Goal: Task Accomplishment & Management: Use online tool/utility

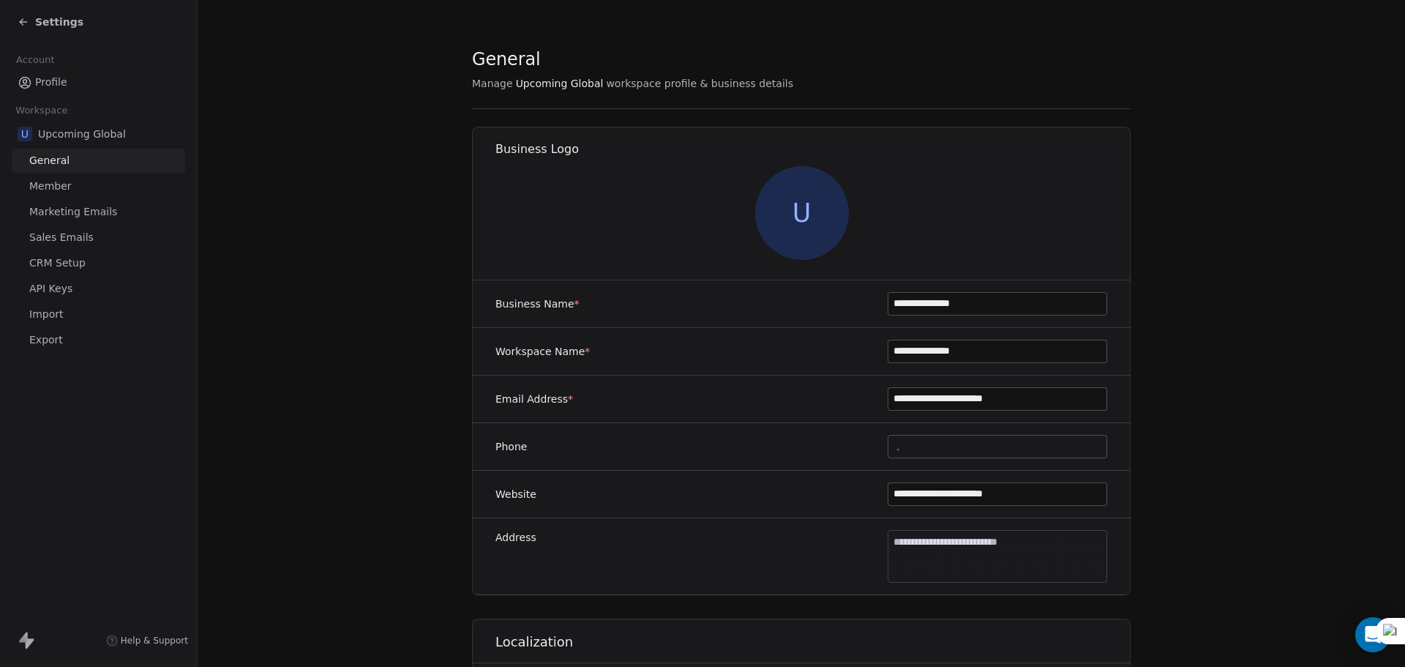
click at [51, 25] on span "Settings" at bounding box center [59, 22] width 48 height 15
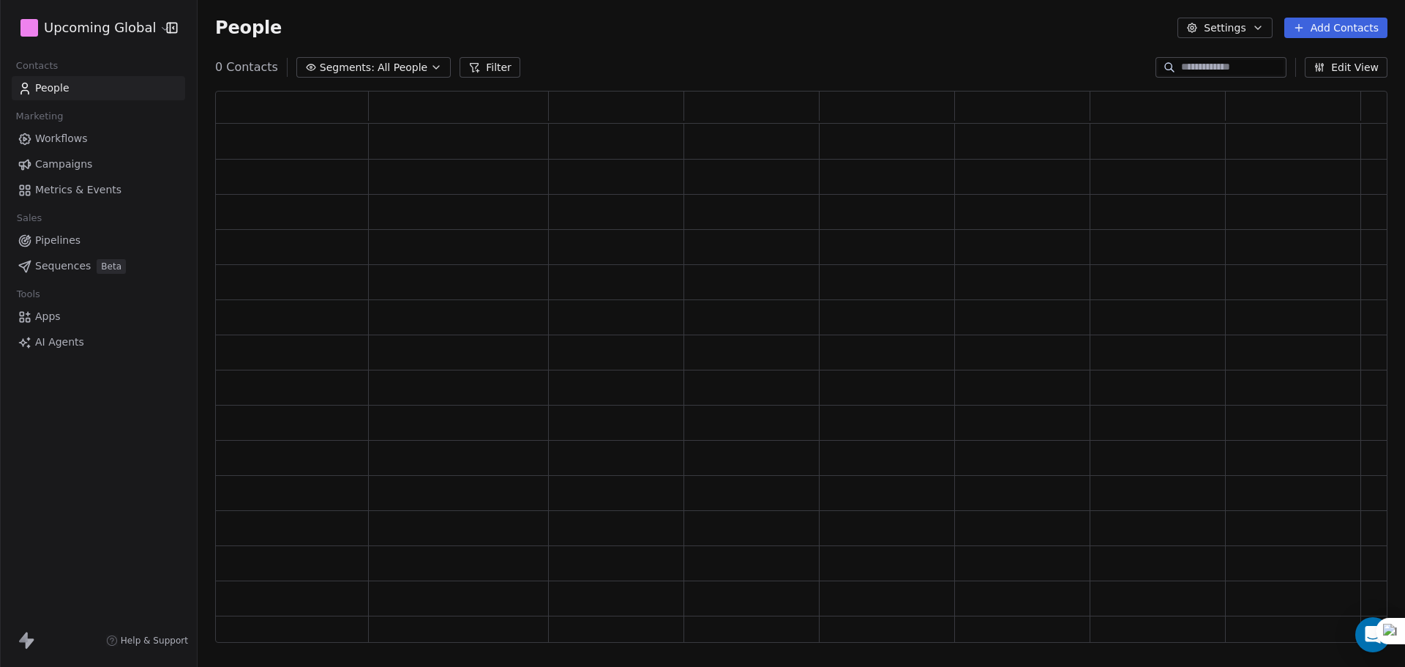
scroll to position [540, 1162]
click at [422, 67] on span "All People" at bounding box center [413, 67] width 50 height 15
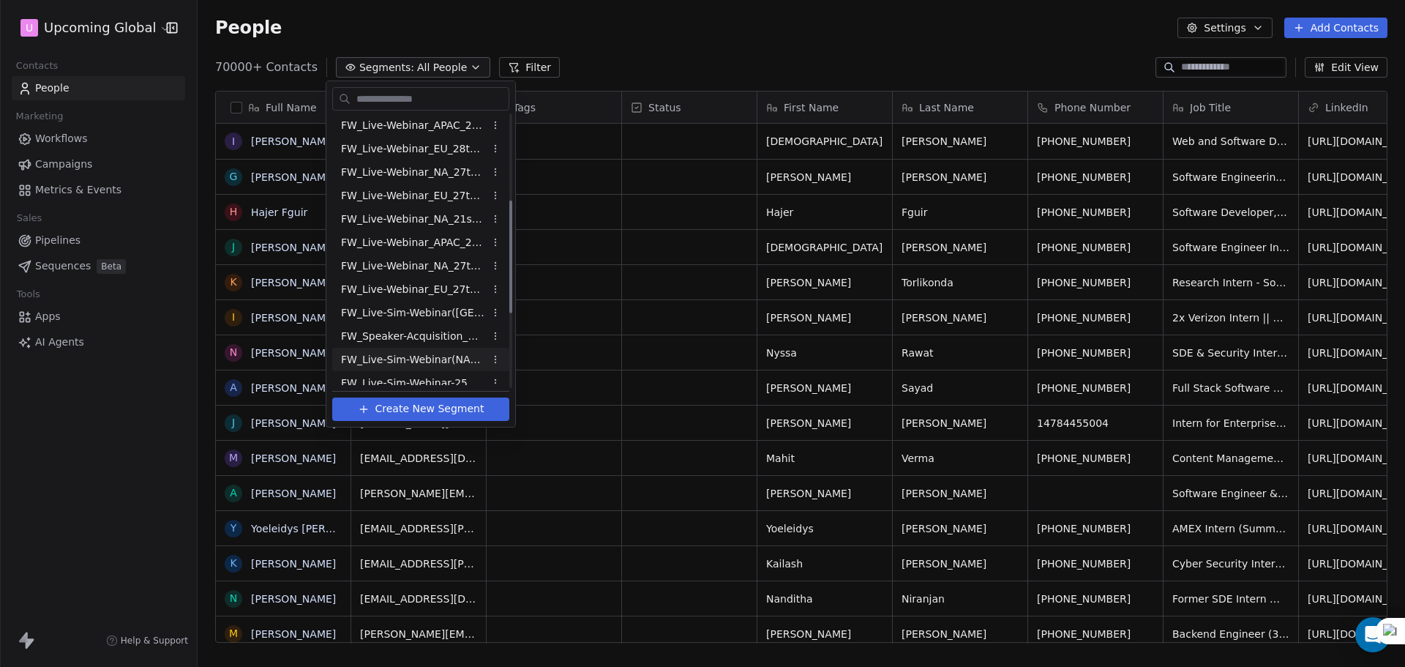
scroll to position [387, 0]
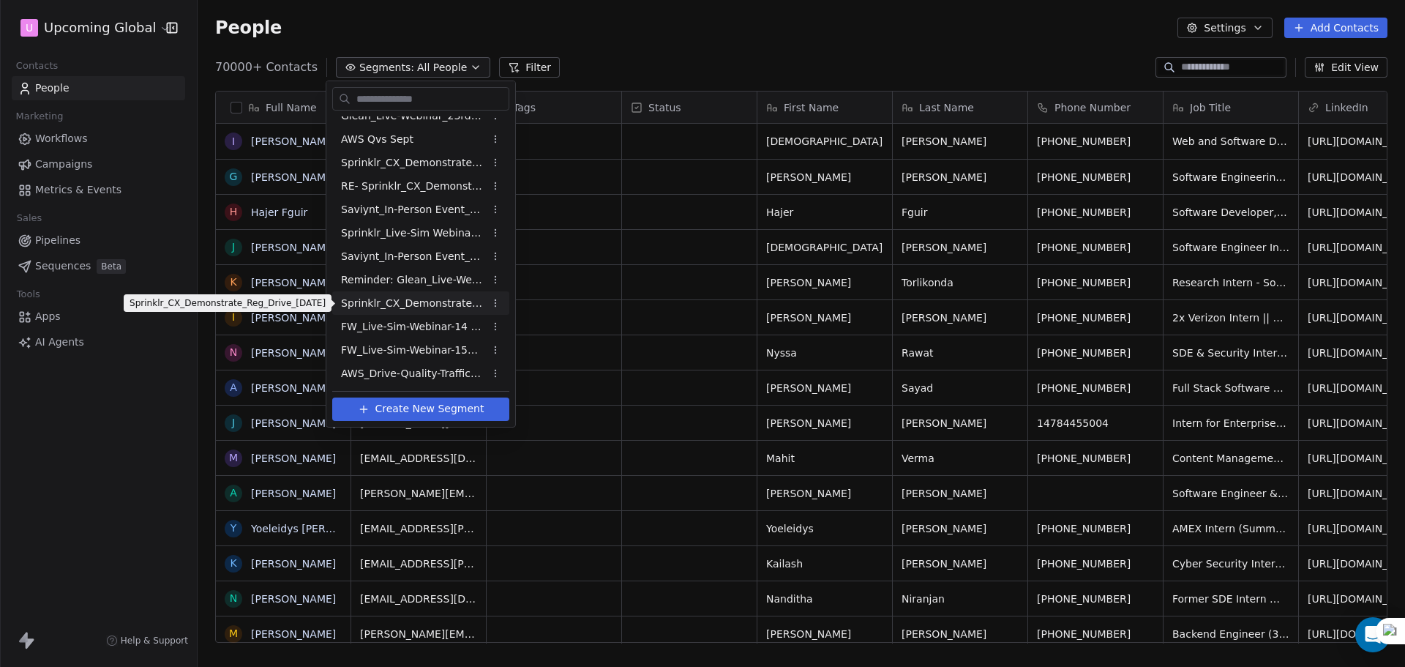
click at [424, 299] on span "Sprinklr_CX_Demonstrate_Reg_Drive_[DATE]" at bounding box center [412, 303] width 143 height 15
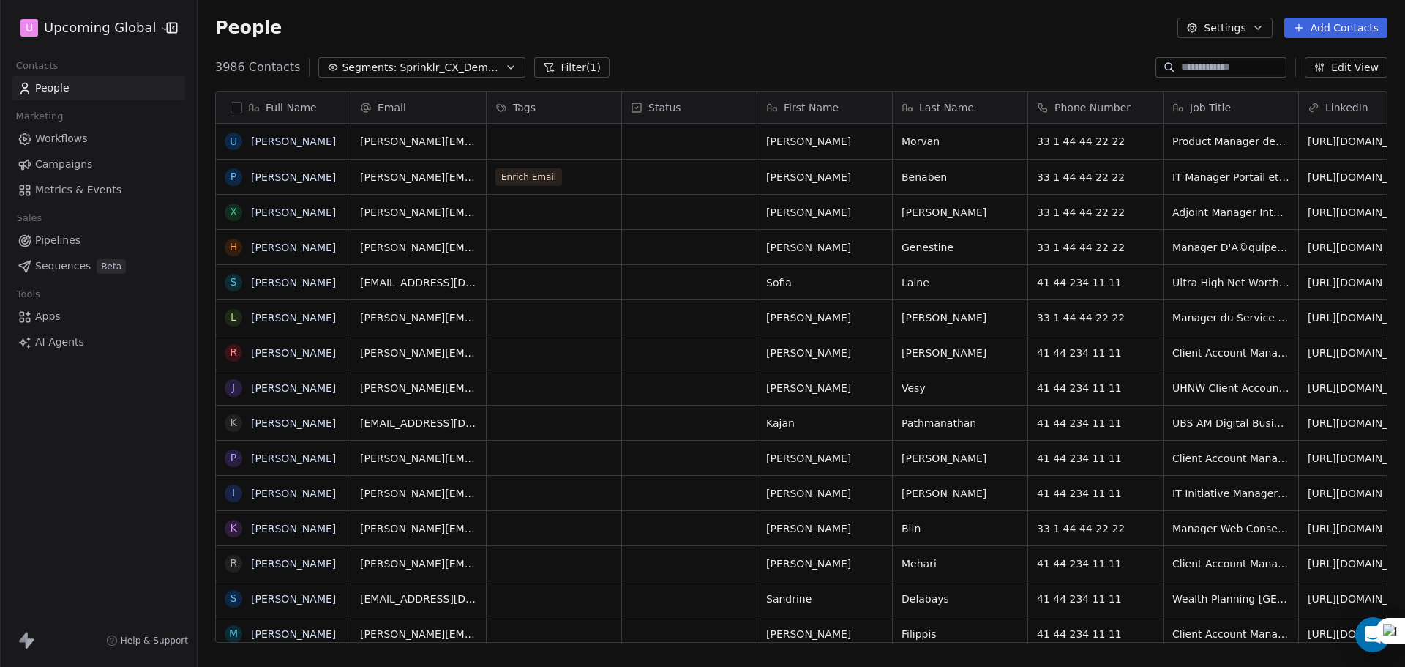
scroll to position [575, 1197]
click at [527, 214] on div "grid" at bounding box center [554, 212] width 135 height 34
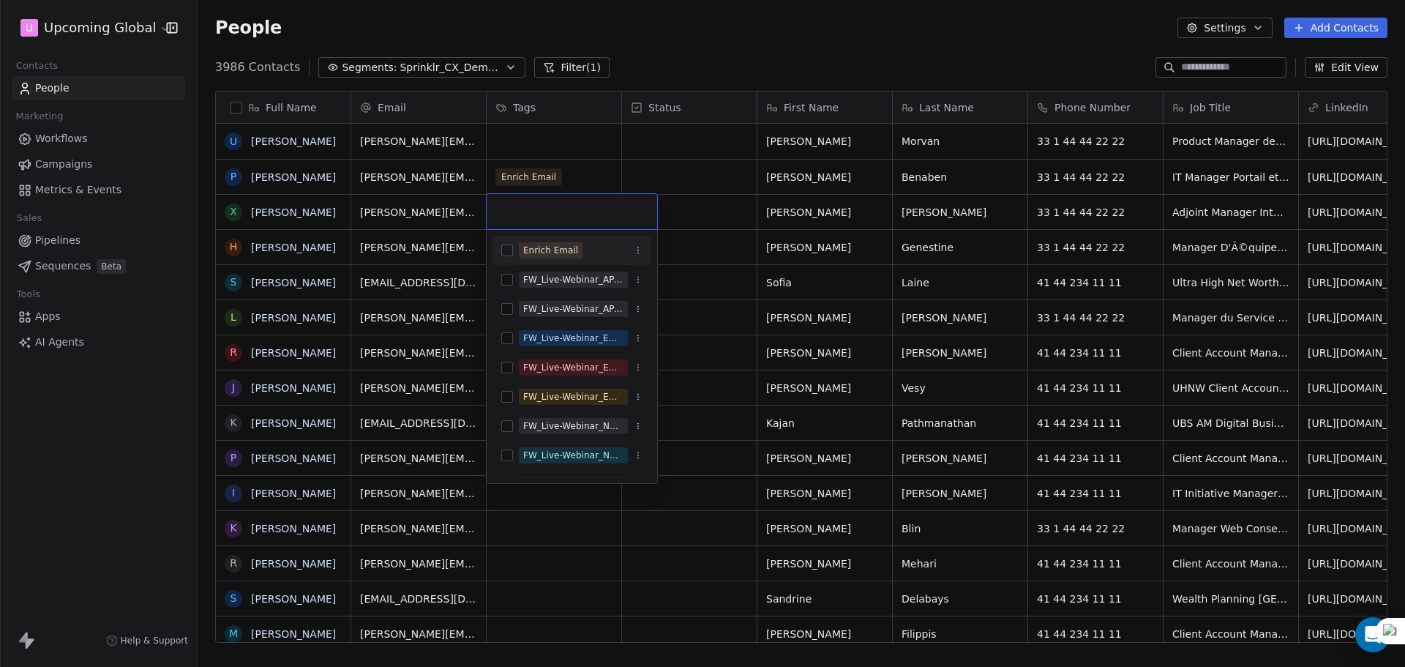
click at [538, 264] on div "Enrich Email" at bounding box center [572, 250] width 159 height 29
click at [633, 134] on html "U Upcoming Global Contacts People Marketing Workflows Campaigns Metrics & Event…" at bounding box center [702, 333] width 1405 height 667
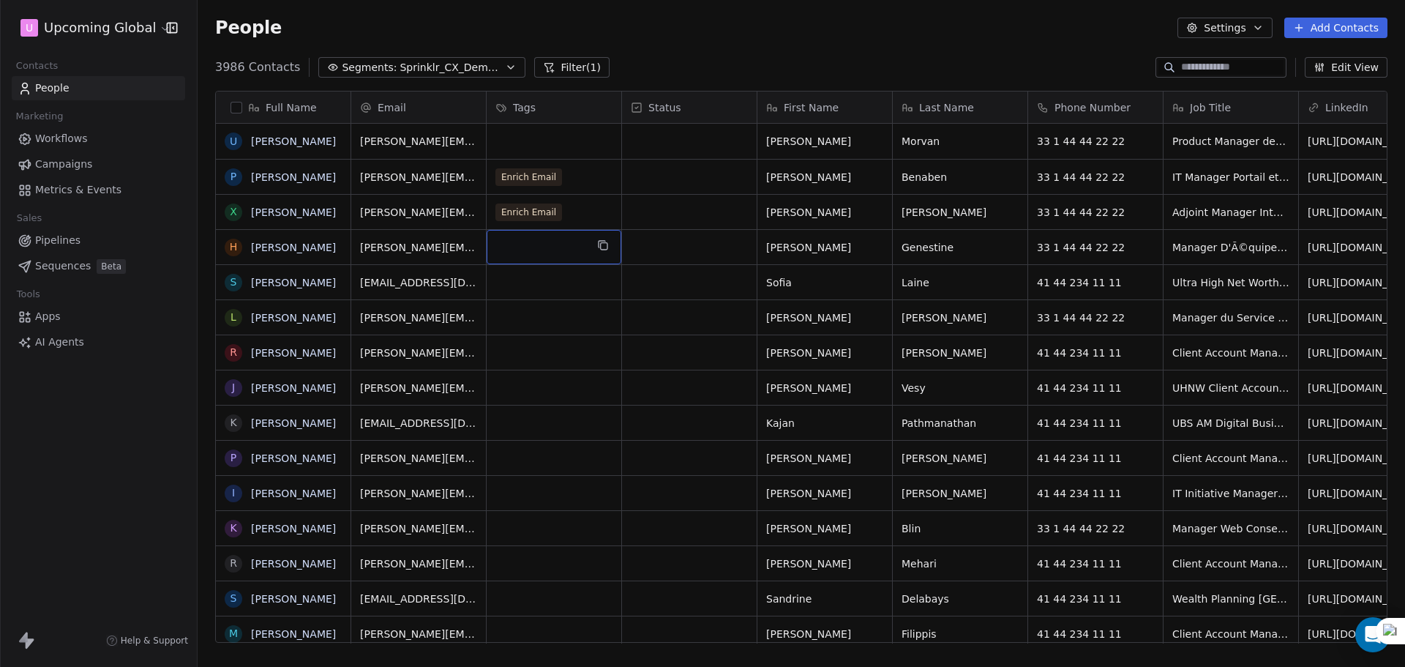
click at [544, 234] on div "grid" at bounding box center [554, 247] width 135 height 34
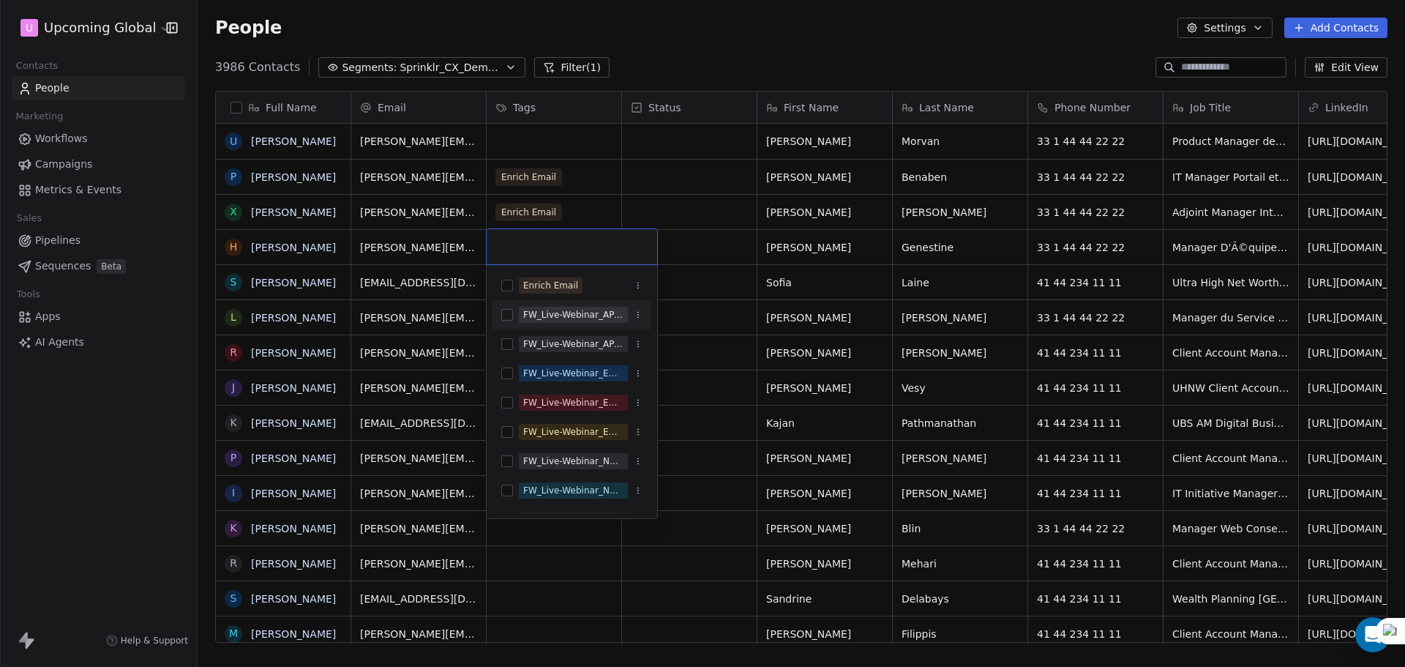
click at [558, 291] on div "Enrich Email" at bounding box center [550, 285] width 55 height 13
click at [795, 208] on html "U Upcoming Global Contacts People Marketing Workflows Campaigns Metrics & Event…" at bounding box center [702, 333] width 1405 height 667
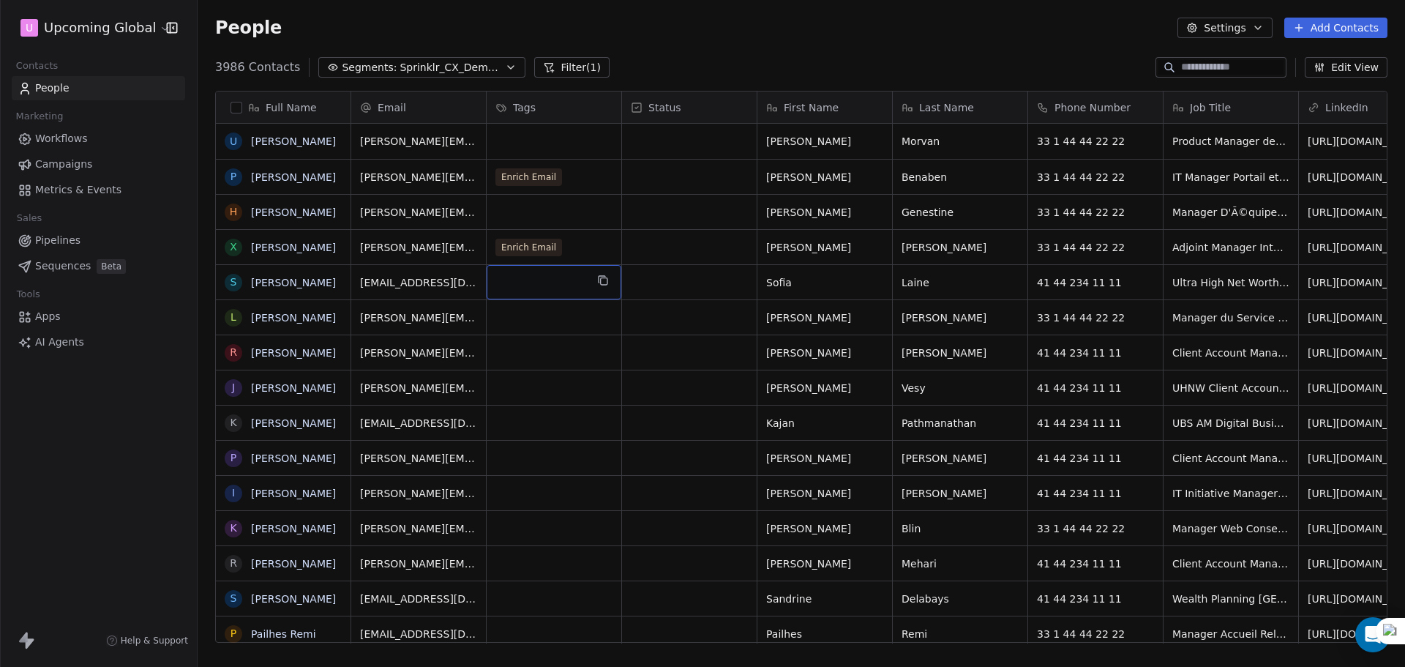
click at [561, 279] on div "grid" at bounding box center [554, 282] width 135 height 34
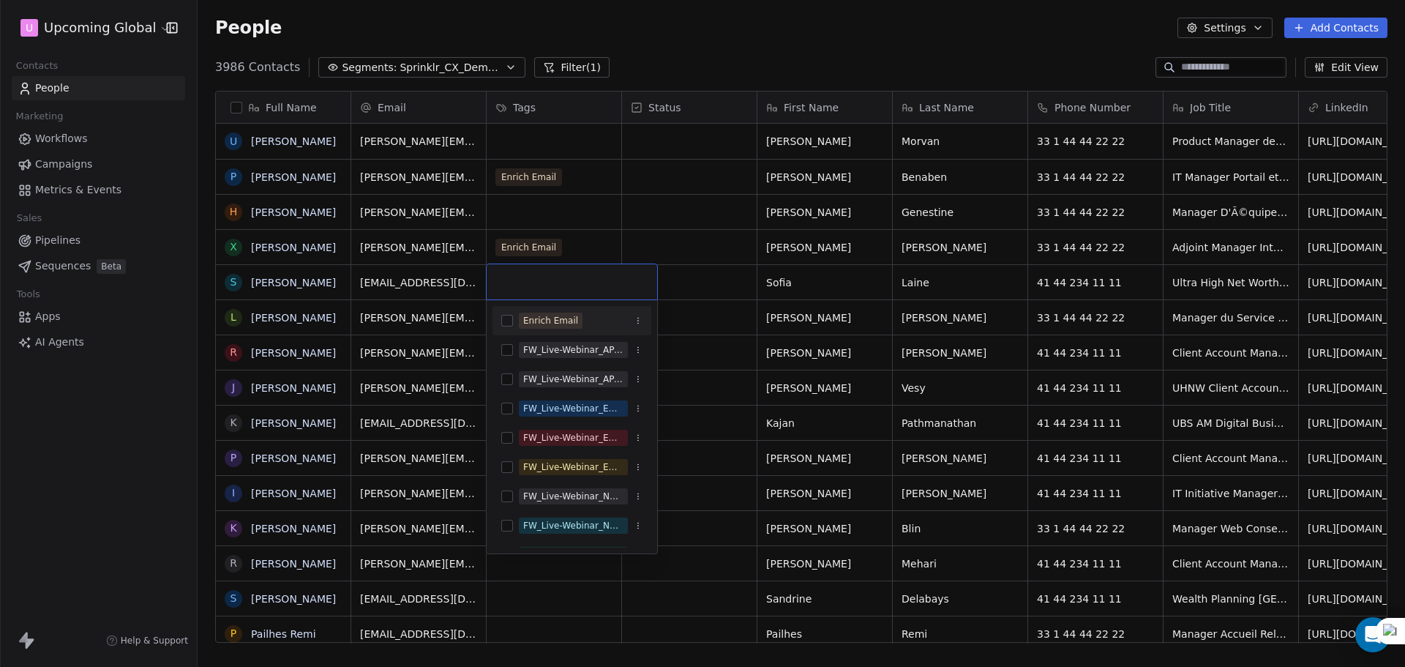
click at [537, 317] on div "Enrich Email" at bounding box center [550, 320] width 55 height 13
click at [755, 281] on html "U Upcoming Global Contacts People Marketing Workflows Campaigns Metrics & Event…" at bounding box center [702, 333] width 1405 height 667
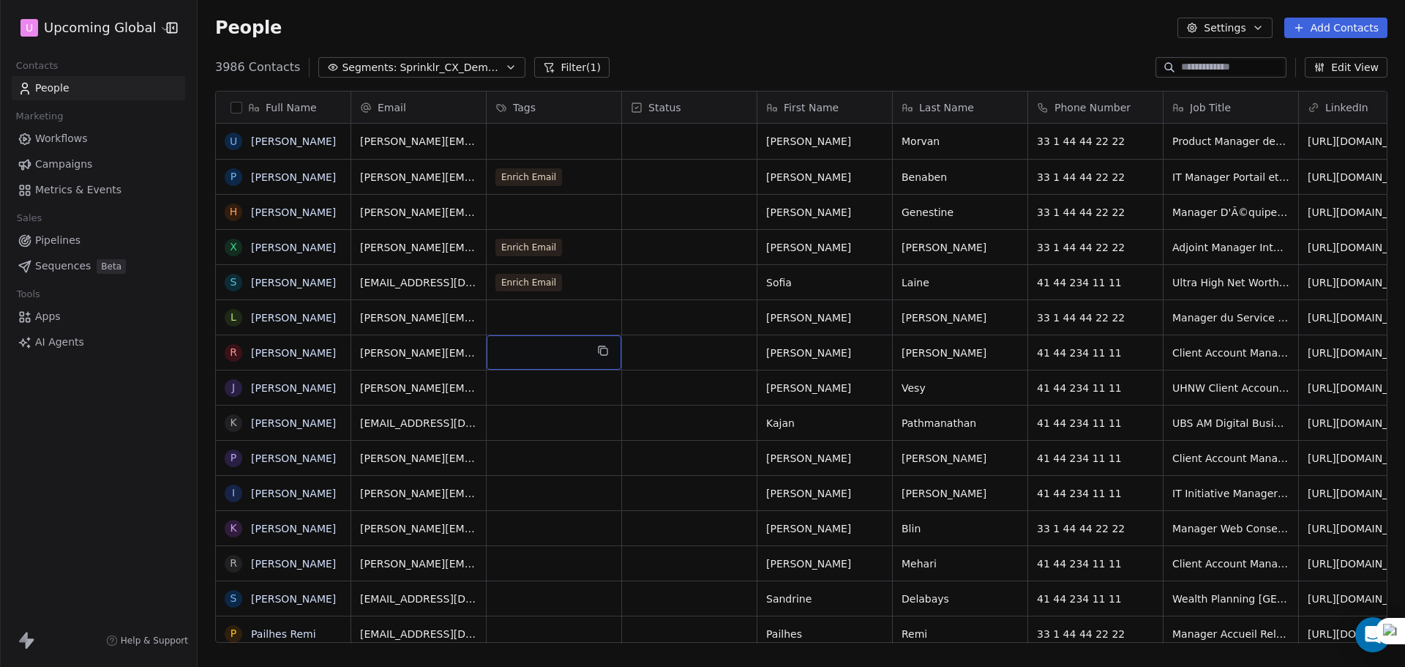
click at [556, 335] on div "grid" at bounding box center [554, 352] width 135 height 34
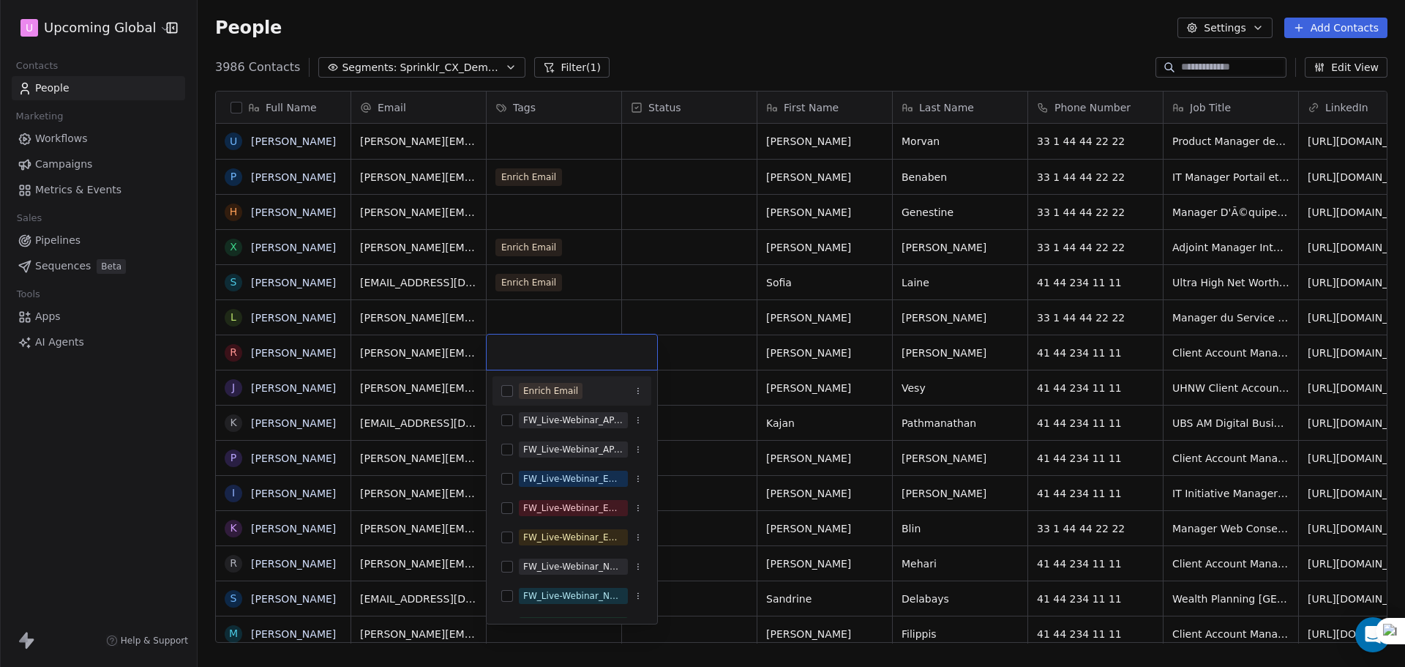
drag, startPoint x: 556, startPoint y: 397, endPoint x: 549, endPoint y: 325, distance: 72.0
click at [555, 397] on span "Enrich Email" at bounding box center [551, 391] width 64 height 16
click at [548, 324] on html "U Upcoming Global Contacts People Marketing Workflows Campaigns Metrics & Event…" at bounding box center [702, 333] width 1405 height 667
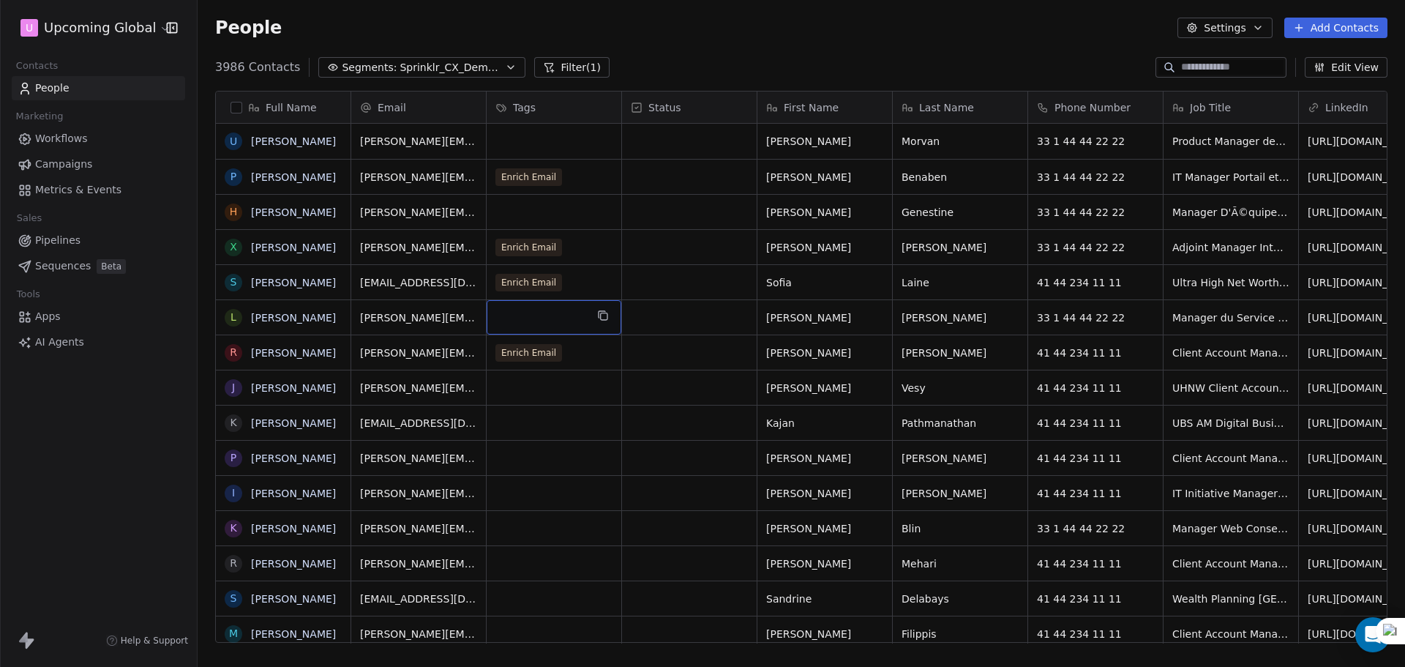
click at [545, 323] on div "grid" at bounding box center [554, 317] width 135 height 34
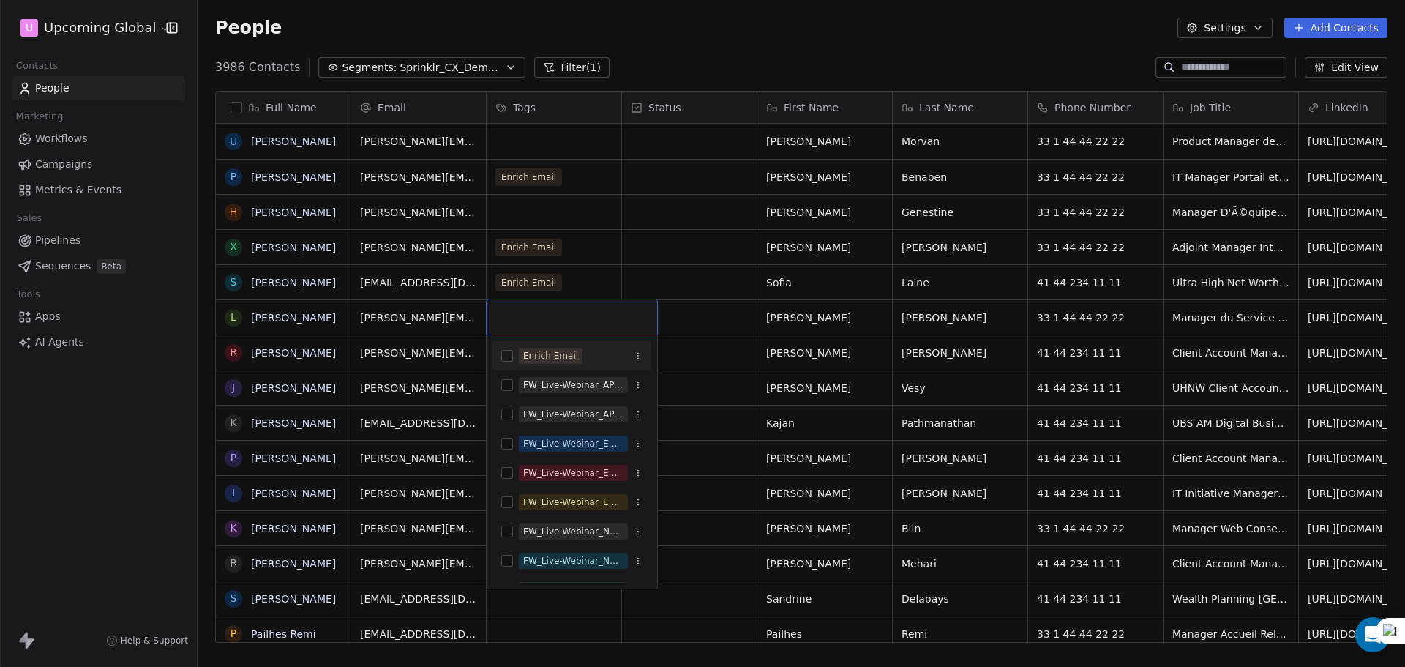
click at [539, 346] on div "Enrich Email" at bounding box center [572, 355] width 159 height 23
drag, startPoint x: 691, startPoint y: 343, endPoint x: 678, endPoint y: 346, distance: 13.5
click at [692, 345] on html "U Upcoming Global Contacts People Marketing Workflows Campaigns Metrics & Event…" at bounding box center [702, 333] width 1405 height 667
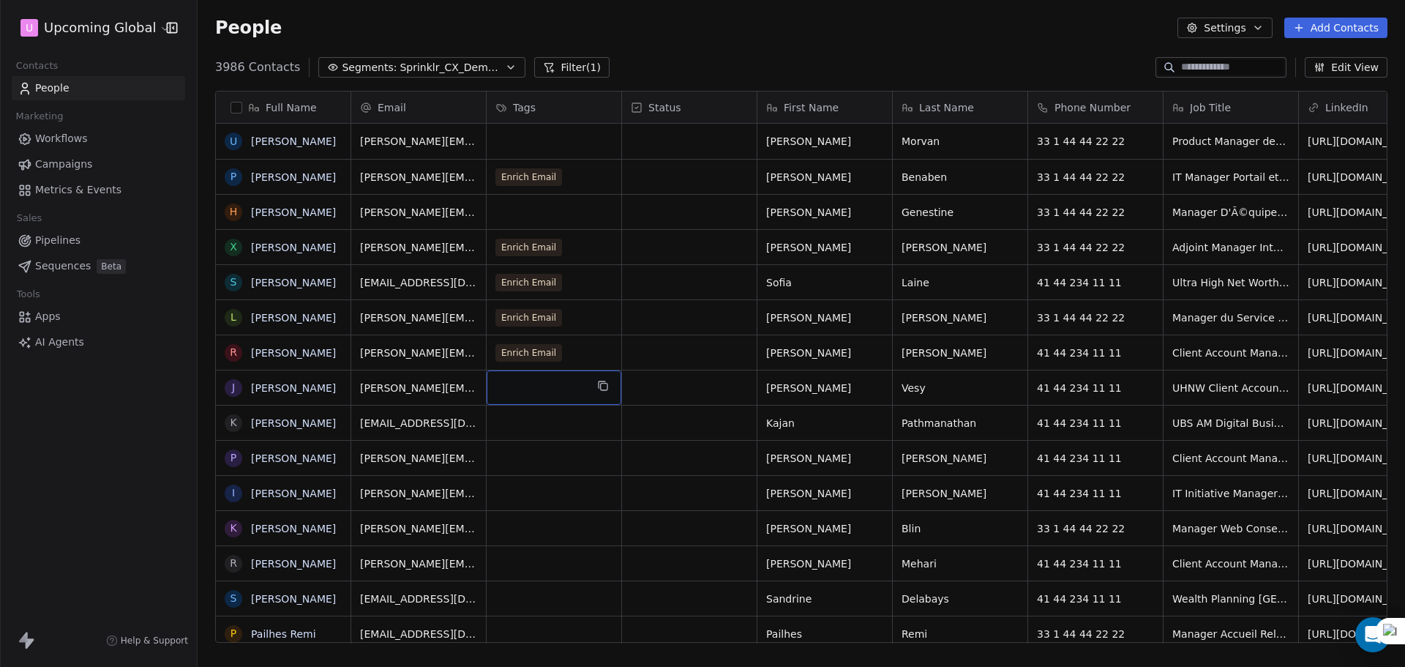
click at [548, 392] on div "grid" at bounding box center [554, 387] width 135 height 34
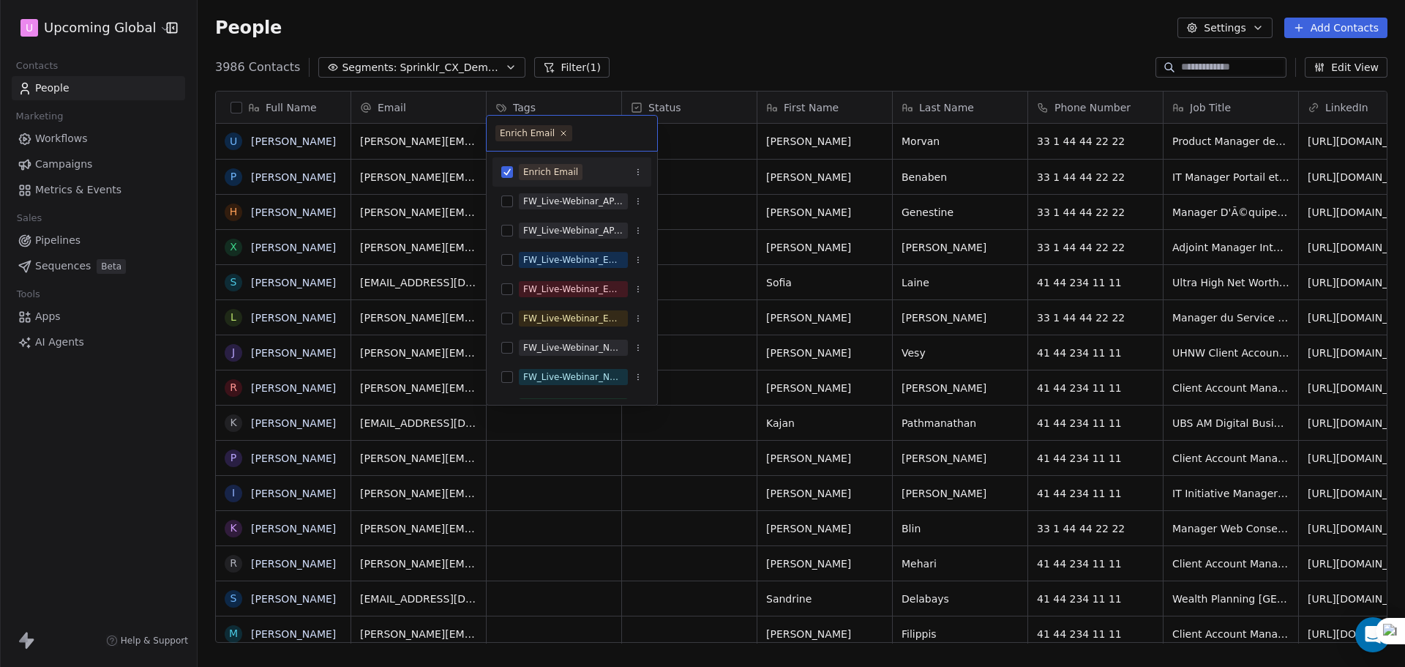
click at [563, 176] on div "Enrich Email" at bounding box center [550, 171] width 55 height 13
click at [762, 173] on html "U Upcoming Global Contacts People Marketing Workflows Campaigns Metrics & Event…" at bounding box center [702, 333] width 1405 height 667
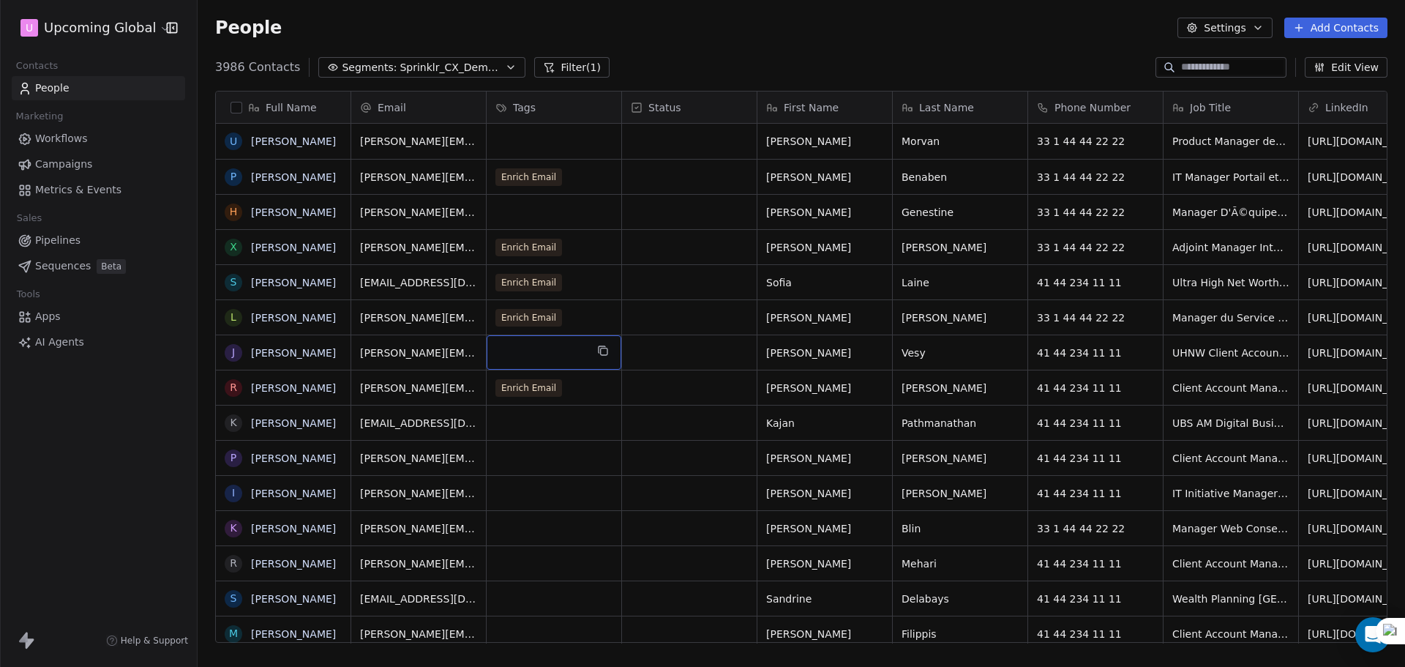
click at [537, 340] on div "grid" at bounding box center [554, 352] width 135 height 34
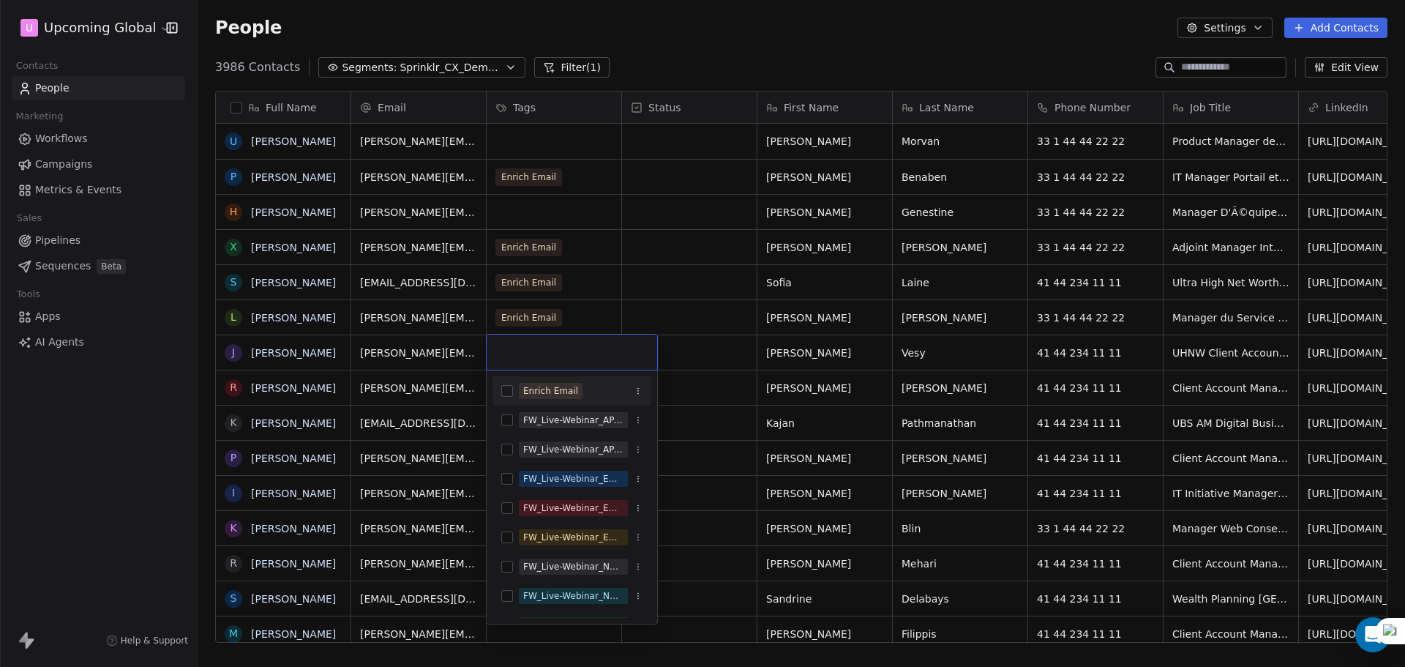
drag, startPoint x: 520, startPoint y: 389, endPoint x: 646, endPoint y: 357, distance: 130.7
click at [521, 390] on span "Enrich Email" at bounding box center [551, 391] width 64 height 16
click at [754, 332] on html "U Upcoming Global Contacts People Marketing Workflows Campaigns Metrics & Event…" at bounding box center [702, 333] width 1405 height 667
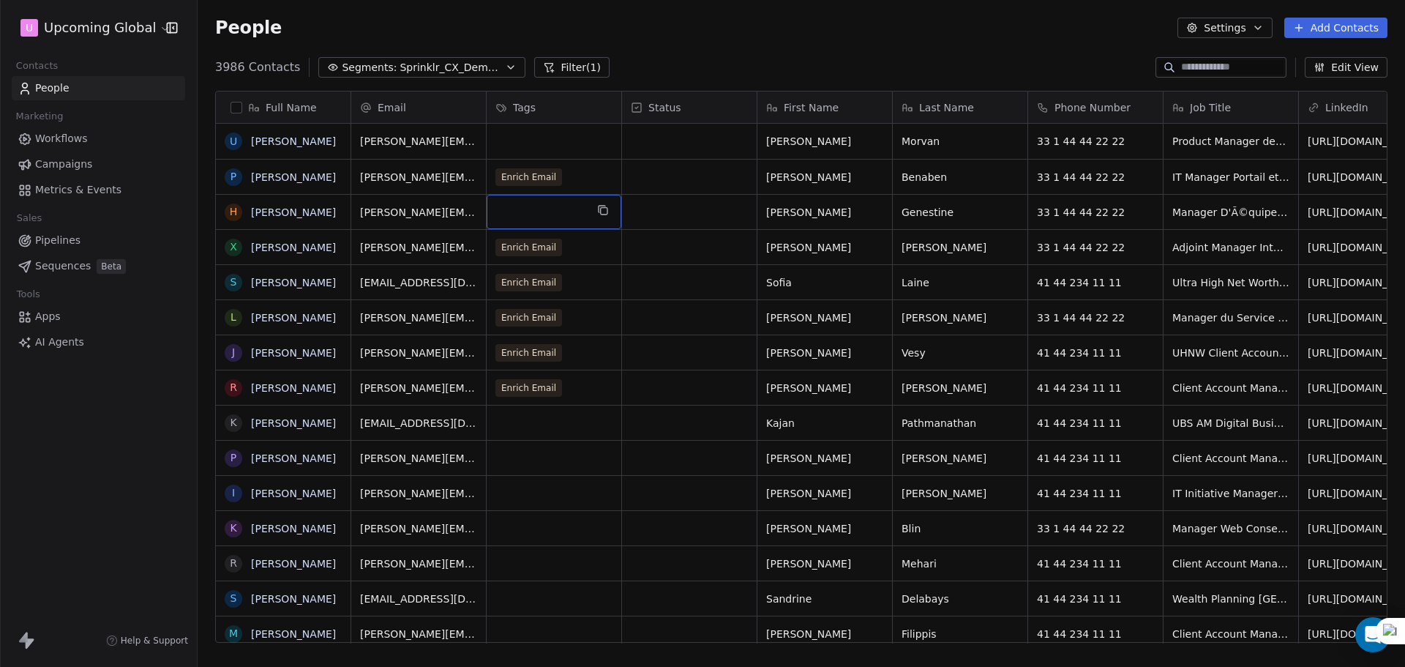
click at [543, 220] on div "grid" at bounding box center [554, 212] width 135 height 34
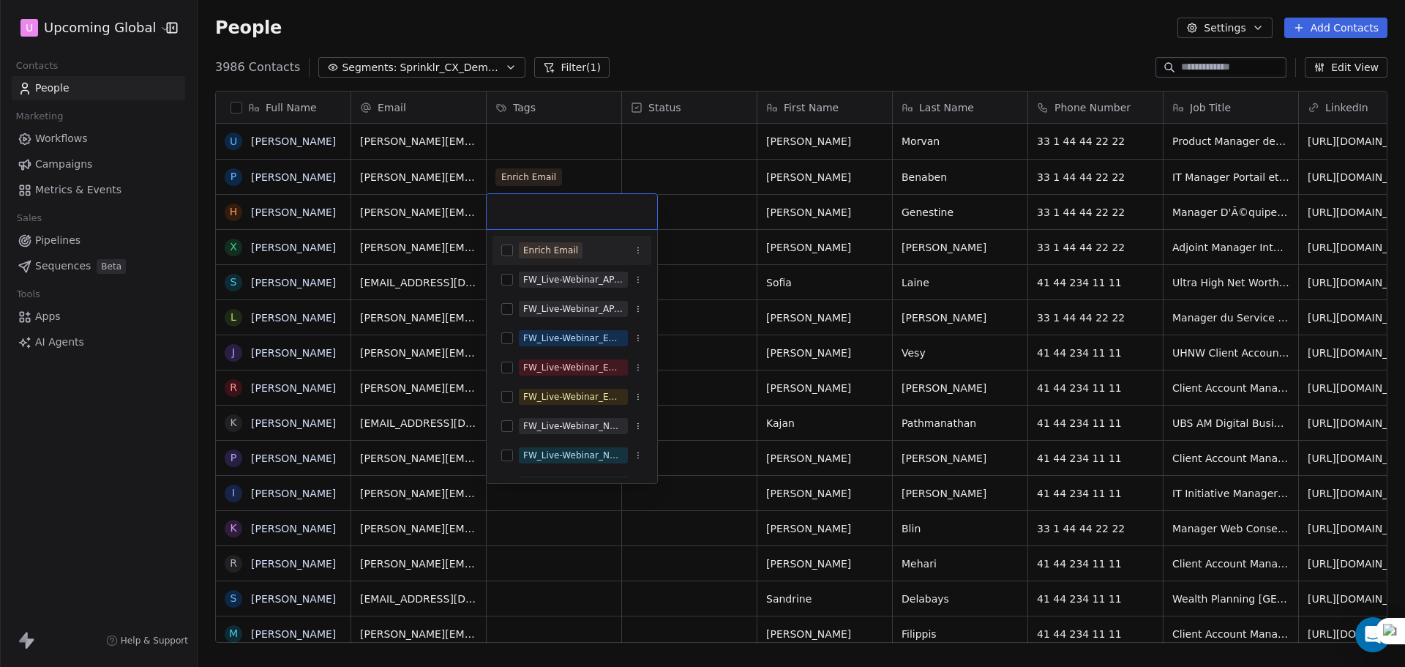
click at [526, 258] on div "Enrich Email" at bounding box center [572, 250] width 159 height 23
click at [695, 247] on html "U Upcoming Global Contacts People Marketing Workflows Campaigns Metrics & Event…" at bounding box center [702, 333] width 1405 height 667
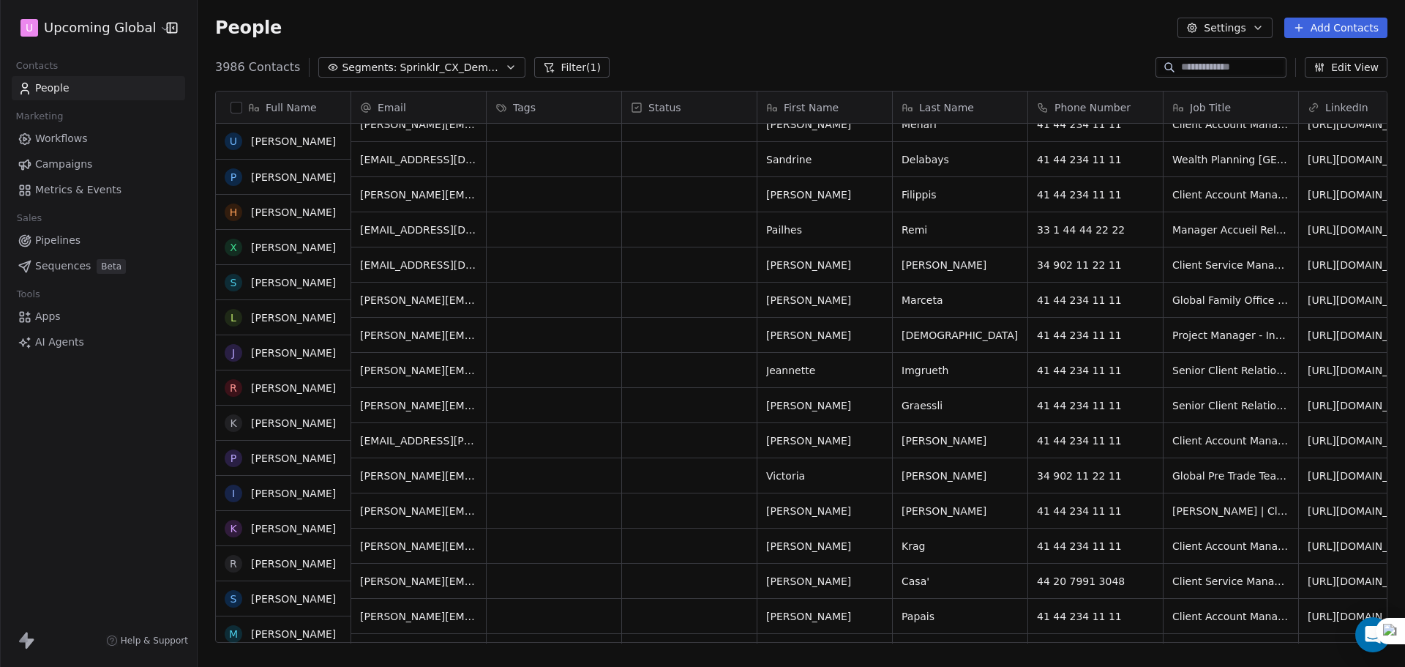
scroll to position [439, 0]
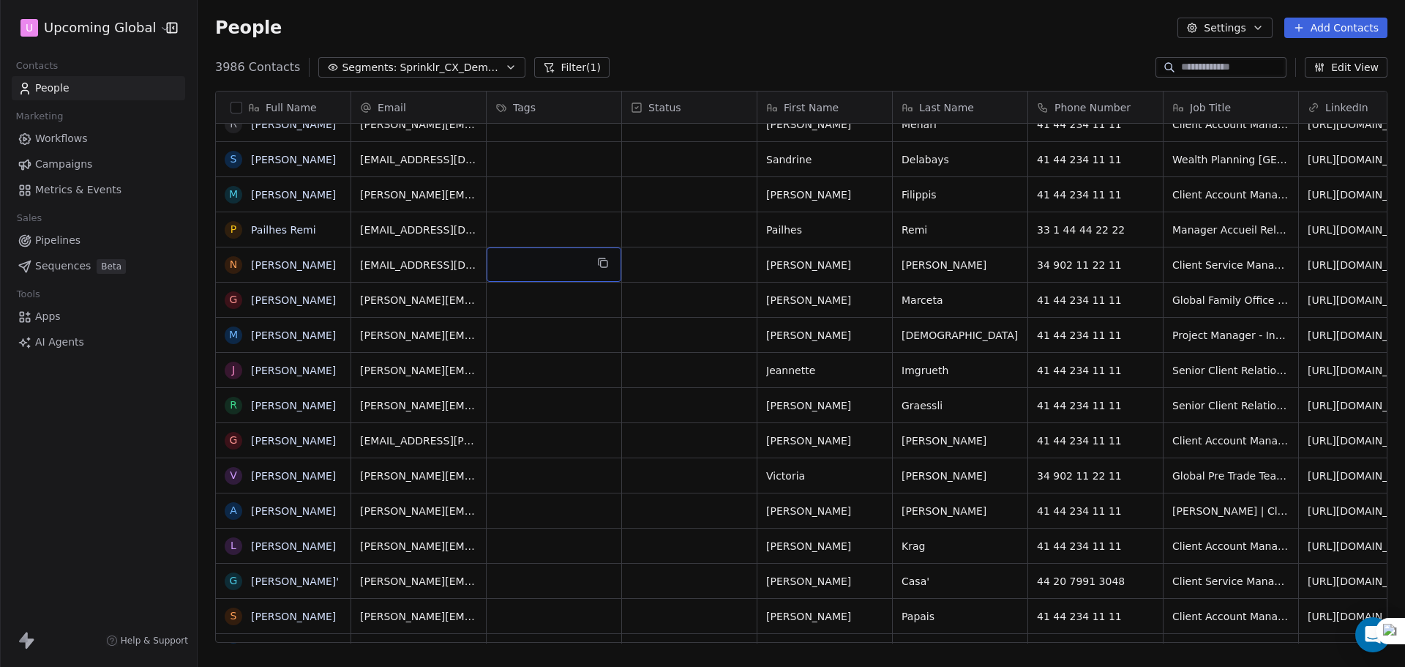
click at [551, 251] on div "grid" at bounding box center [554, 264] width 135 height 34
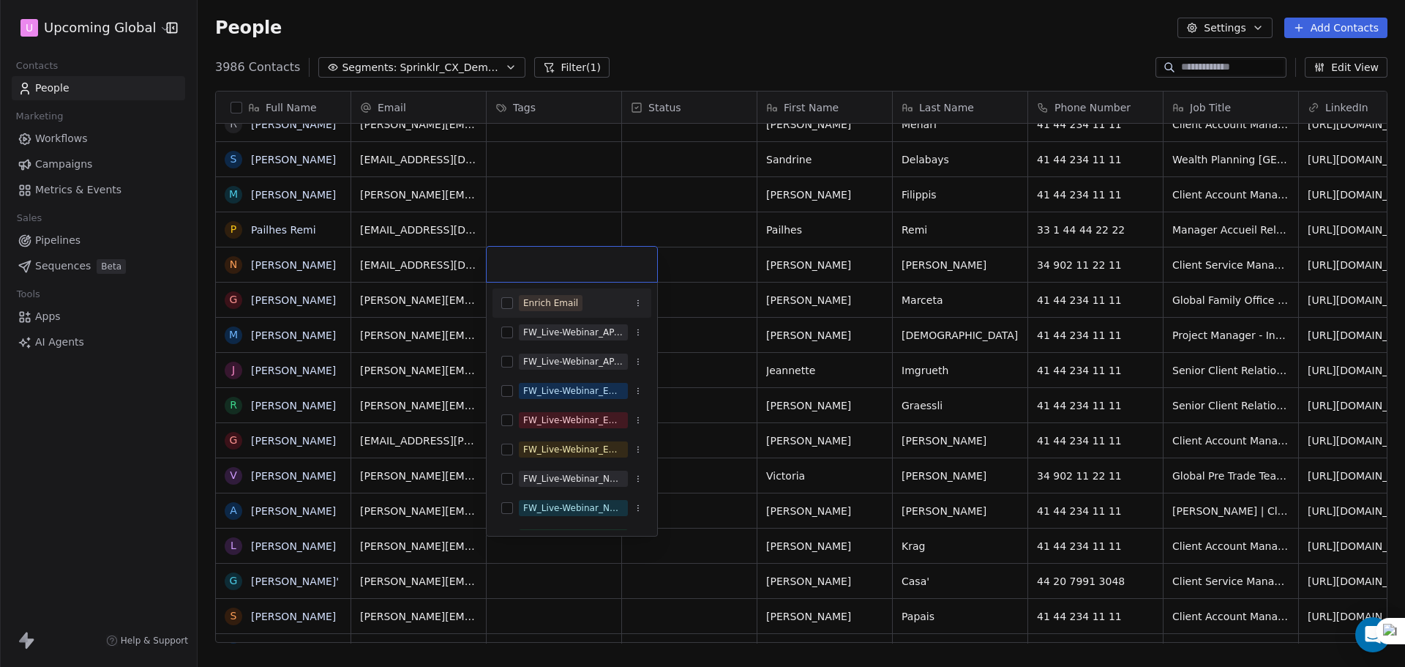
click at [541, 301] on div "Enrich Email" at bounding box center [550, 302] width 55 height 13
click at [538, 234] on html "U Upcoming Global Contacts People Marketing Workflows Campaigns Metrics & Event…" at bounding box center [702, 333] width 1405 height 667
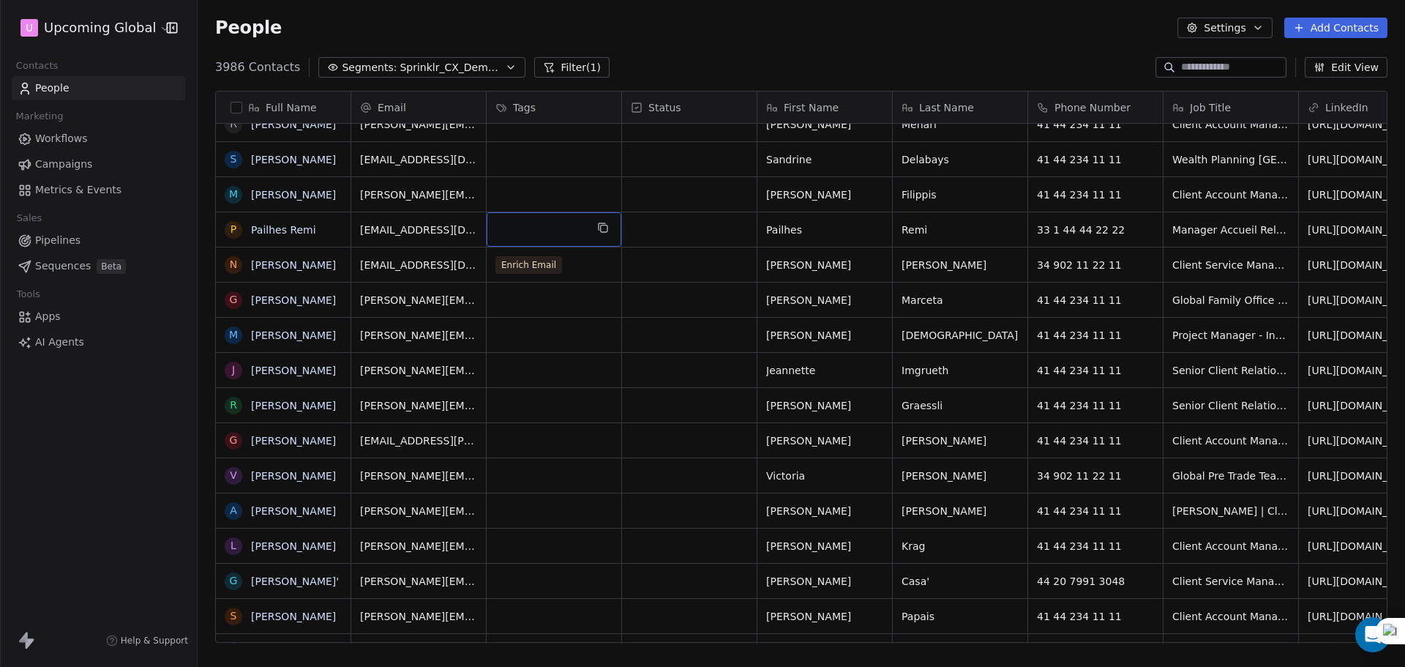
click at [538, 234] on div "grid" at bounding box center [554, 229] width 135 height 34
click at [528, 214] on div "grid" at bounding box center [554, 229] width 135 height 34
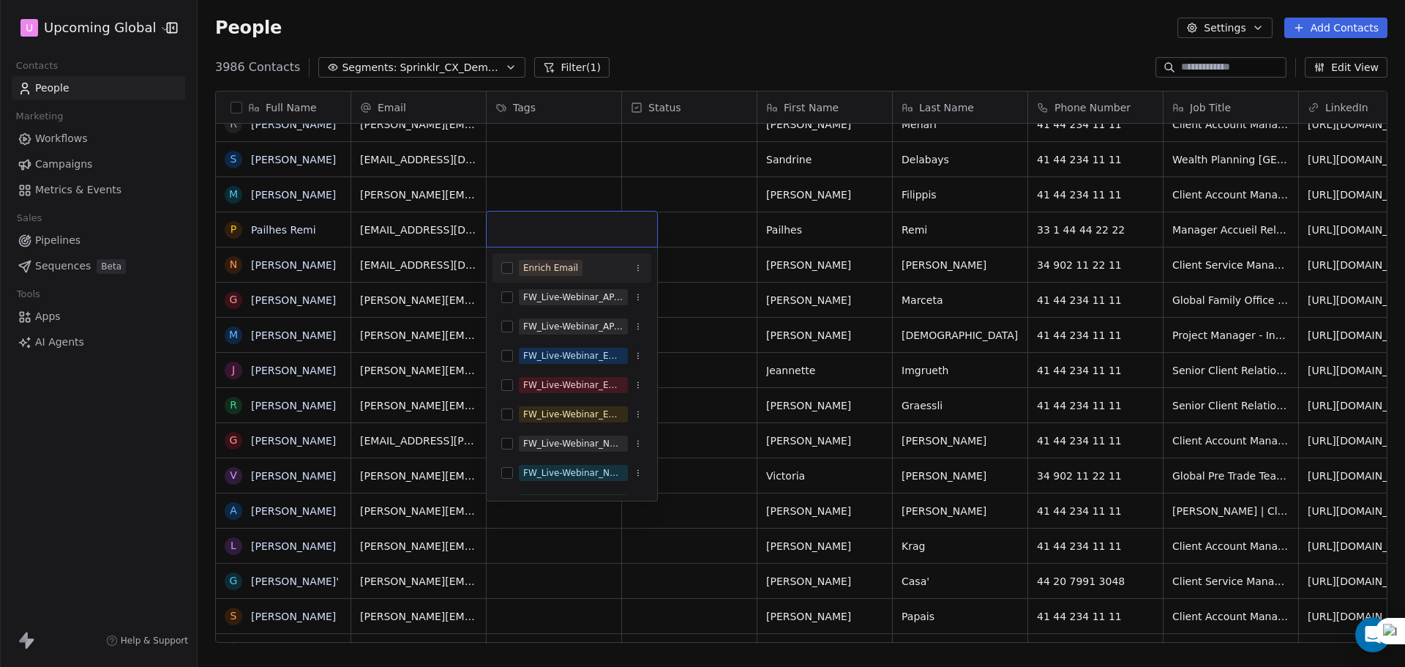
click at [529, 257] on div "Enrich Email" at bounding box center [572, 267] width 159 height 23
click at [545, 177] on html "U Upcoming Global Contacts People Marketing Workflows Campaigns Metrics & Event…" at bounding box center [702, 333] width 1405 height 667
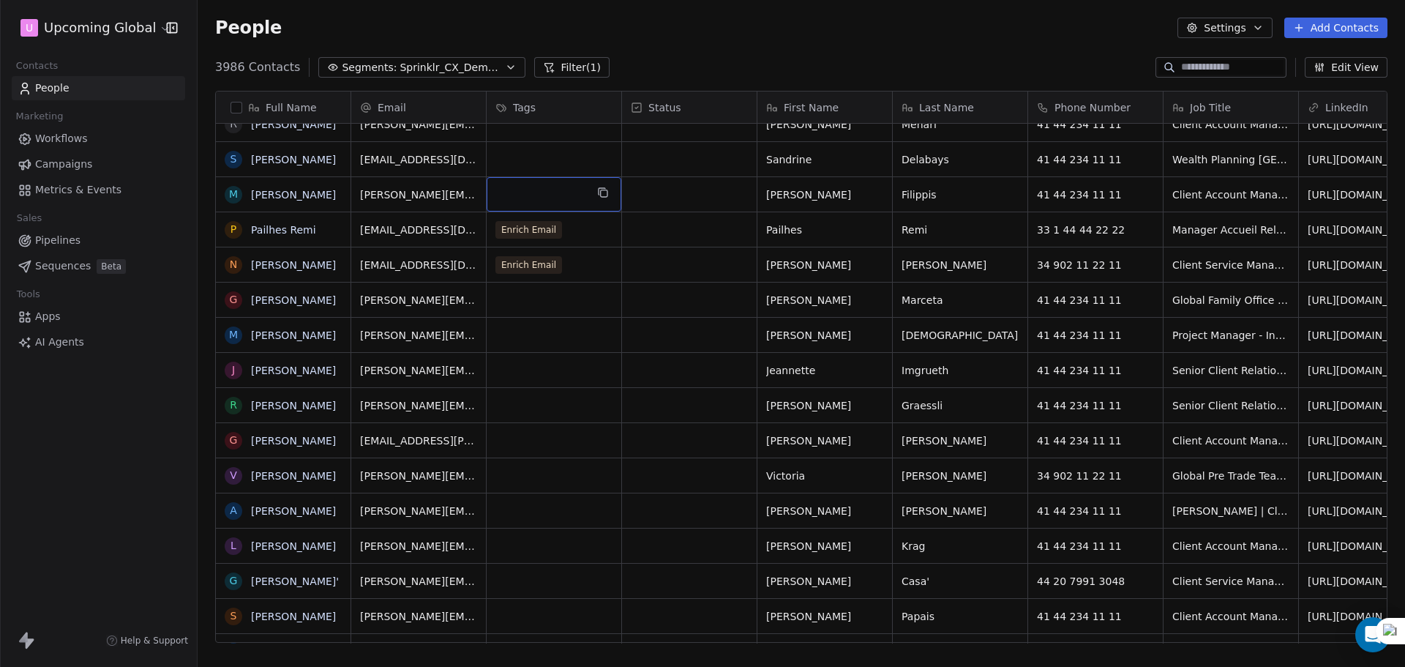
click at [541, 193] on div "grid" at bounding box center [554, 194] width 135 height 34
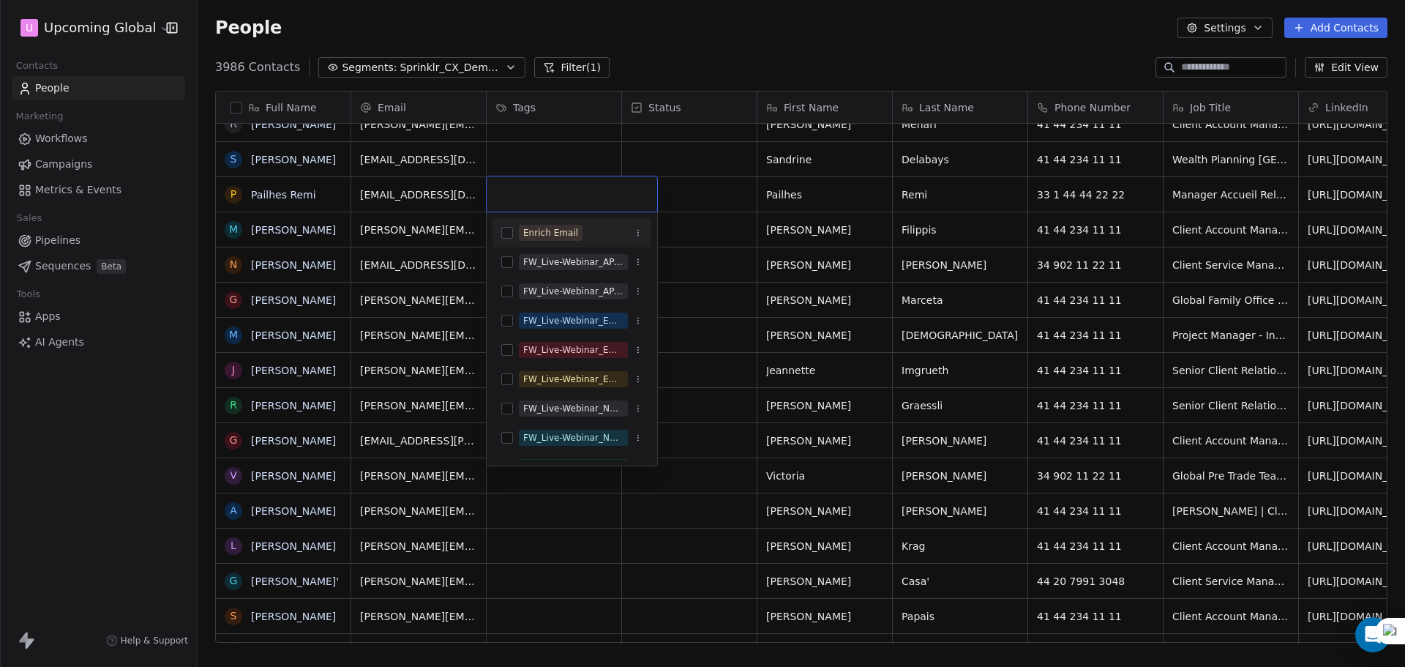
click at [552, 152] on html "U Upcoming Global Contacts People Marketing Workflows Campaigns Metrics & Event…" at bounding box center [702, 333] width 1405 height 667
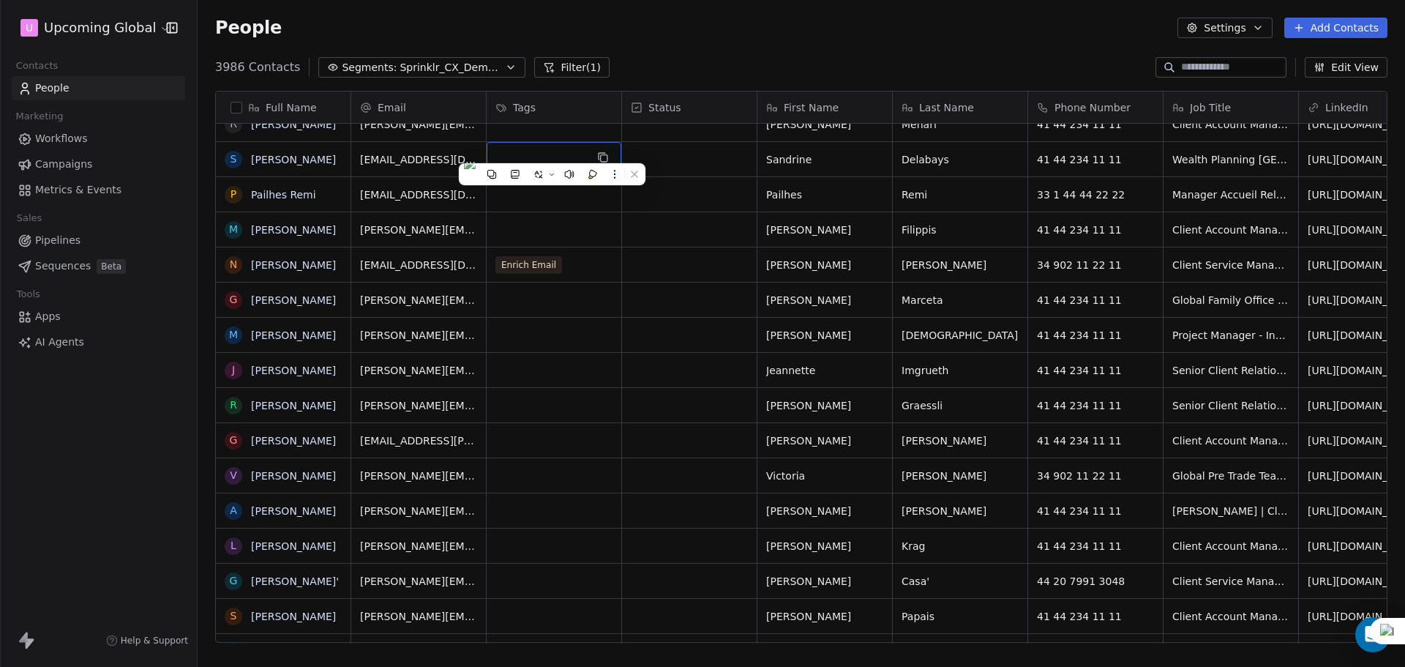
click at [552, 152] on div "grid" at bounding box center [554, 159] width 135 height 34
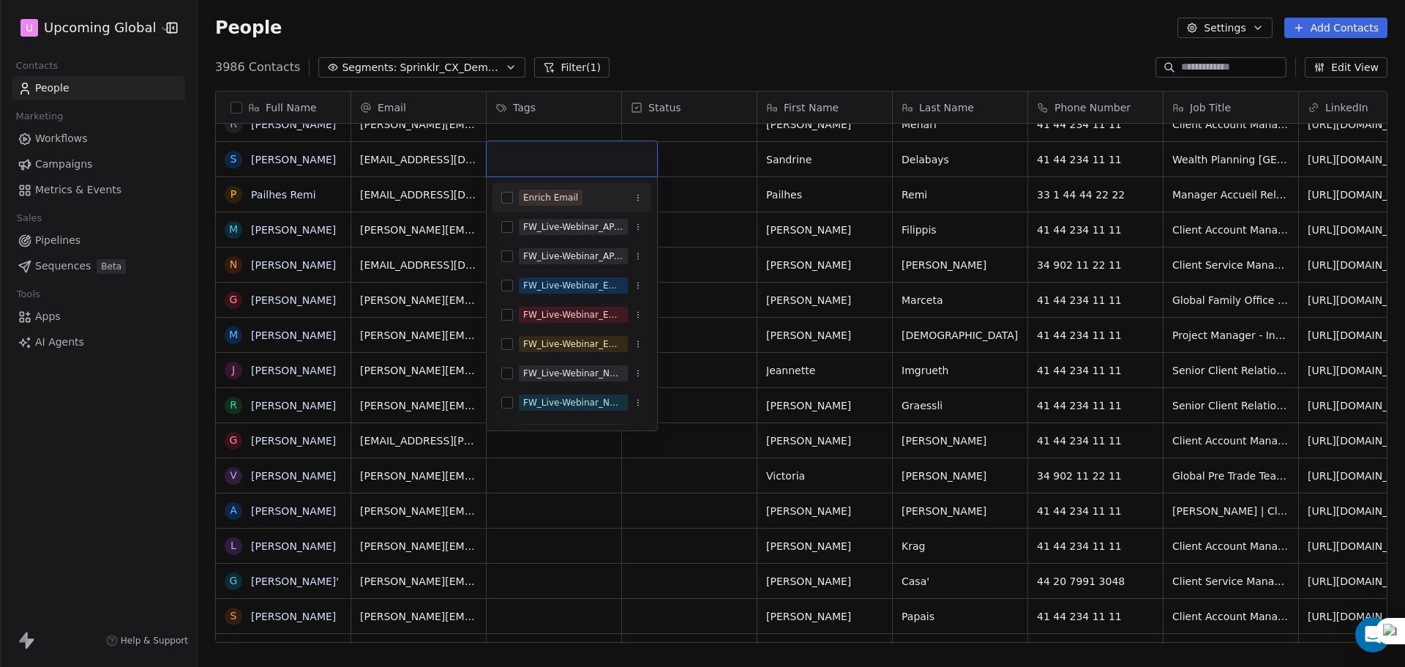
click at [555, 199] on div "Enrich Email" at bounding box center [550, 197] width 55 height 13
click at [754, 193] on html "U Upcoming Global Contacts People Marketing Workflows Campaigns Metrics & Event…" at bounding box center [702, 333] width 1405 height 667
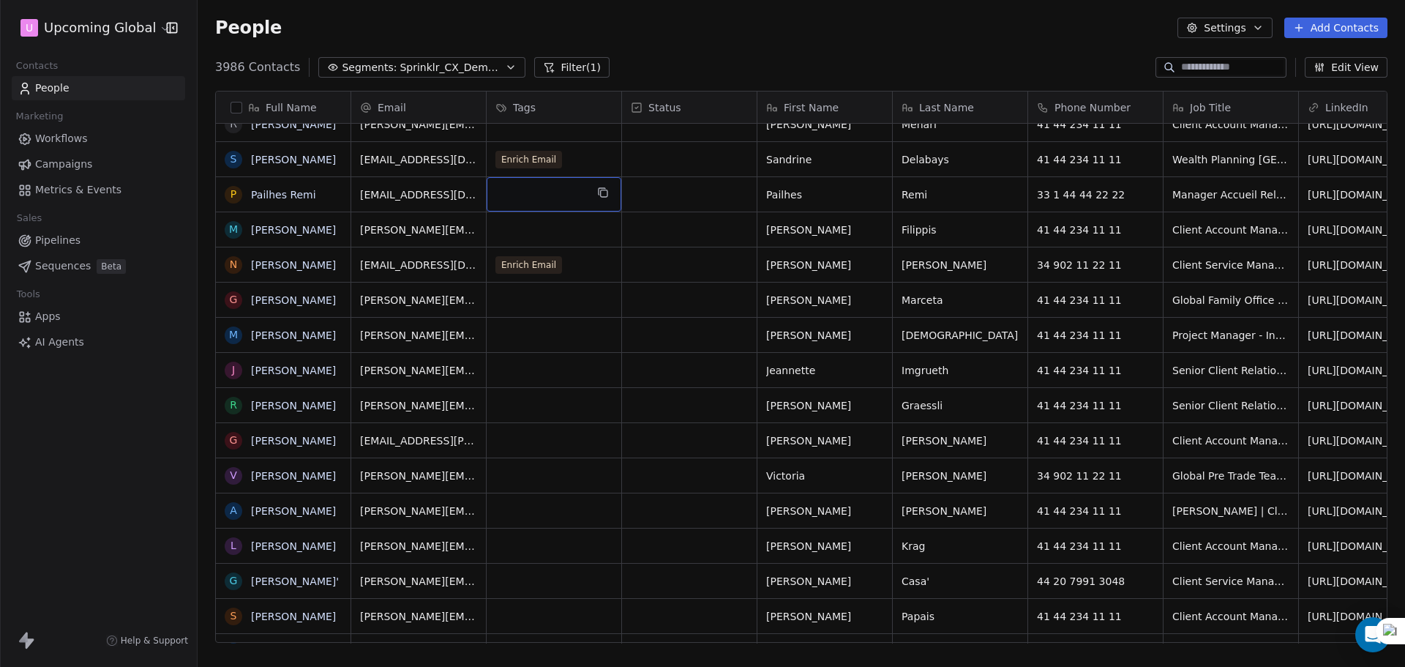
click at [588, 204] on div "grid" at bounding box center [554, 194] width 135 height 34
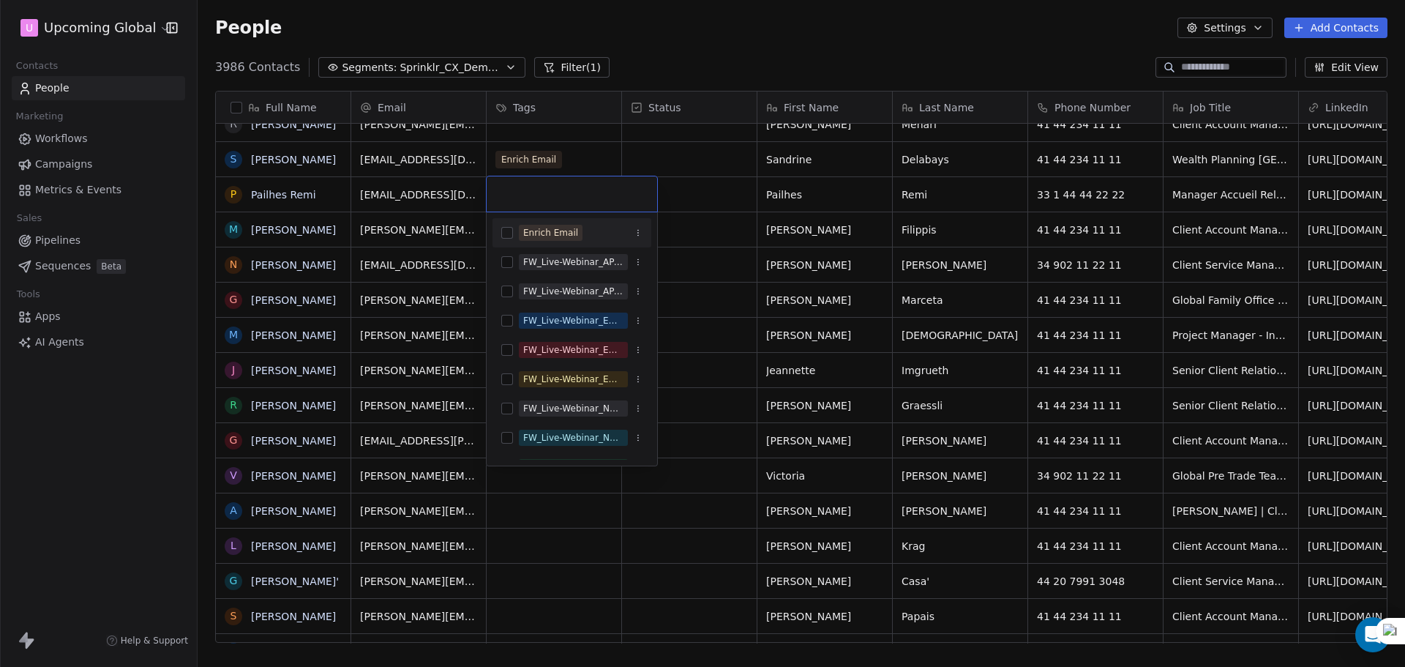
drag, startPoint x: 545, startPoint y: 232, endPoint x: 761, endPoint y: 223, distance: 215.4
click at [545, 233] on div "Enrich Email" at bounding box center [550, 232] width 55 height 13
click at [762, 220] on html "U Upcoming Global Contacts People Marketing Workflows Campaigns Metrics & Event…" at bounding box center [702, 333] width 1405 height 667
drag, startPoint x: 591, startPoint y: 231, endPoint x: 714, endPoint y: 218, distance: 124.4
click at [591, 232] on div "Enrich Email" at bounding box center [581, 233] width 124 height 16
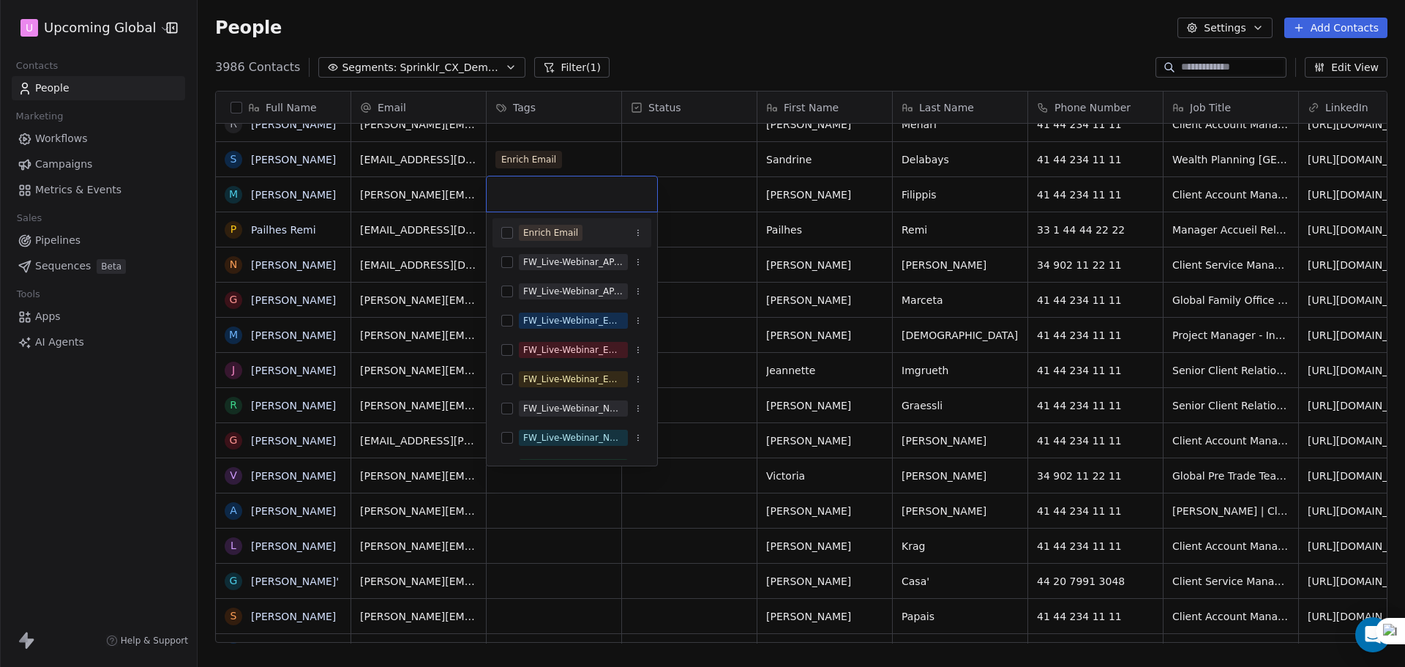
click at [719, 218] on html "U Upcoming Global Contacts People Marketing Workflows Campaigns Metrics & Event…" at bounding box center [702, 333] width 1405 height 667
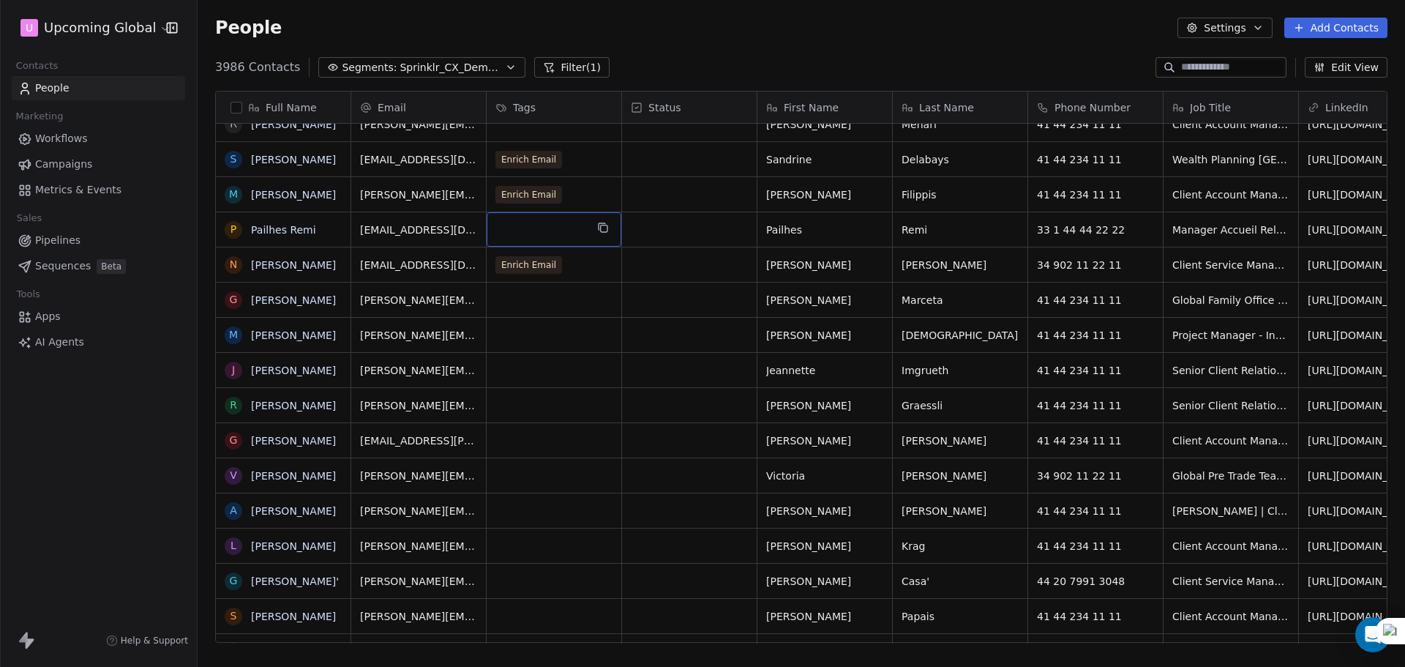
drag, startPoint x: 555, startPoint y: 234, endPoint x: 564, endPoint y: 231, distance: 9.3
click at [564, 232] on div "grid" at bounding box center [554, 229] width 135 height 34
click at [560, 238] on div "grid" at bounding box center [554, 229] width 135 height 34
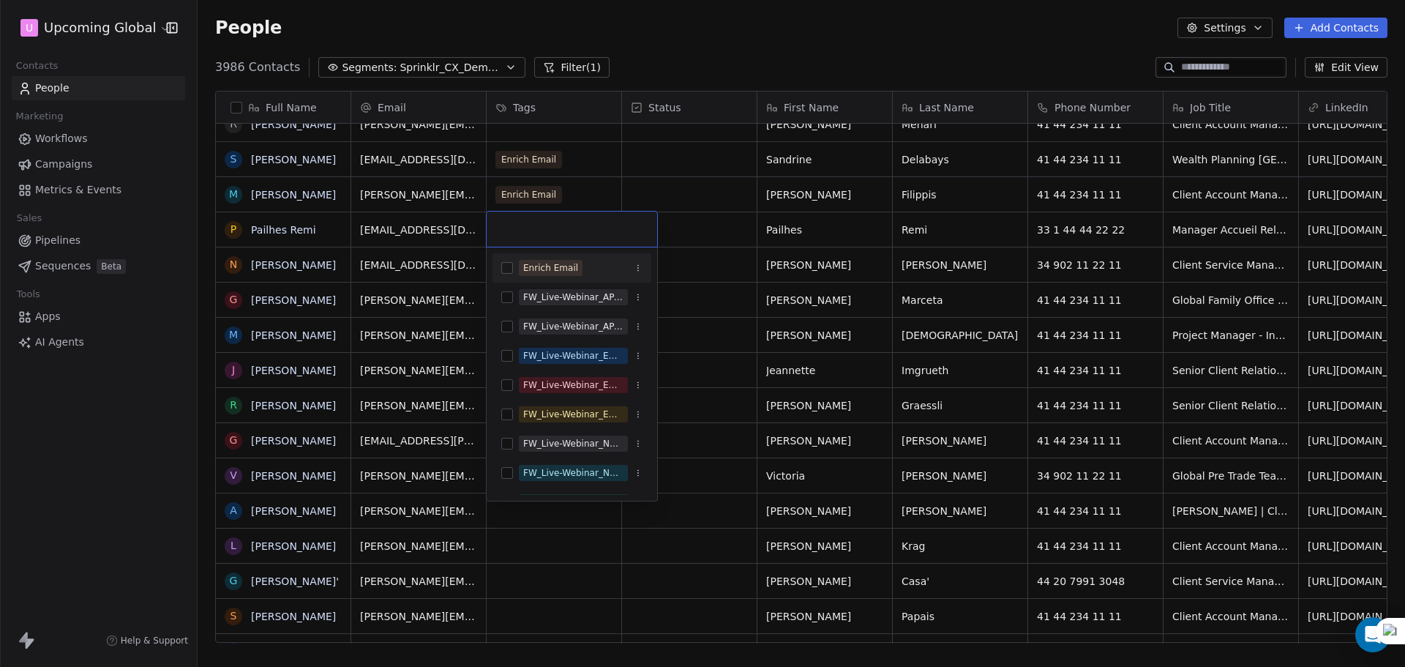
click at [539, 273] on div "Enrich Email" at bounding box center [550, 267] width 55 height 13
click at [701, 234] on html "U Upcoming Global Contacts People Marketing Workflows Campaigns Metrics & Event…" at bounding box center [702, 333] width 1405 height 667
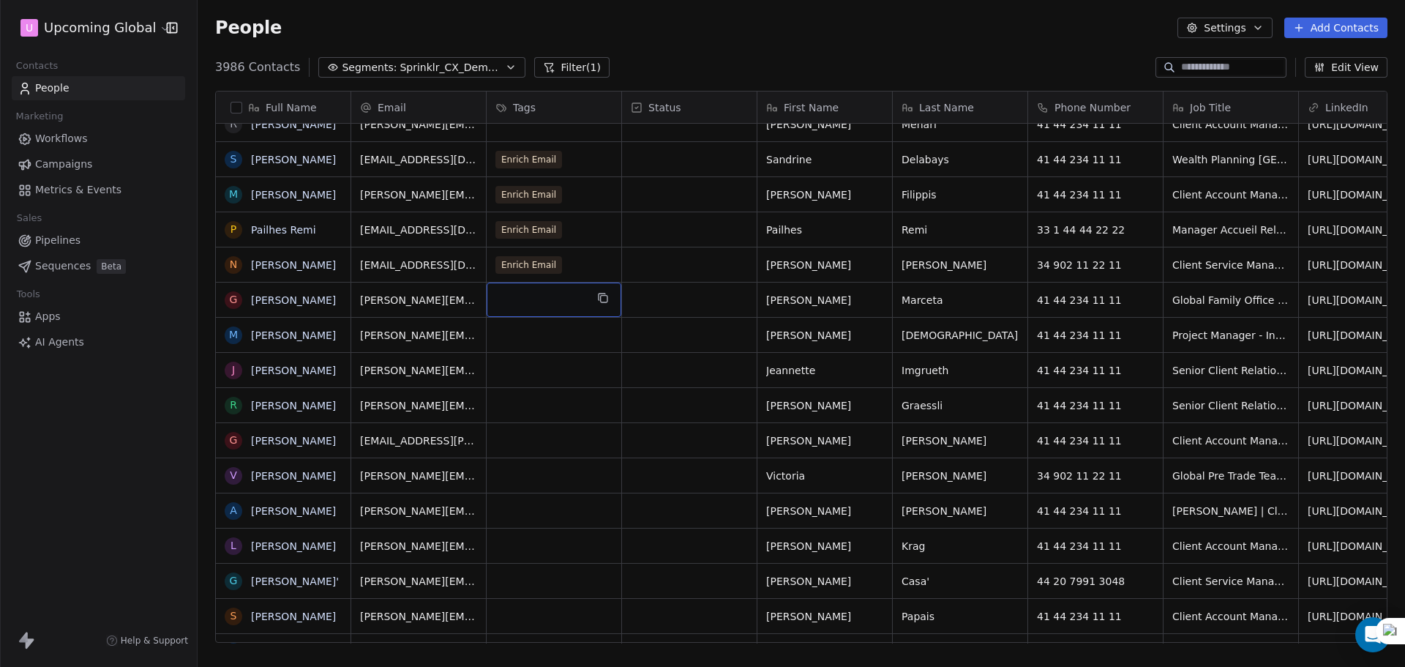
click at [520, 297] on div "grid" at bounding box center [554, 300] width 135 height 34
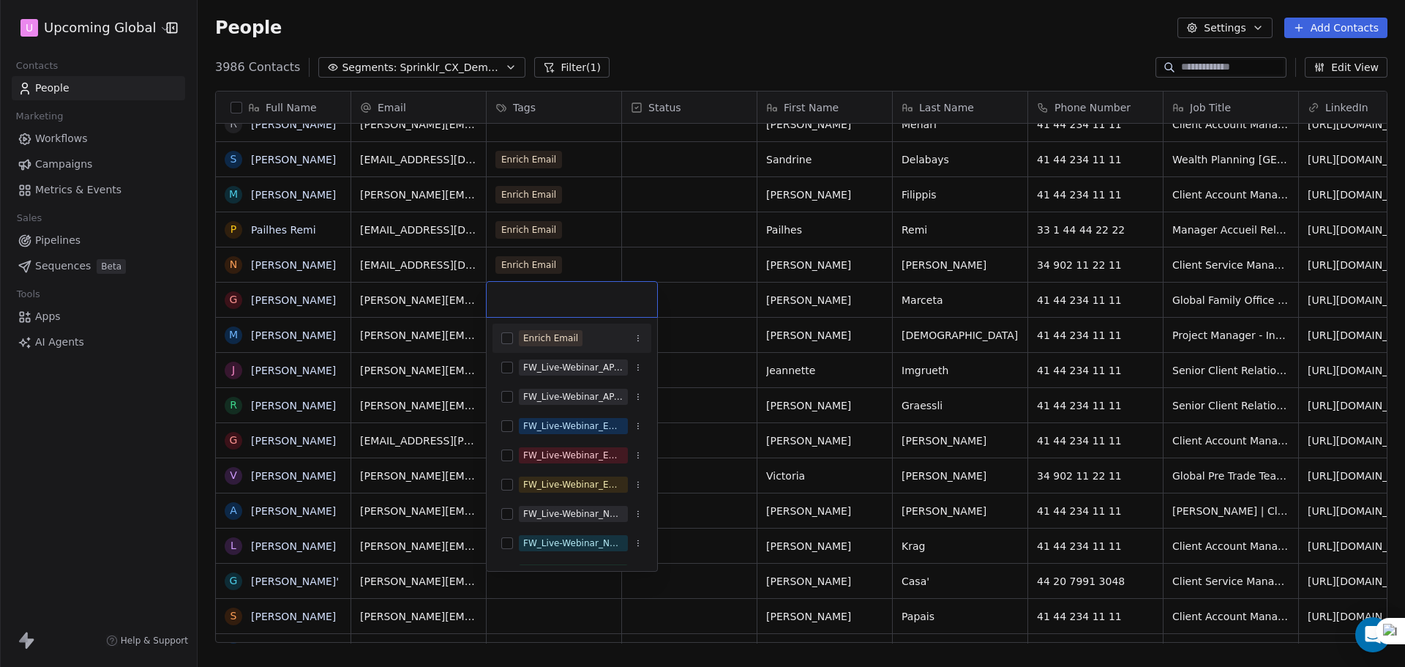
click at [539, 339] on div "Enrich Email" at bounding box center [550, 338] width 55 height 13
click at [597, 234] on html "U Upcoming Global Contacts People Marketing Workflows Campaigns Metrics & Event…" at bounding box center [702, 333] width 1405 height 667
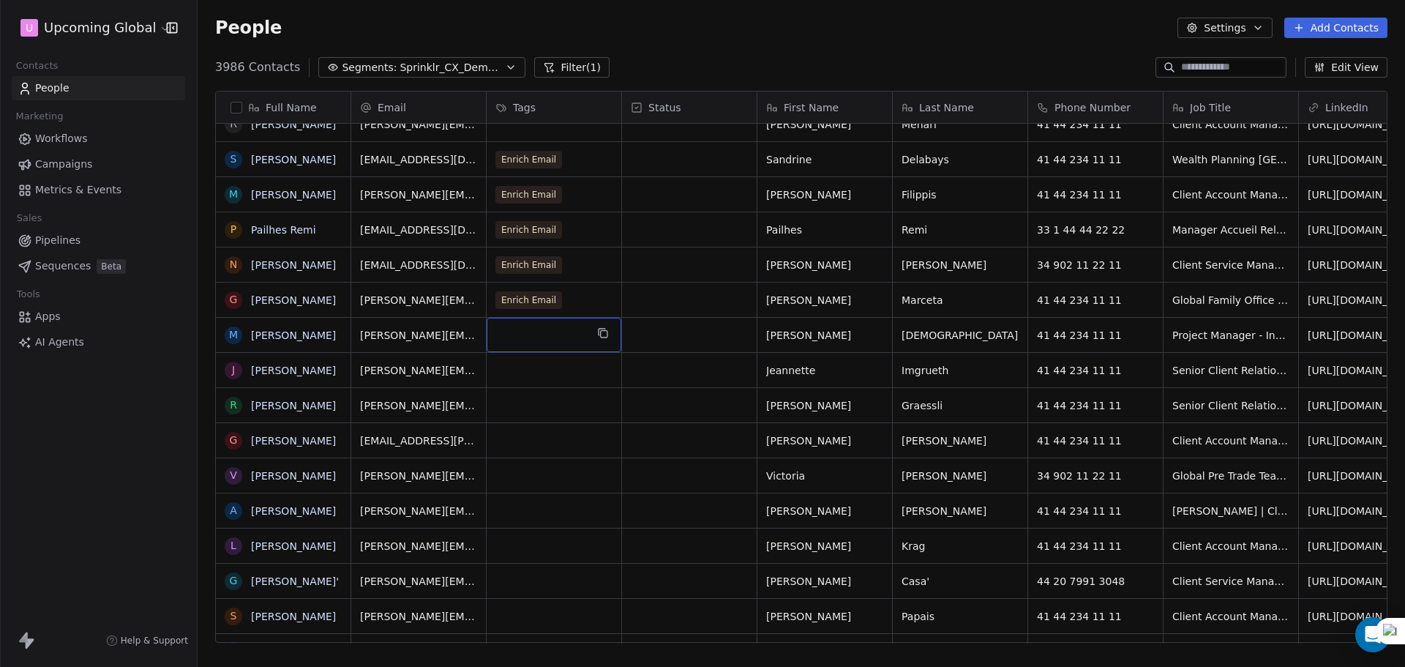
click at [561, 342] on div "grid" at bounding box center [554, 335] width 135 height 34
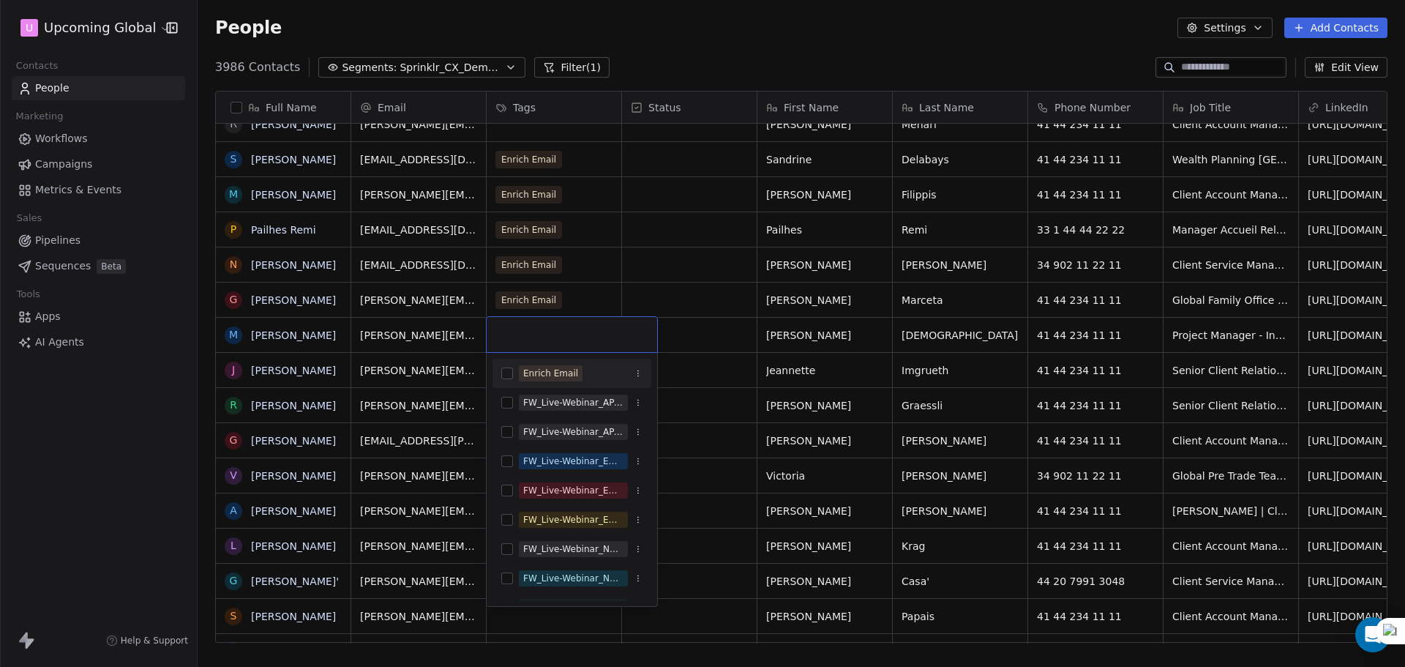
click at [559, 385] on div "Enrich Email" at bounding box center [572, 373] width 159 height 29
click at [724, 259] on html "U Upcoming Global Contacts People Marketing Workflows Campaigns Metrics & Event…" at bounding box center [702, 333] width 1405 height 667
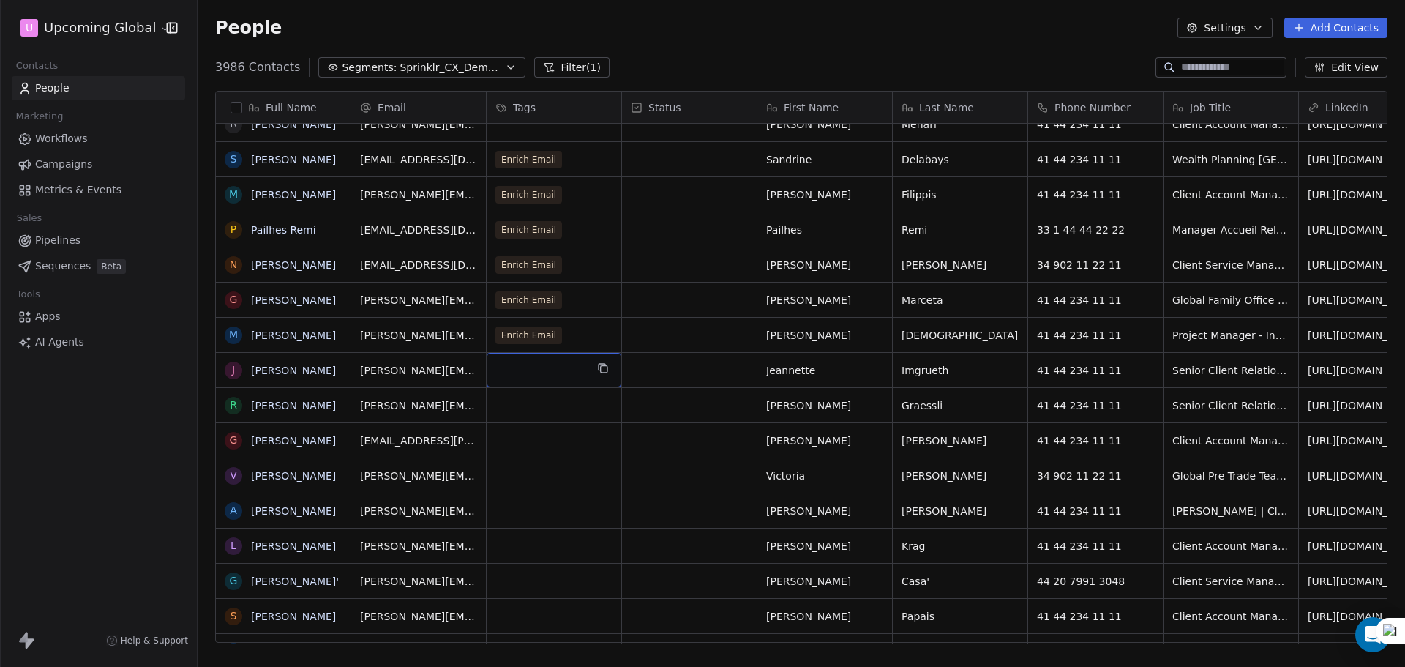
click at [561, 373] on div "grid" at bounding box center [554, 370] width 135 height 34
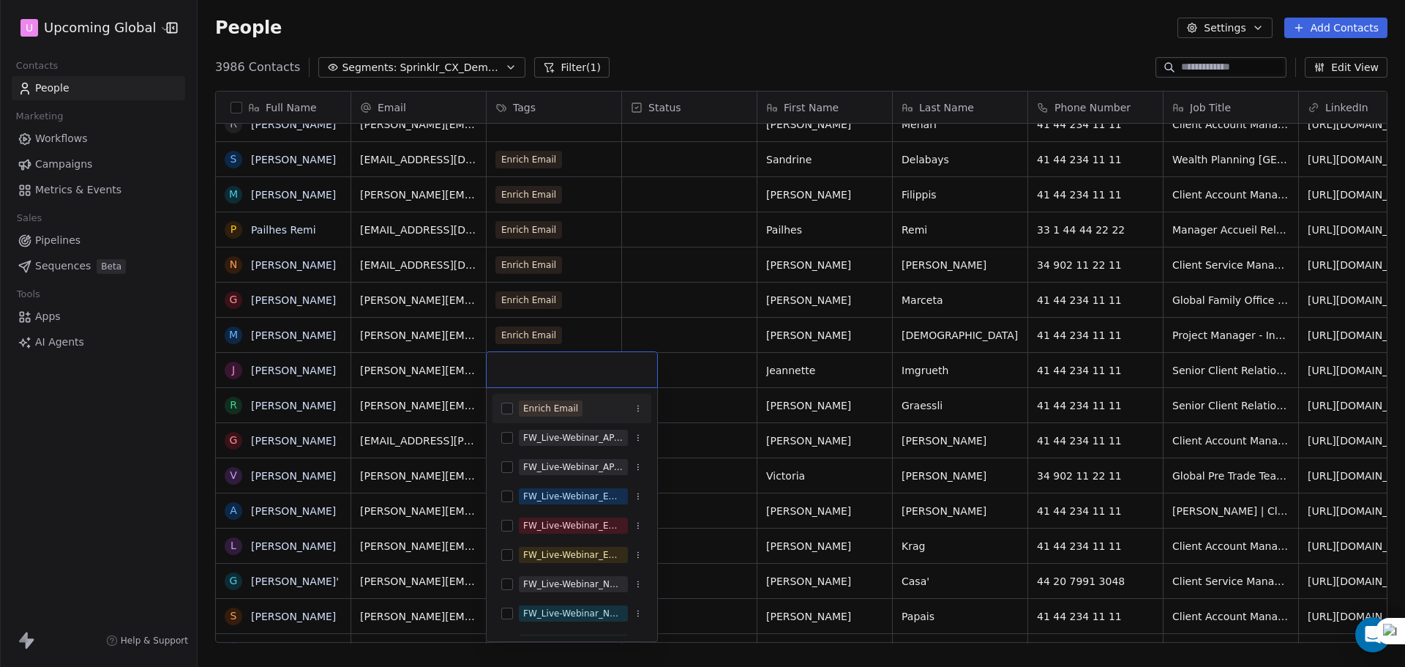
click at [554, 408] on div "Enrich Email" at bounding box center [550, 408] width 55 height 13
click at [623, 290] on html "U Upcoming Global Contacts People Marketing Workflows Campaigns Metrics & Event…" at bounding box center [702, 333] width 1405 height 667
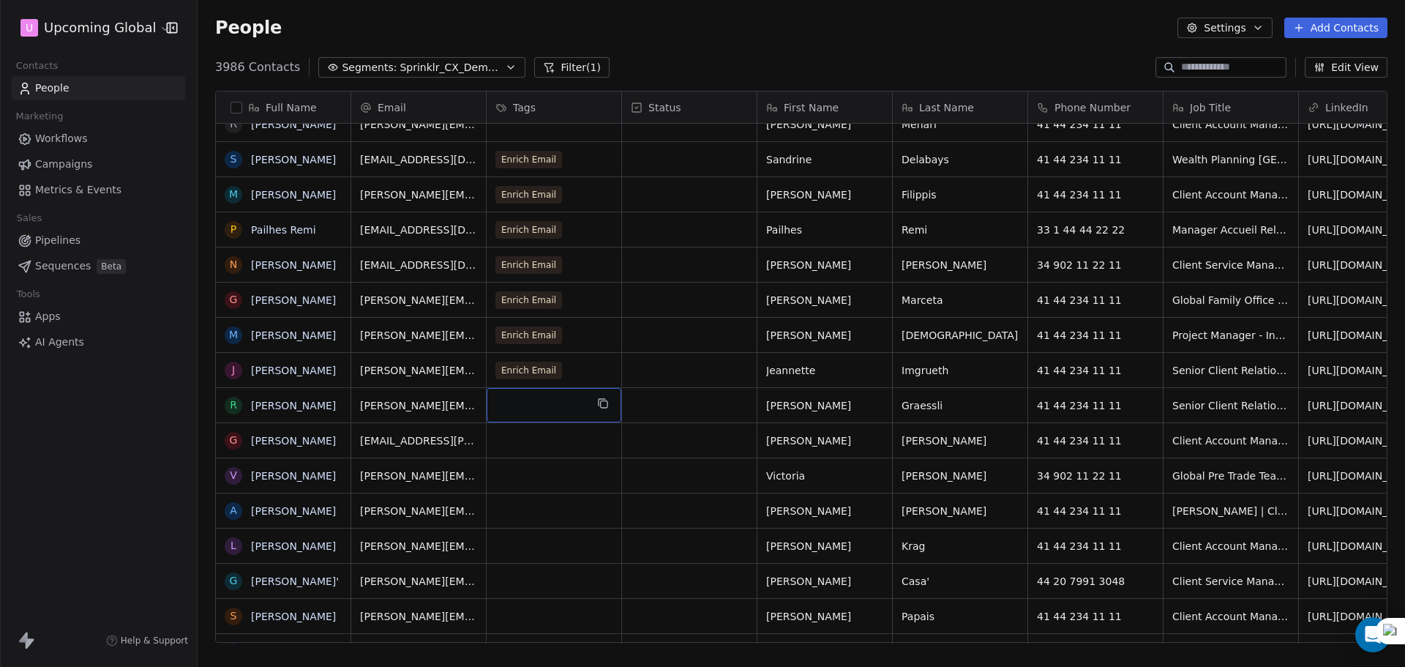
click at [543, 404] on div "grid" at bounding box center [554, 405] width 135 height 34
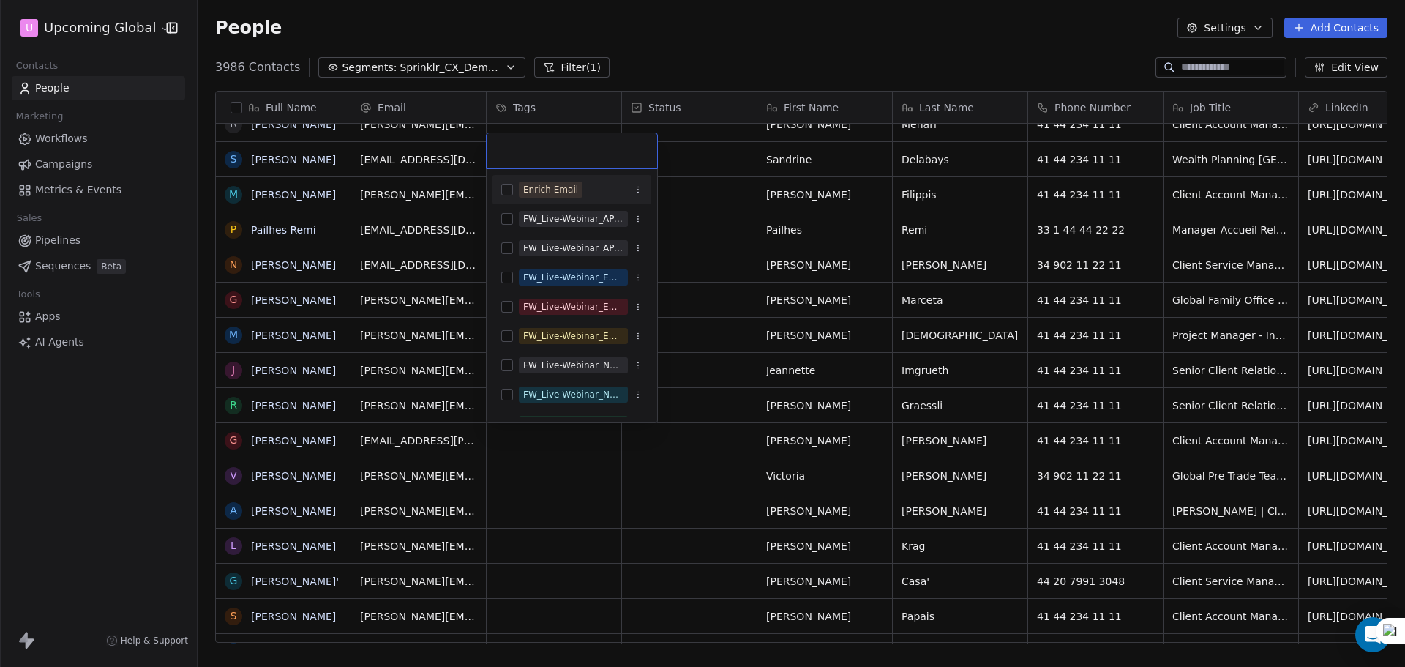
click at [553, 195] on div "Enrich Email" at bounding box center [550, 189] width 55 height 13
click at [753, 287] on html "U Upcoming Global Contacts People Marketing Workflows Campaigns Metrics & Event…" at bounding box center [702, 333] width 1405 height 667
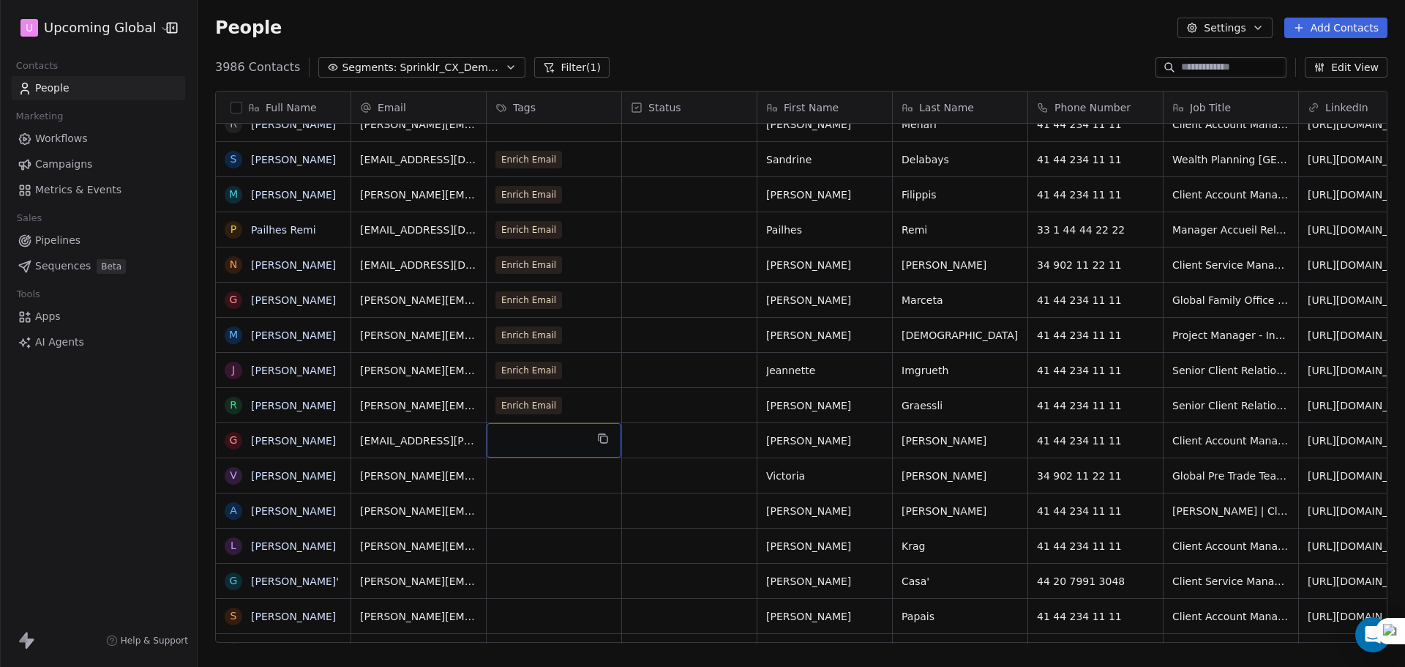
click at [529, 439] on div "grid" at bounding box center [554, 440] width 135 height 34
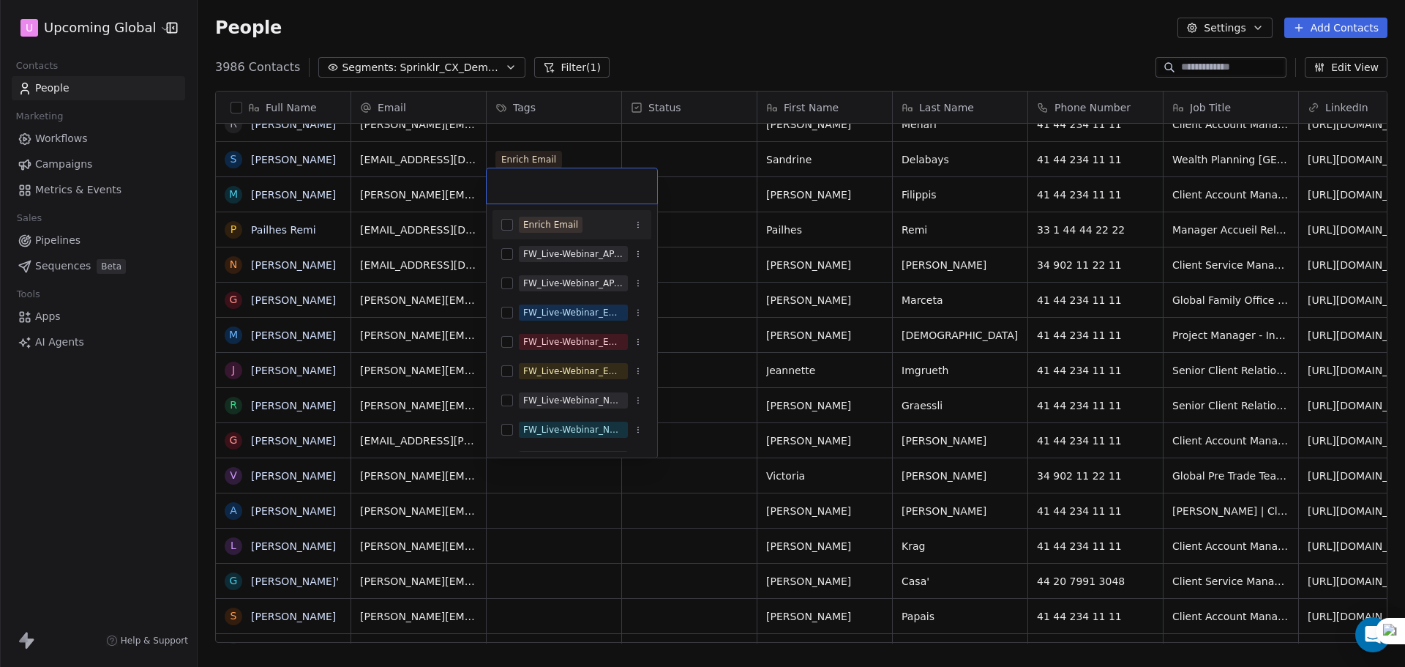
click at [554, 234] on div "Enrich Email" at bounding box center [572, 224] width 159 height 23
click at [701, 460] on html "U Upcoming Global Contacts People Marketing Workflows Campaigns Metrics & Event…" at bounding box center [702, 333] width 1405 height 667
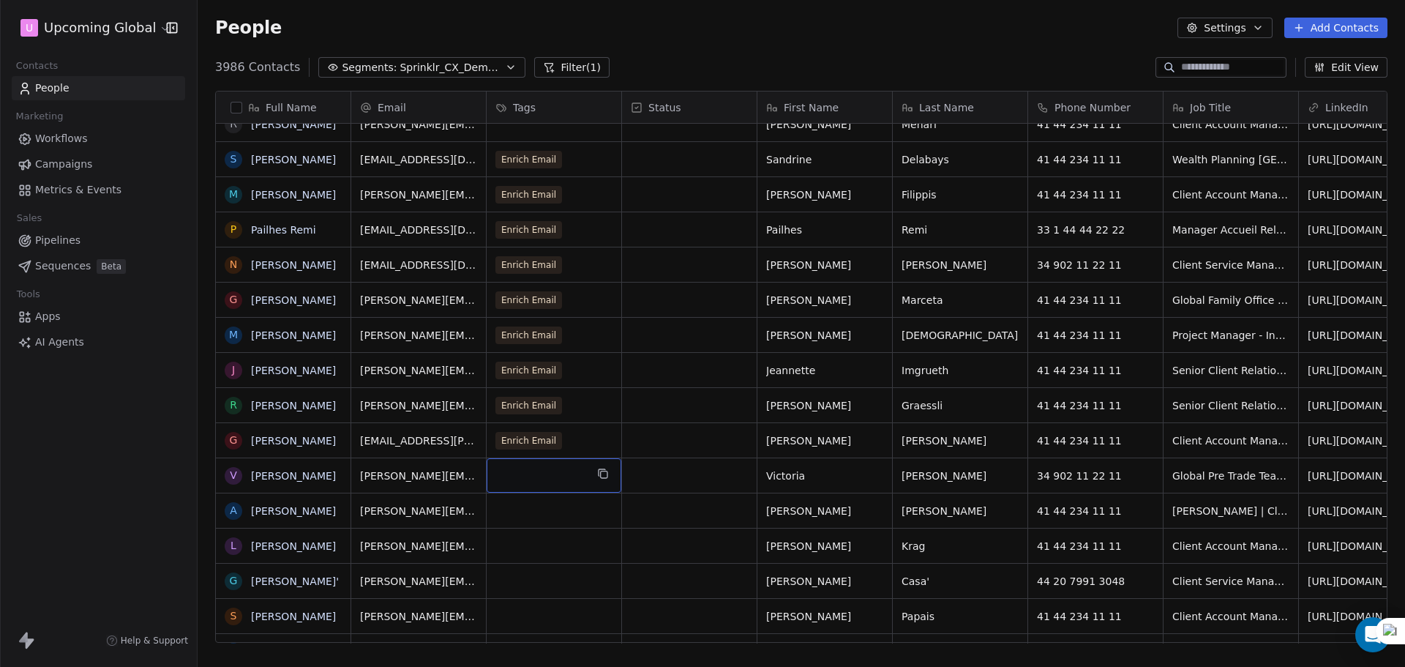
click at [562, 477] on div "grid" at bounding box center [554, 475] width 135 height 34
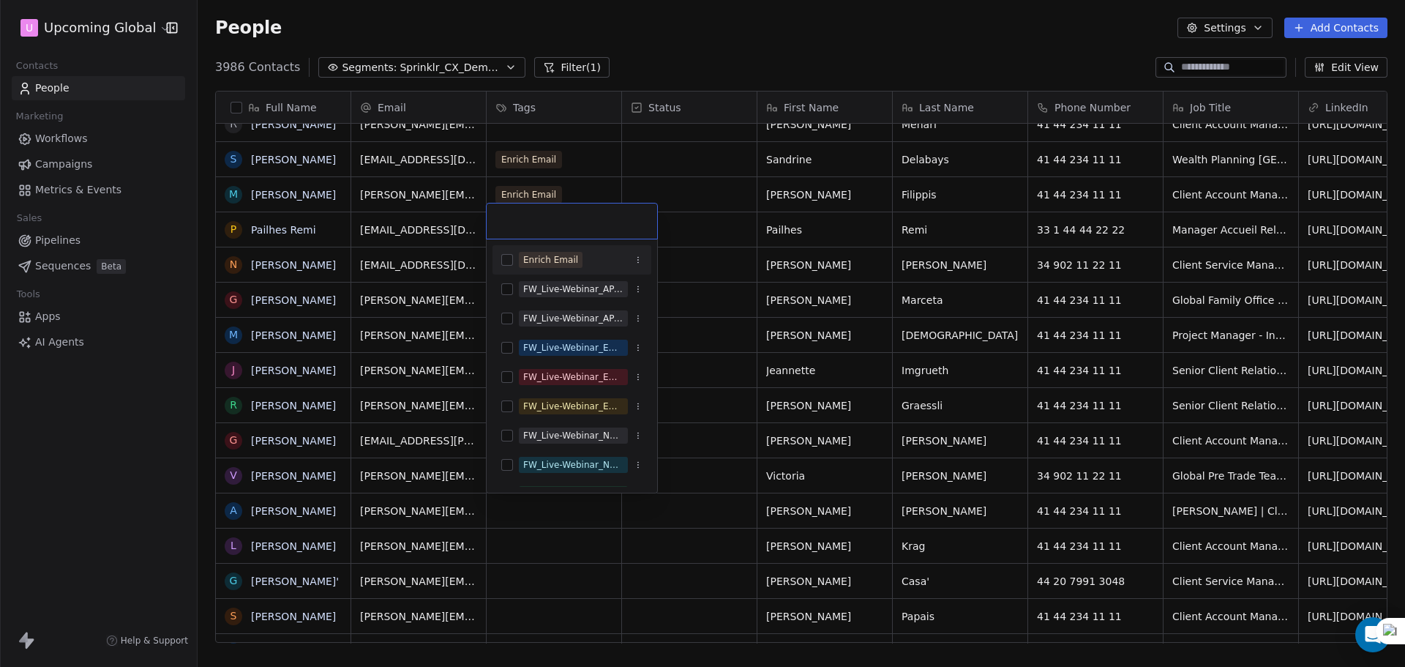
click at [572, 242] on div "Enrich Email FW_Live-Webinar_APAC_21stAugust'25 FW_Live-Webinar_APAC_21stAugust…" at bounding box center [572, 365] width 171 height 253
click at [570, 256] on div "Enrich Email" at bounding box center [550, 259] width 55 height 13
click at [758, 256] on html "U Upcoming Global Contacts People Marketing Workflows Campaigns Metrics & Event…" at bounding box center [702, 333] width 1405 height 667
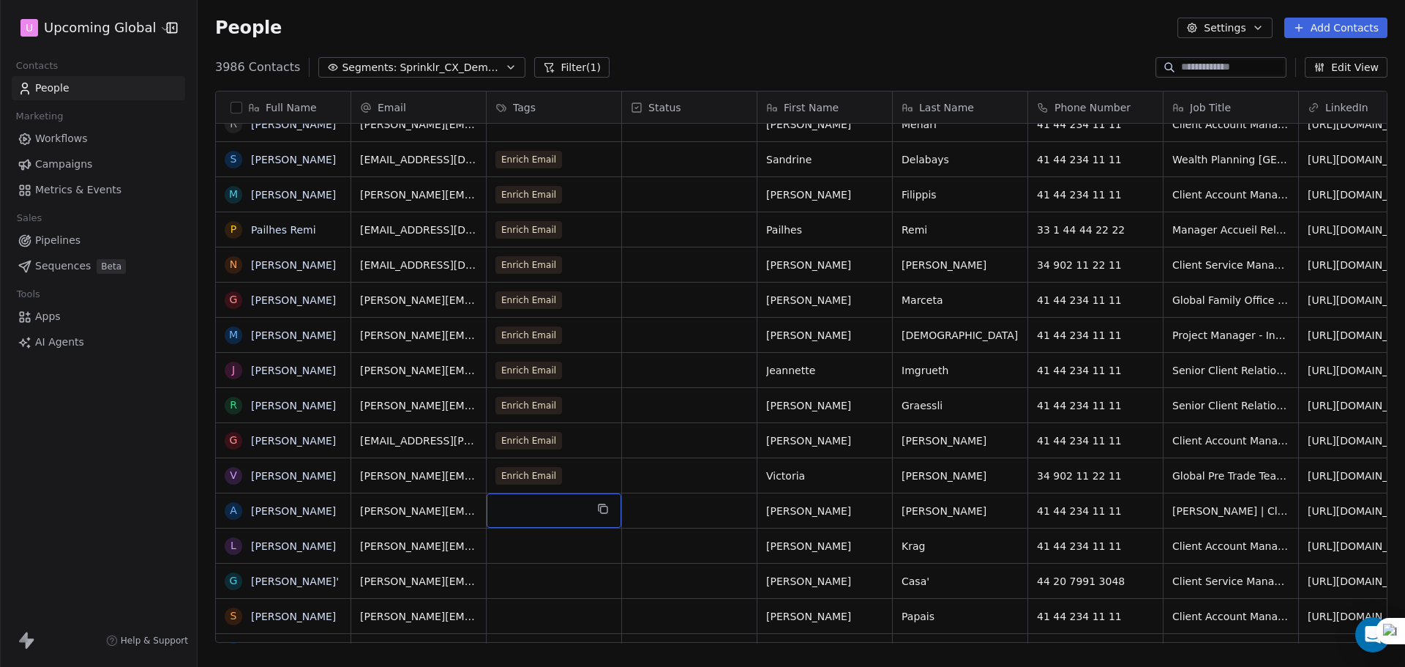
click at [541, 515] on div "grid" at bounding box center [554, 510] width 135 height 34
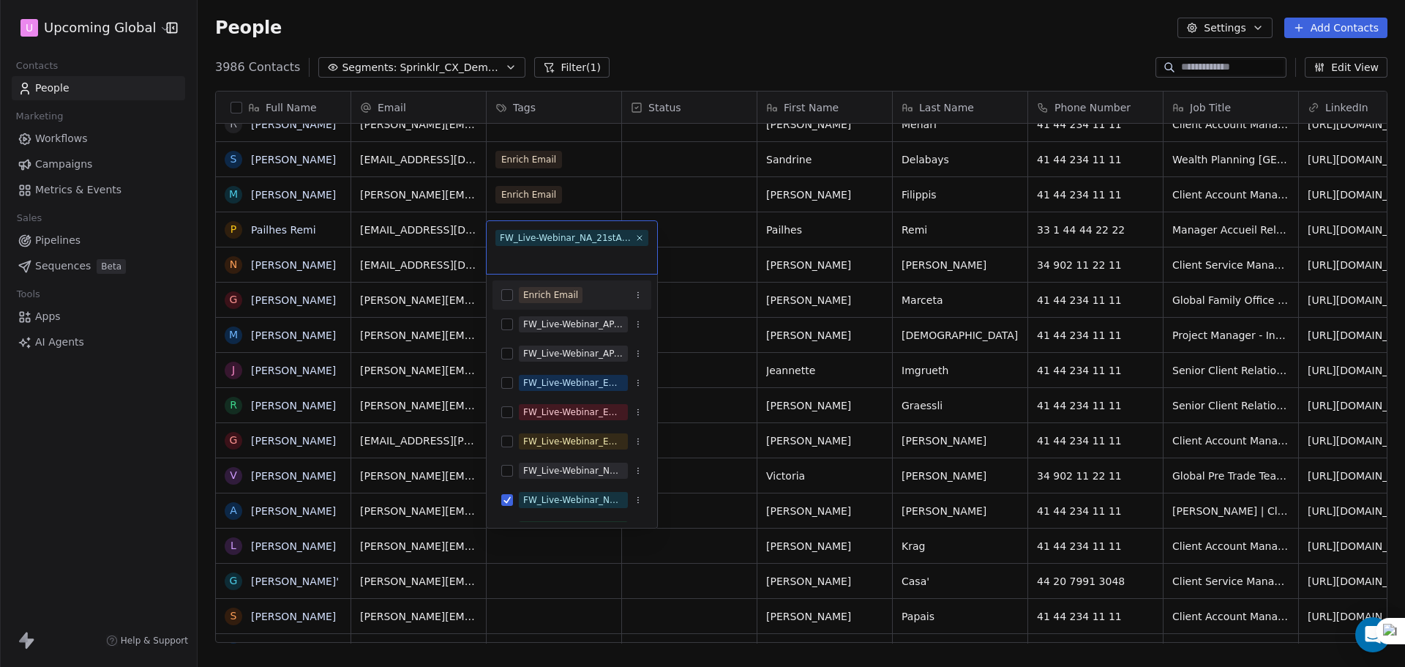
click at [579, 288] on div "Enrich Email" at bounding box center [581, 295] width 124 height 16
click at [740, 542] on html "U Upcoming Global Contacts People Marketing Workflows Campaigns Metrics & Event…" at bounding box center [702, 333] width 1405 height 667
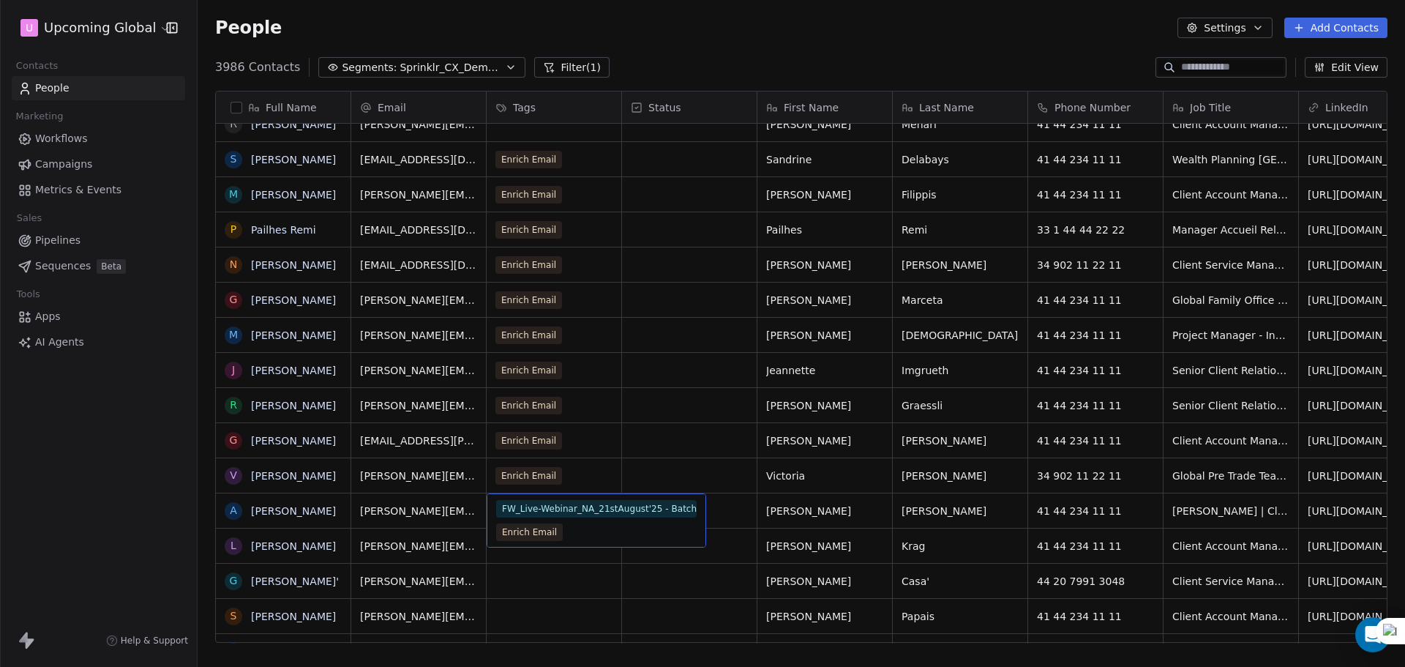
click at [548, 512] on span "FW_Live-Webinar_NA_21stAugust'25 - Batch 2" at bounding box center [596, 509] width 201 height 18
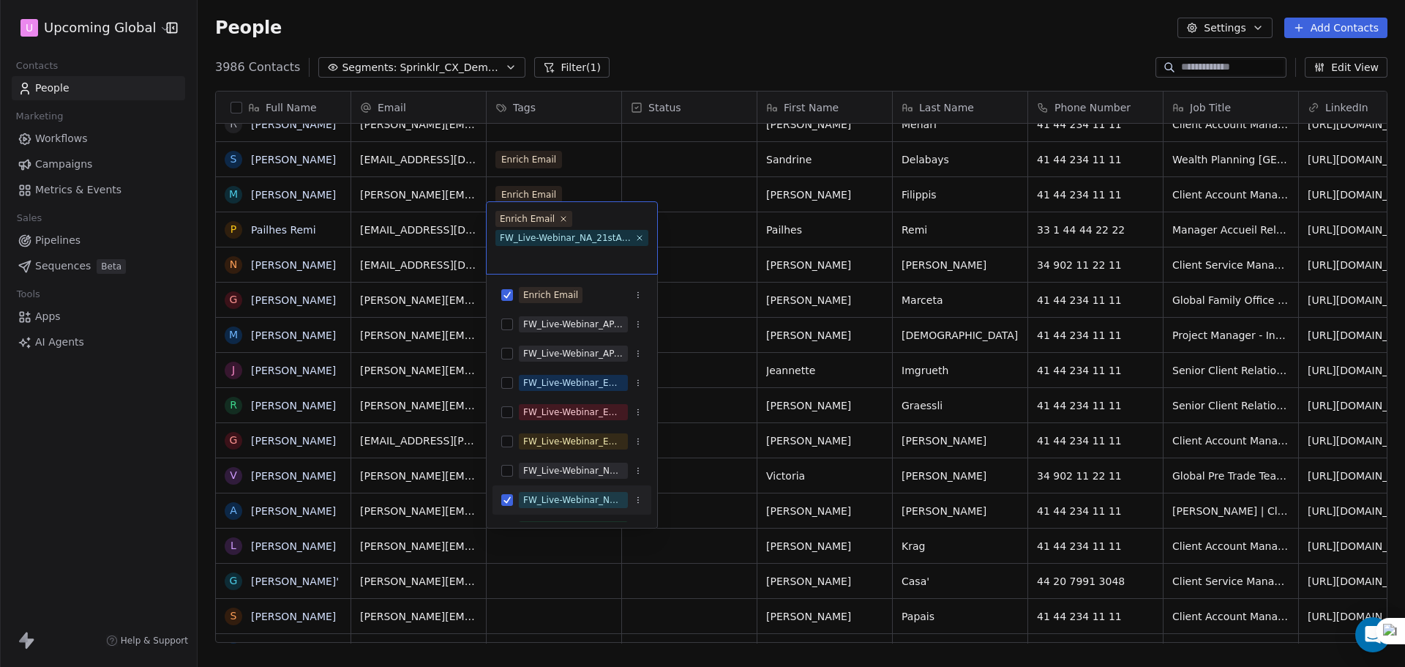
click at [501, 504] on div "FW_Live-Webinar_NA_21stAugust'25 - Batch 2" at bounding box center [572, 499] width 159 height 23
click at [682, 527] on html "U Upcoming Global Contacts People Marketing Workflows Campaigns Metrics & Event…" at bounding box center [702, 333] width 1405 height 667
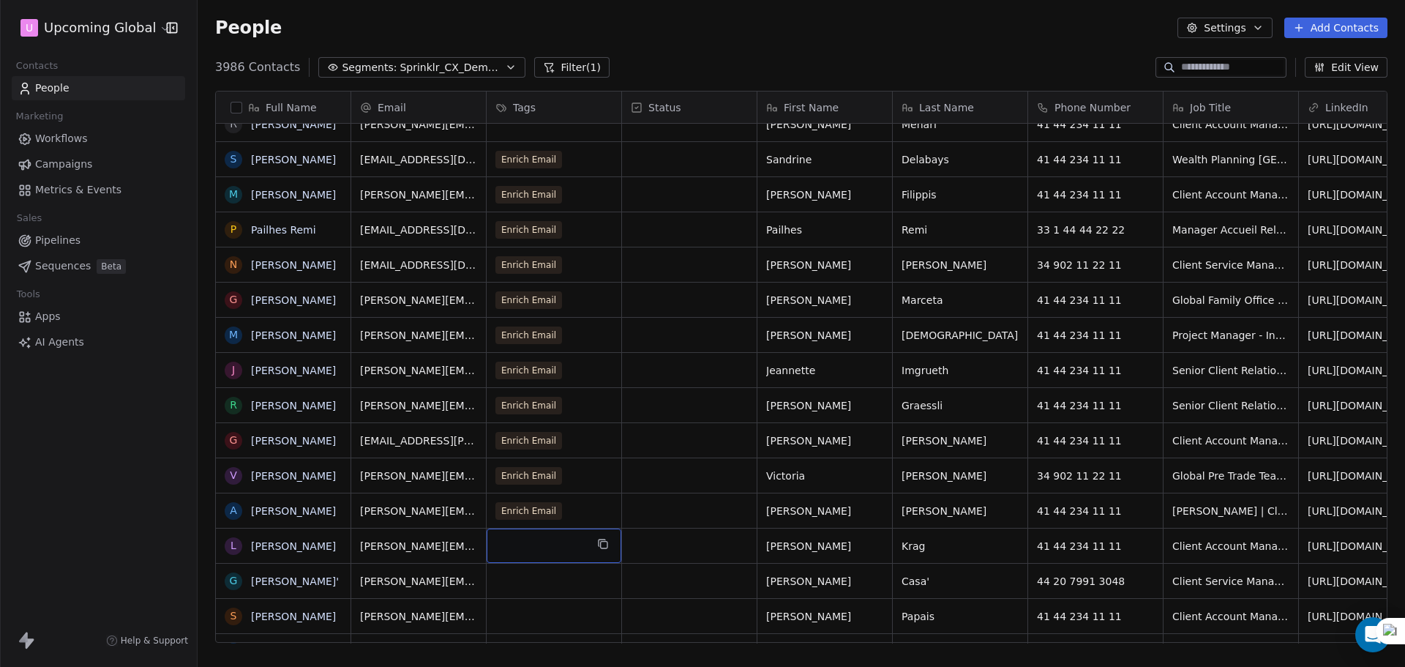
click at [542, 534] on div "grid" at bounding box center [554, 546] width 135 height 34
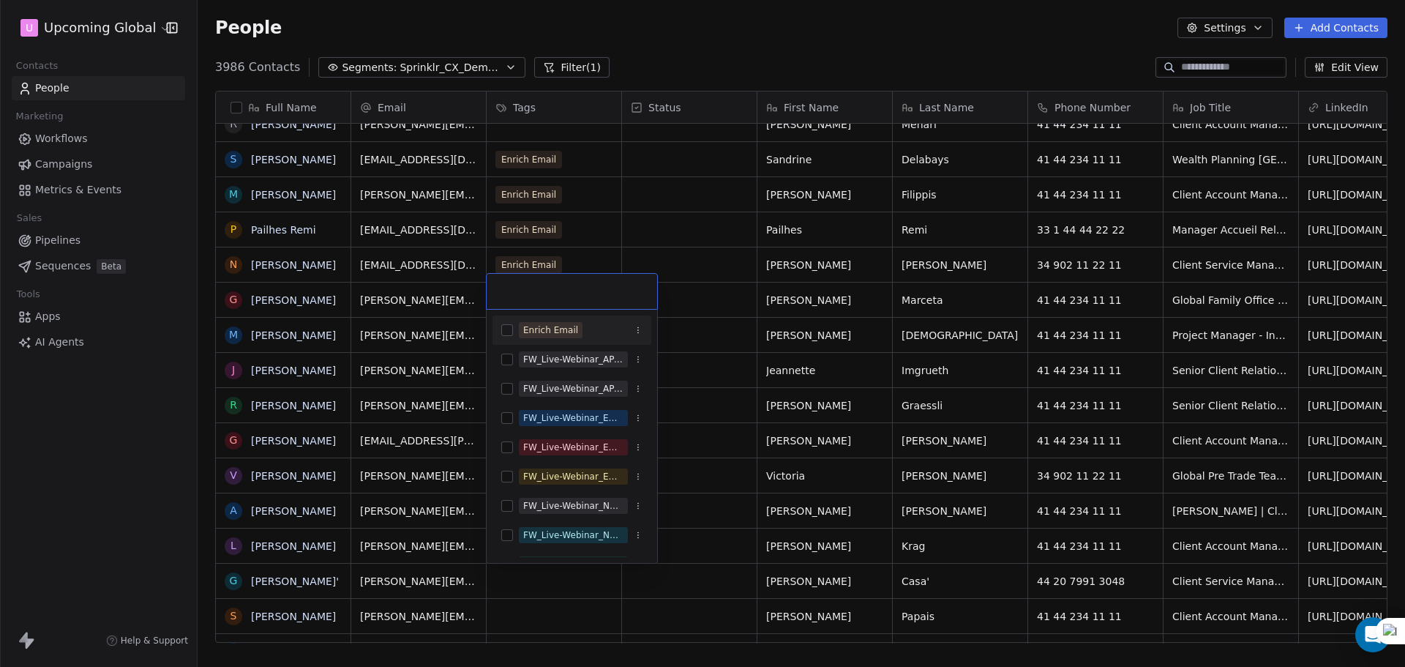
click at [576, 326] on span "Enrich Email" at bounding box center [551, 330] width 64 height 16
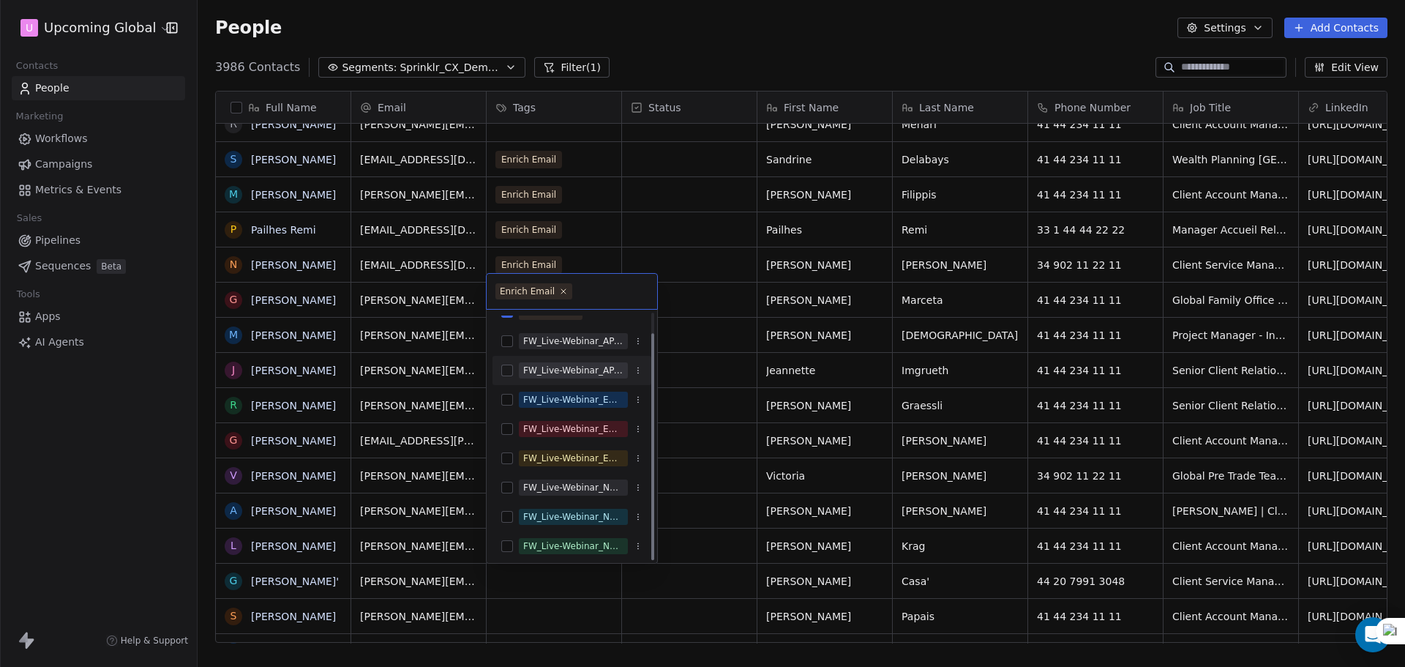
scroll to position [22, 0]
click at [751, 364] on html "U Upcoming Global Contacts People Marketing Workflows Campaigns Metrics & Event…" at bounding box center [702, 333] width 1405 height 667
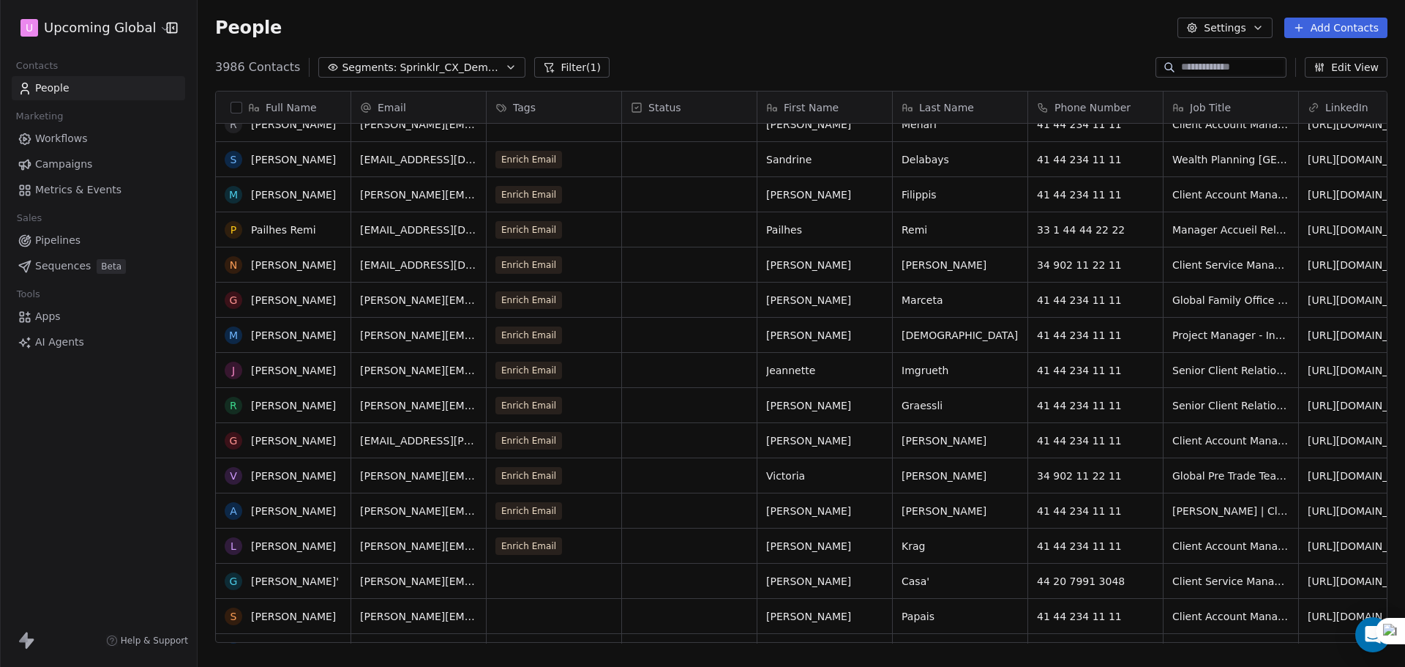
scroll to position [659, 0]
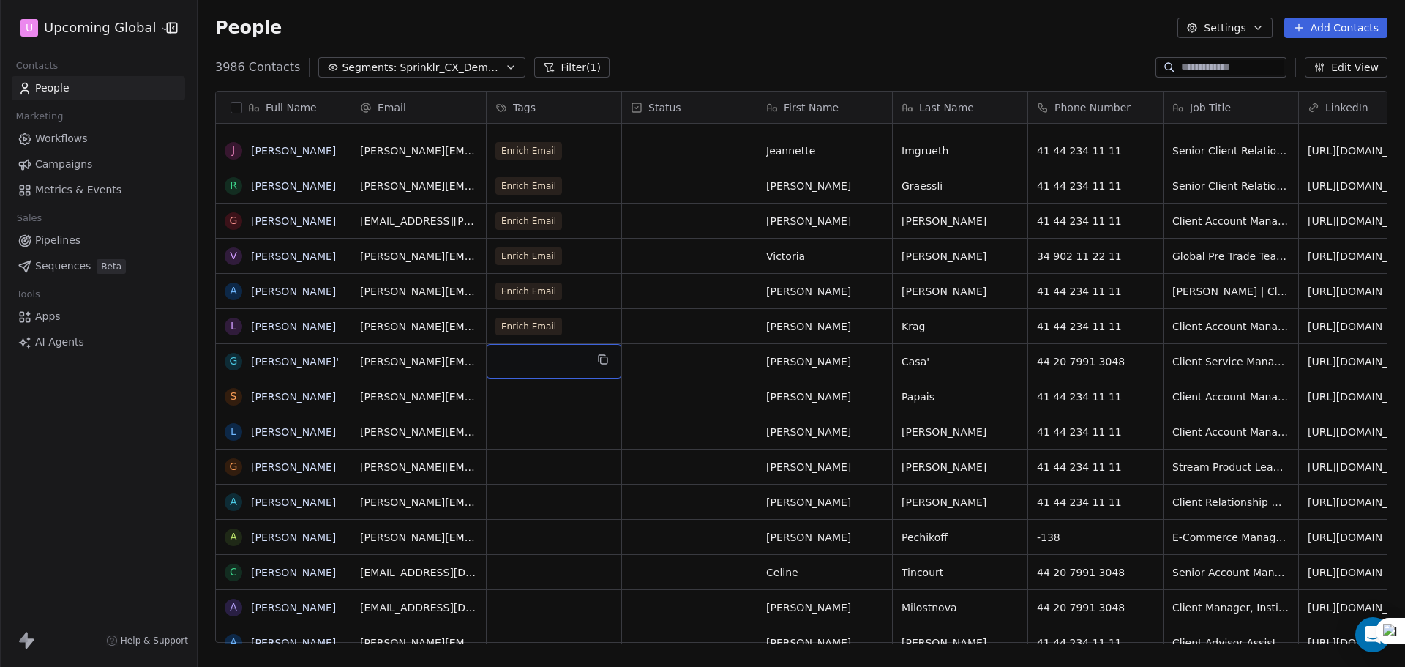
click at [549, 375] on div "grid" at bounding box center [554, 361] width 135 height 34
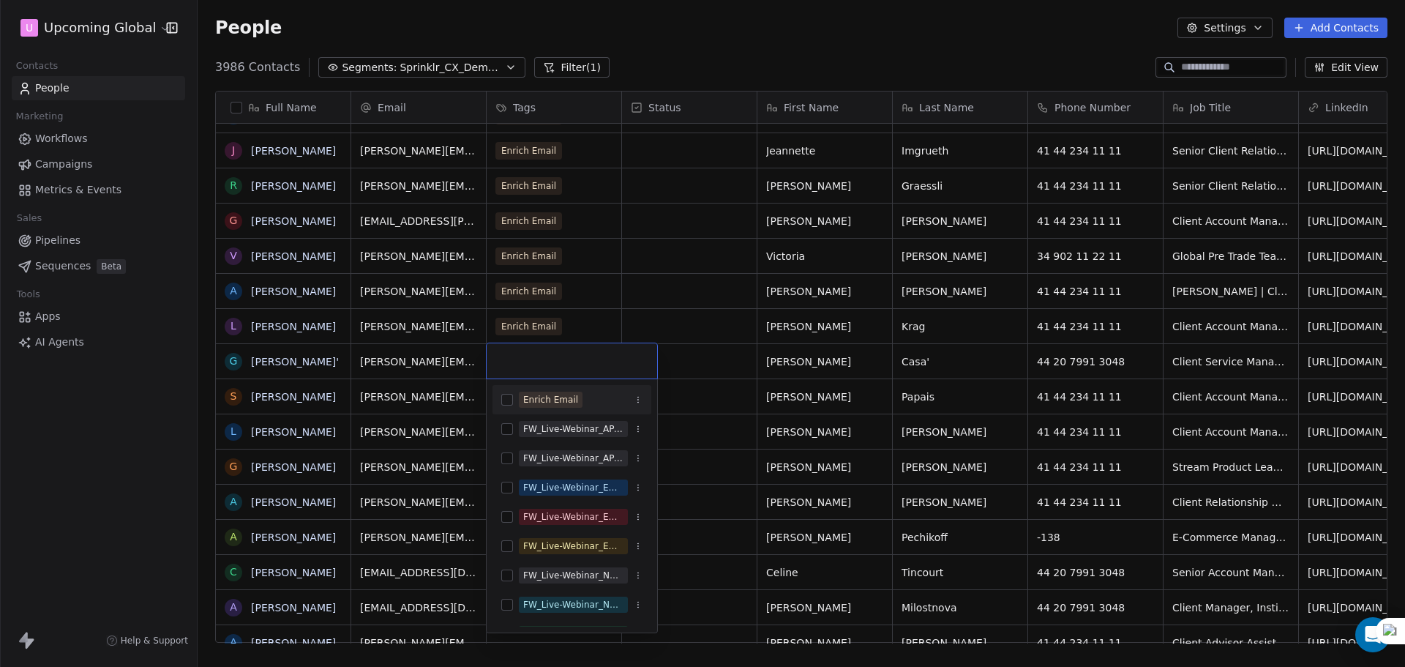
click at [548, 406] on div "Enrich Email" at bounding box center [550, 399] width 55 height 13
click at [749, 353] on html "U Upcoming Global Contacts People Marketing Workflows Campaigns Metrics & Event…" at bounding box center [702, 333] width 1405 height 667
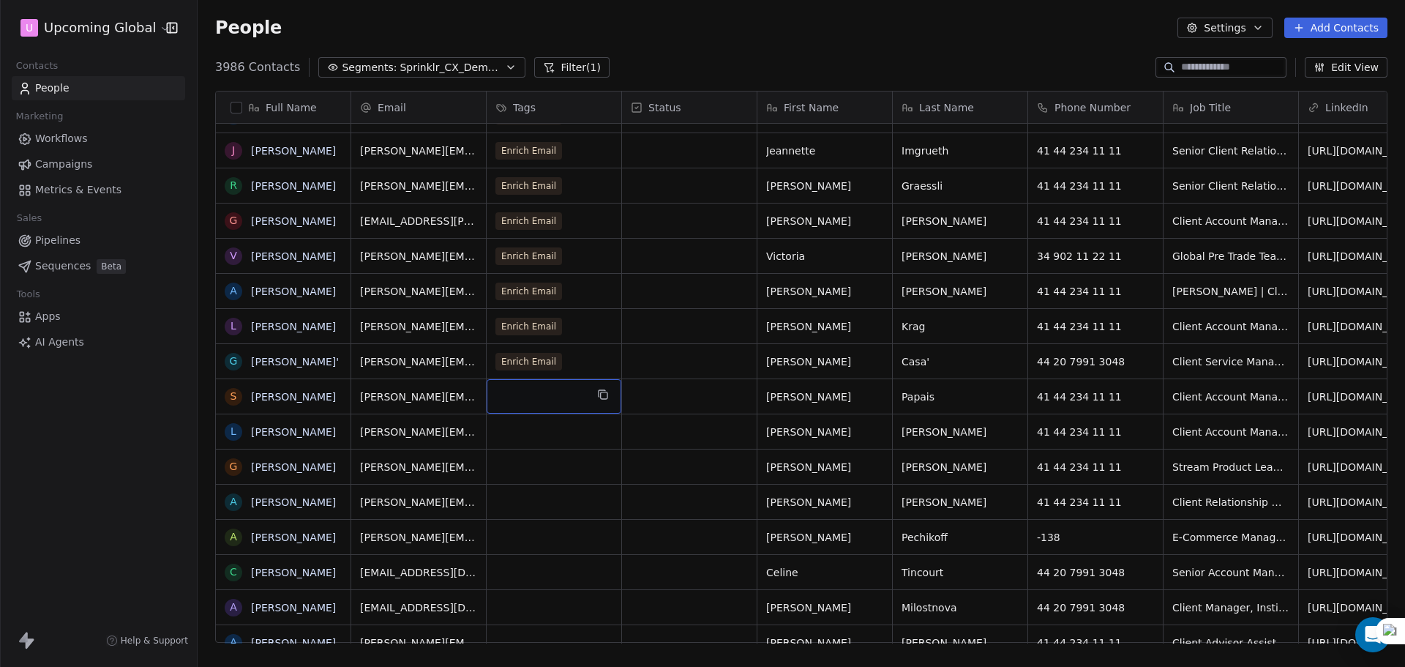
click at [527, 388] on div "grid" at bounding box center [554, 396] width 135 height 34
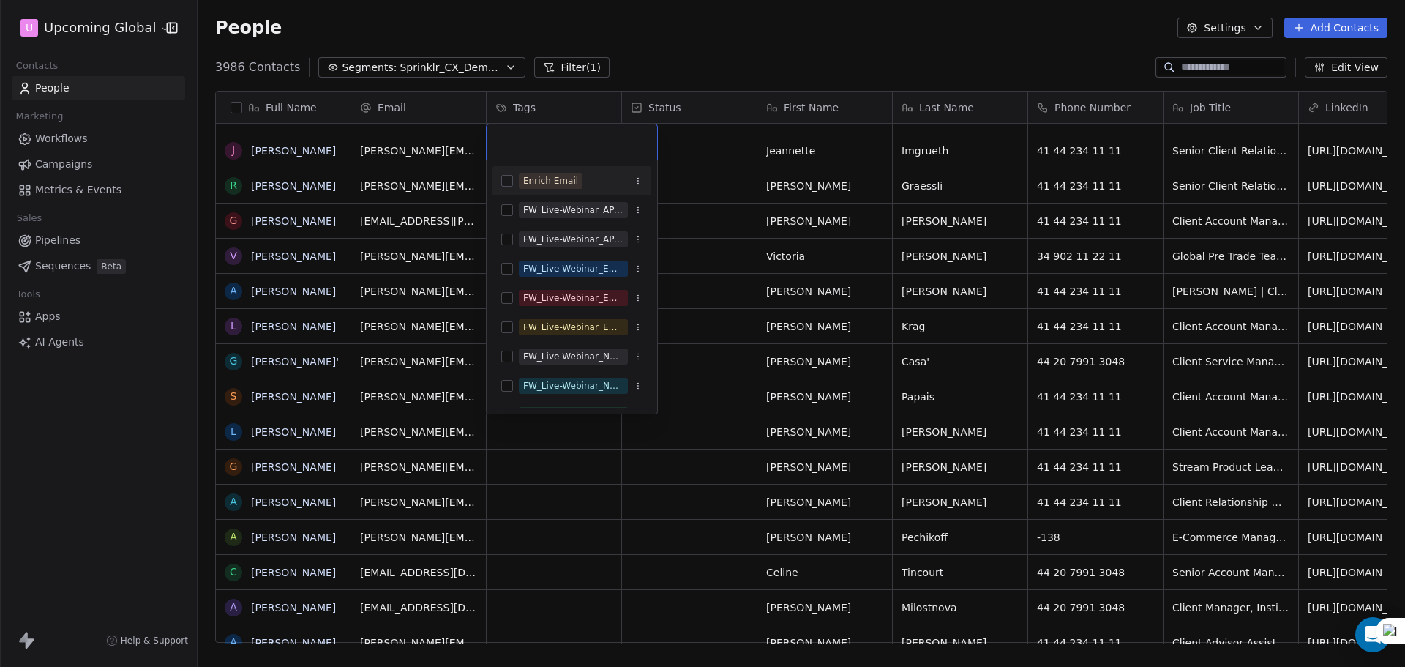
click at [534, 192] on div "Enrich Email" at bounding box center [572, 180] width 159 height 23
click at [542, 433] on html "U Upcoming Global Contacts People Marketing Workflows Campaigns Metrics & Event…" at bounding box center [702, 333] width 1405 height 667
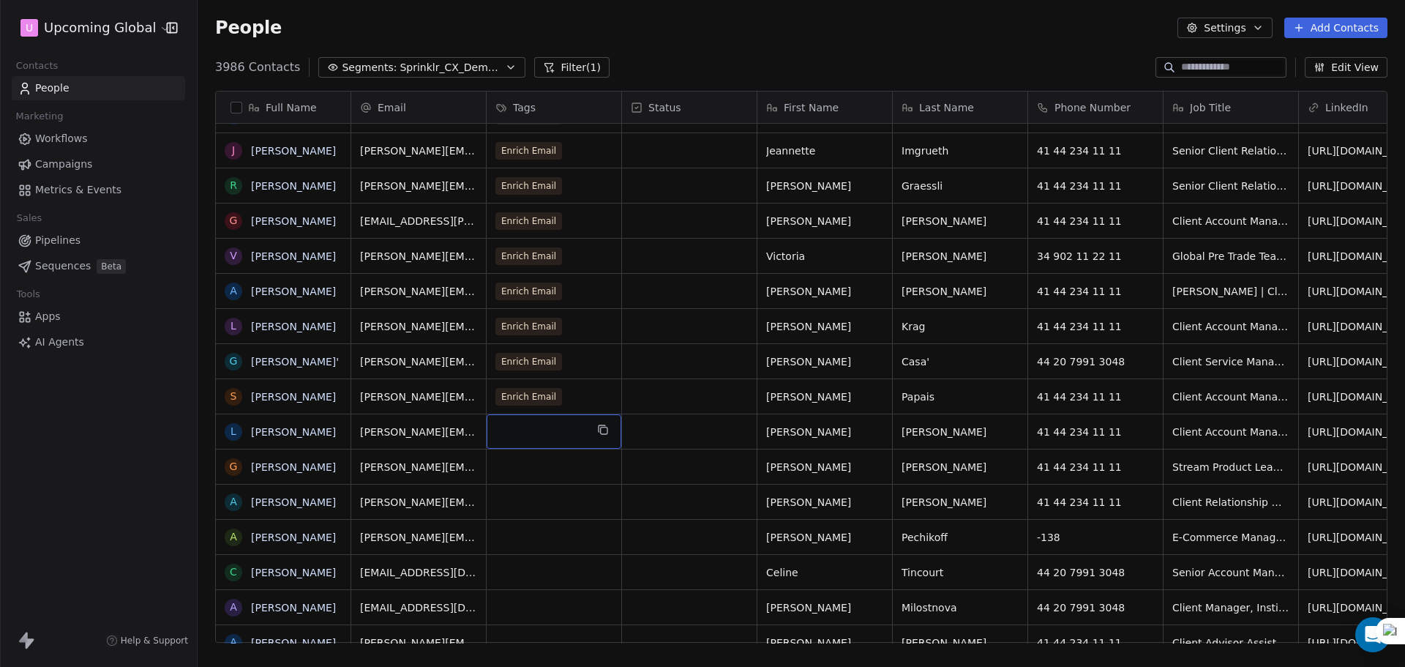
click at [542, 422] on div "grid" at bounding box center [554, 431] width 135 height 34
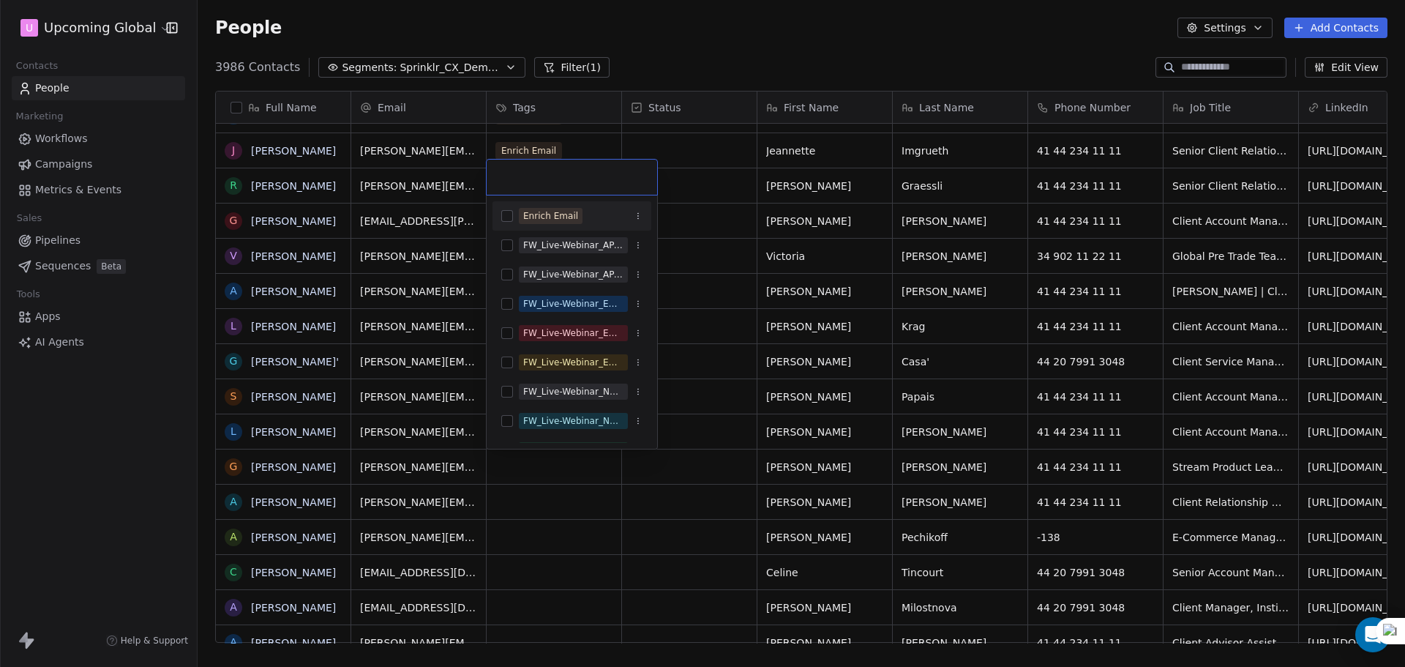
click at [531, 226] on div "Enrich Email" at bounding box center [572, 215] width 159 height 23
click at [542, 474] on html "U Upcoming Global Contacts People Marketing Workflows Campaigns Metrics & Event…" at bounding box center [702, 333] width 1405 height 667
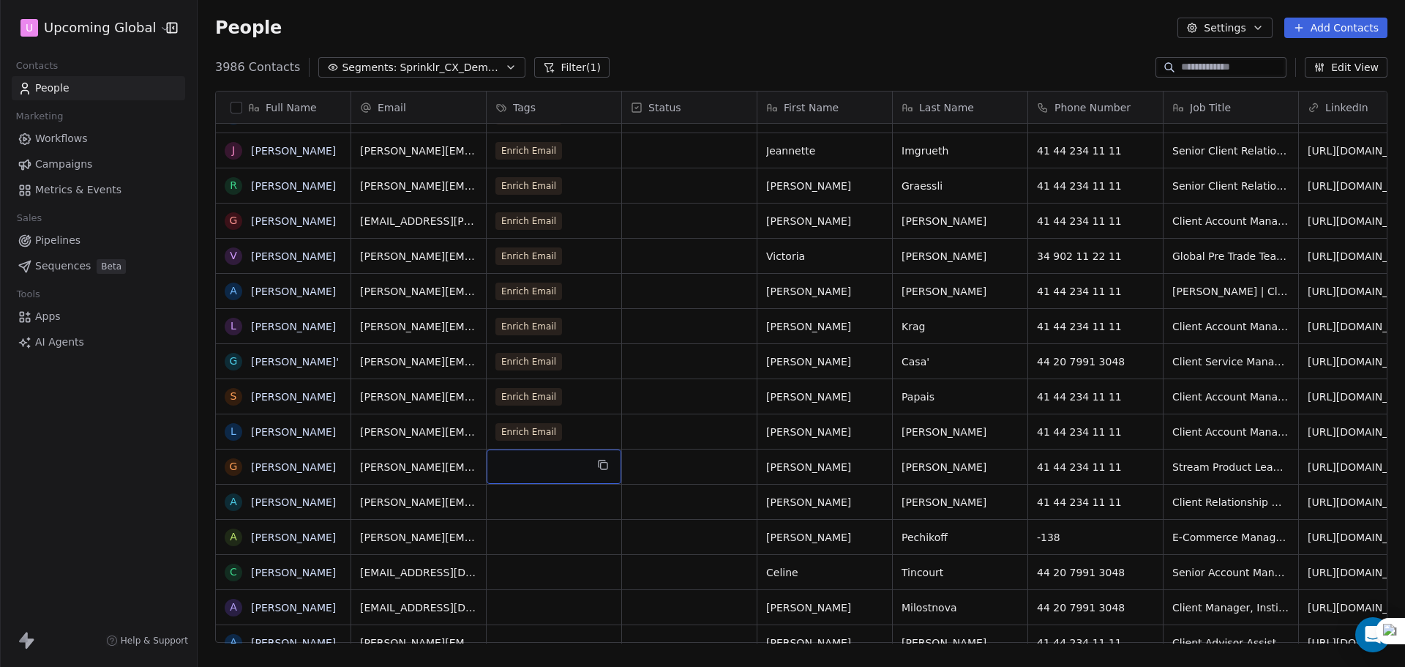
click at [558, 469] on div "grid" at bounding box center [554, 466] width 135 height 34
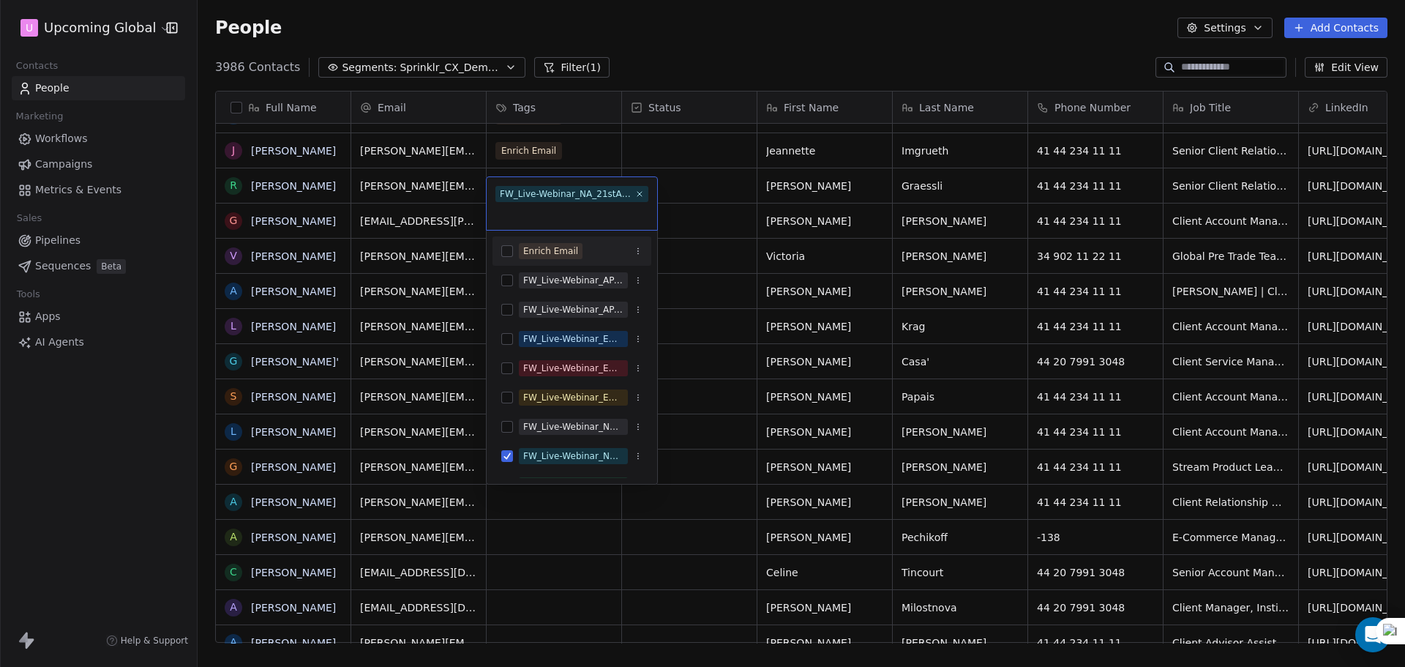
click at [529, 250] on div "Enrich Email" at bounding box center [550, 250] width 55 height 13
click at [554, 454] on div "FW_Live-Webinar_NA_21stAugust'25 - Batch 2" at bounding box center [573, 455] width 100 height 13
click at [557, 500] on html "U Upcoming Global Contacts People Marketing Workflows Campaigns Metrics & Event…" at bounding box center [702, 333] width 1405 height 667
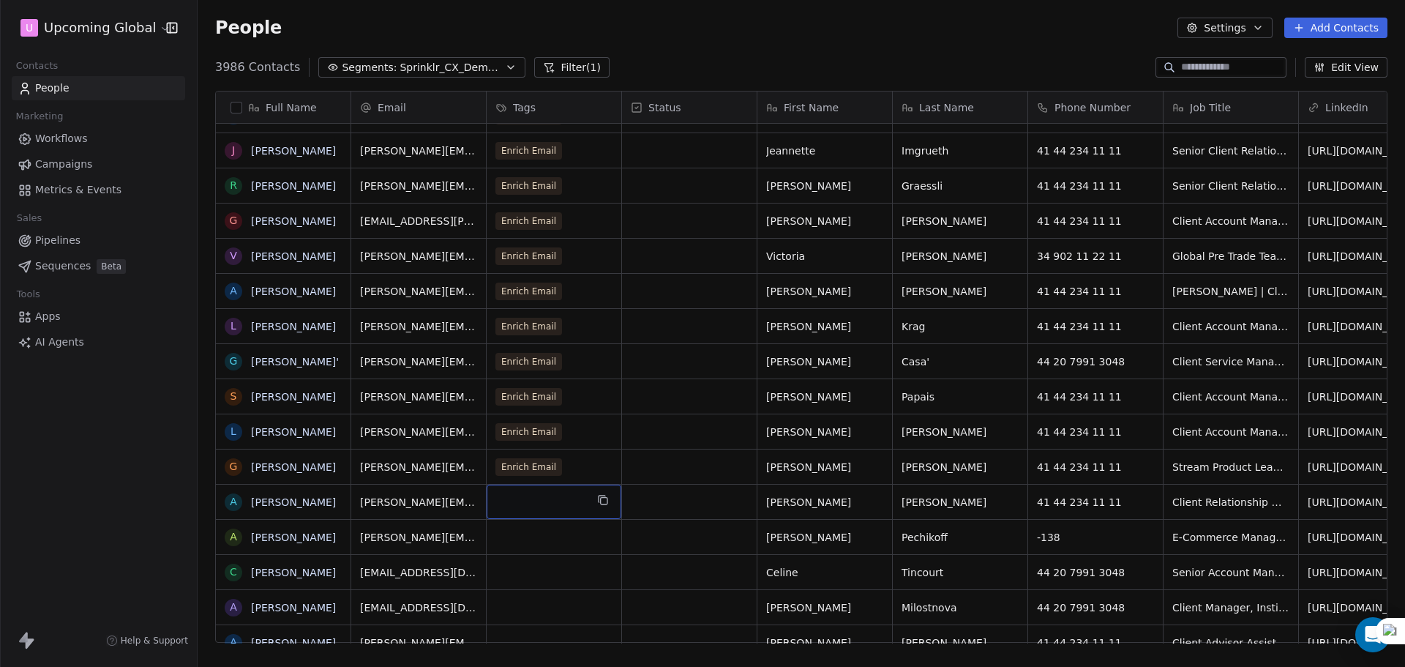
click at [560, 488] on div "grid" at bounding box center [554, 502] width 135 height 34
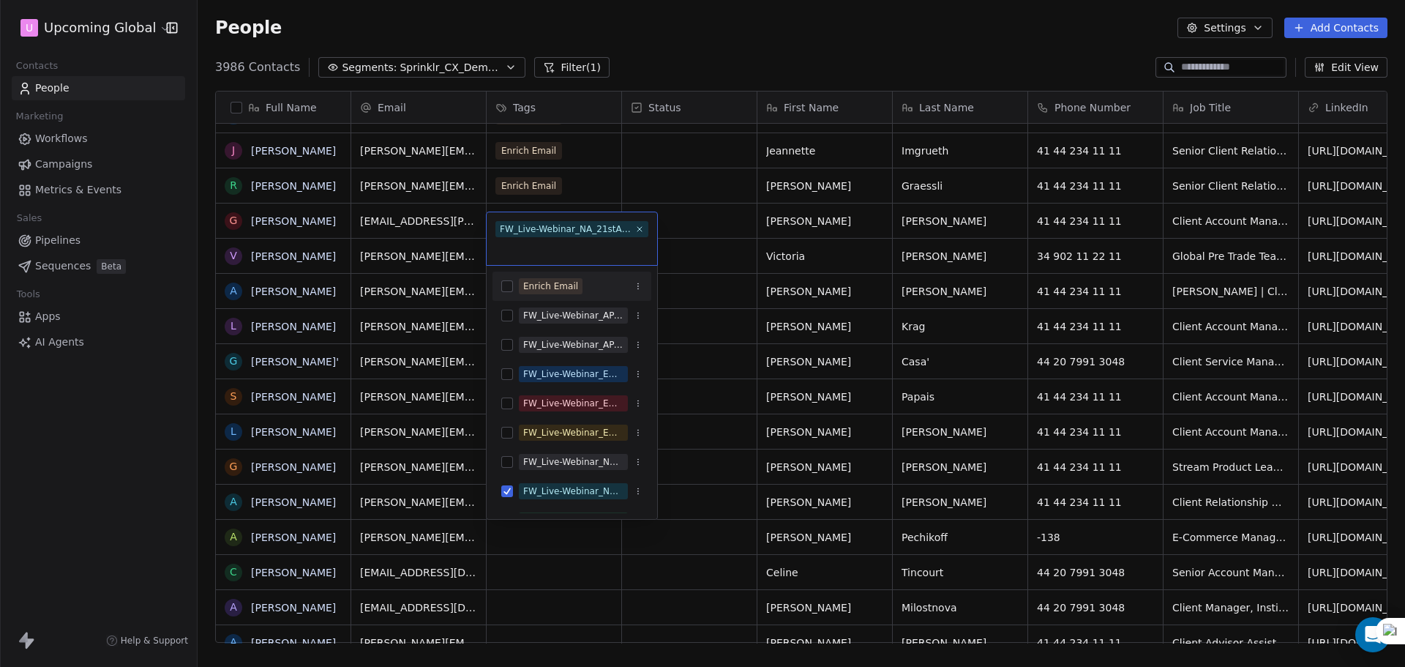
click at [569, 283] on div "Enrich Email" at bounding box center [550, 286] width 55 height 13
click at [553, 484] on span "FW_Live-Webinar_NA_21stAugust'25 - Batch 2" at bounding box center [573, 491] width 109 height 16
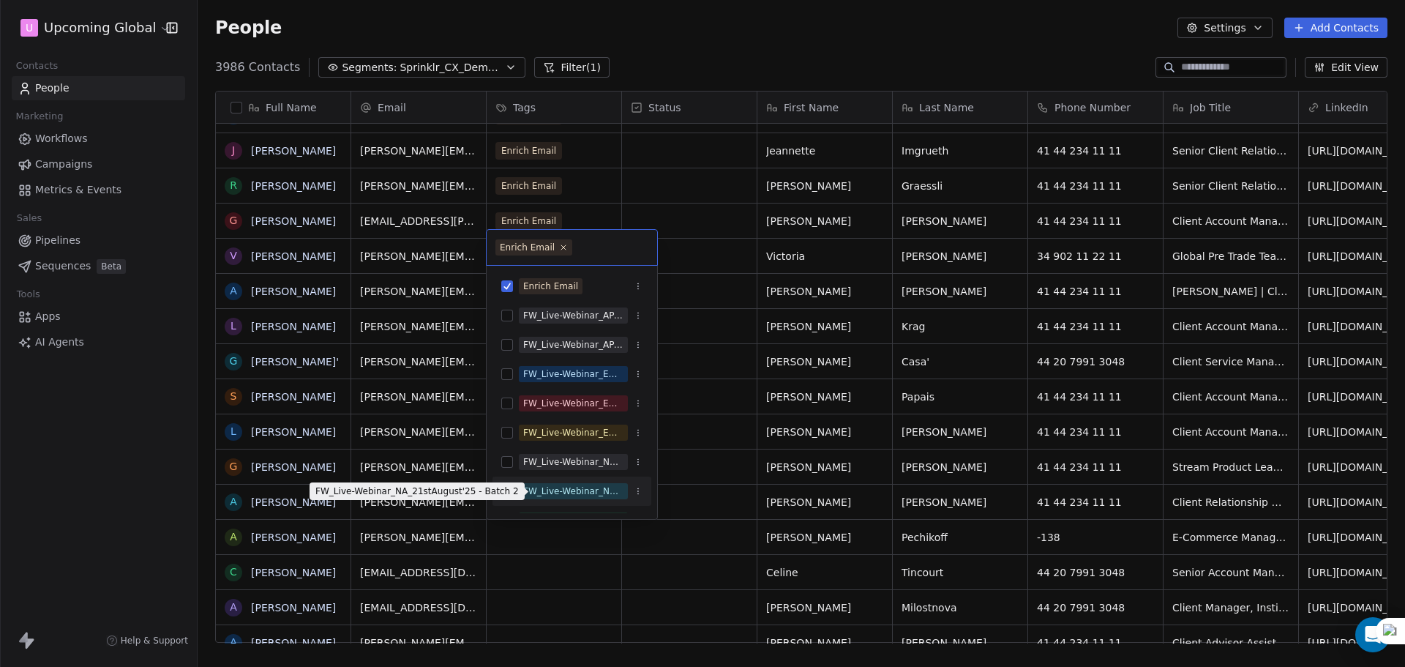
click at [561, 531] on html "U Upcoming Global Contacts People Marketing Workflows Campaigns Metrics & Event…" at bounding box center [702, 333] width 1405 height 667
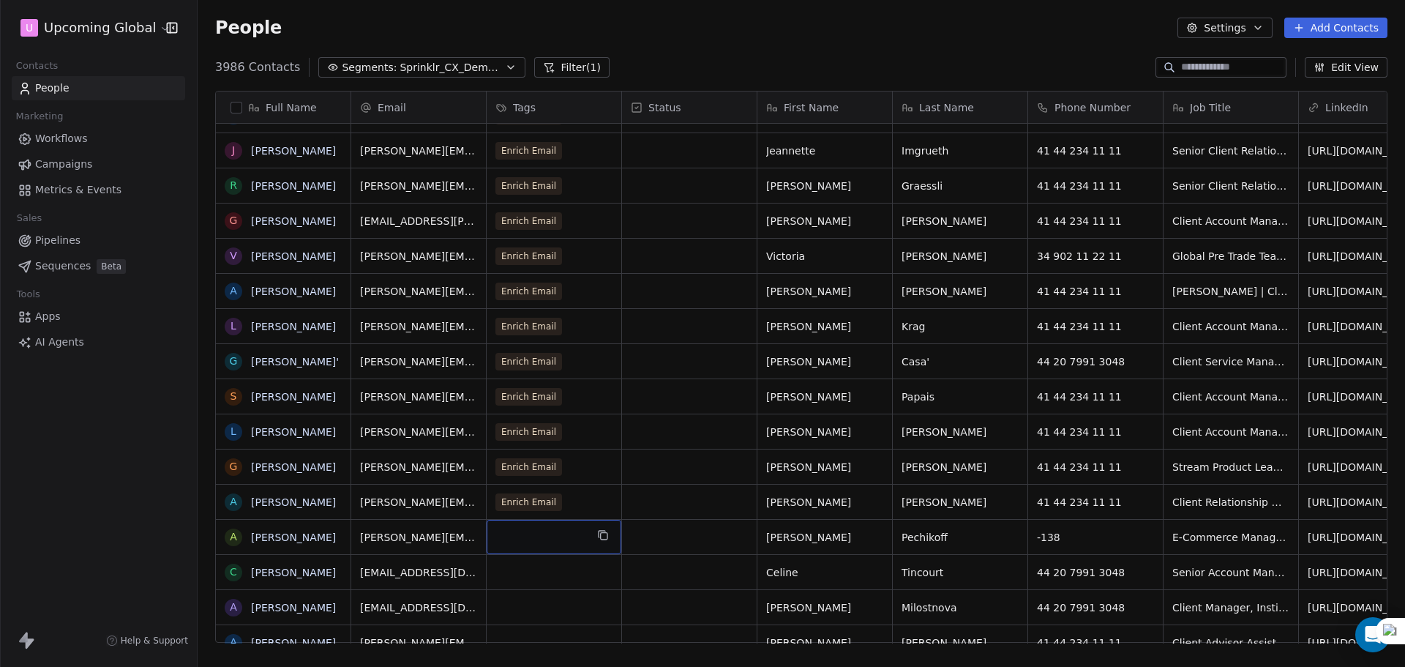
click at [538, 534] on div "grid" at bounding box center [554, 537] width 135 height 34
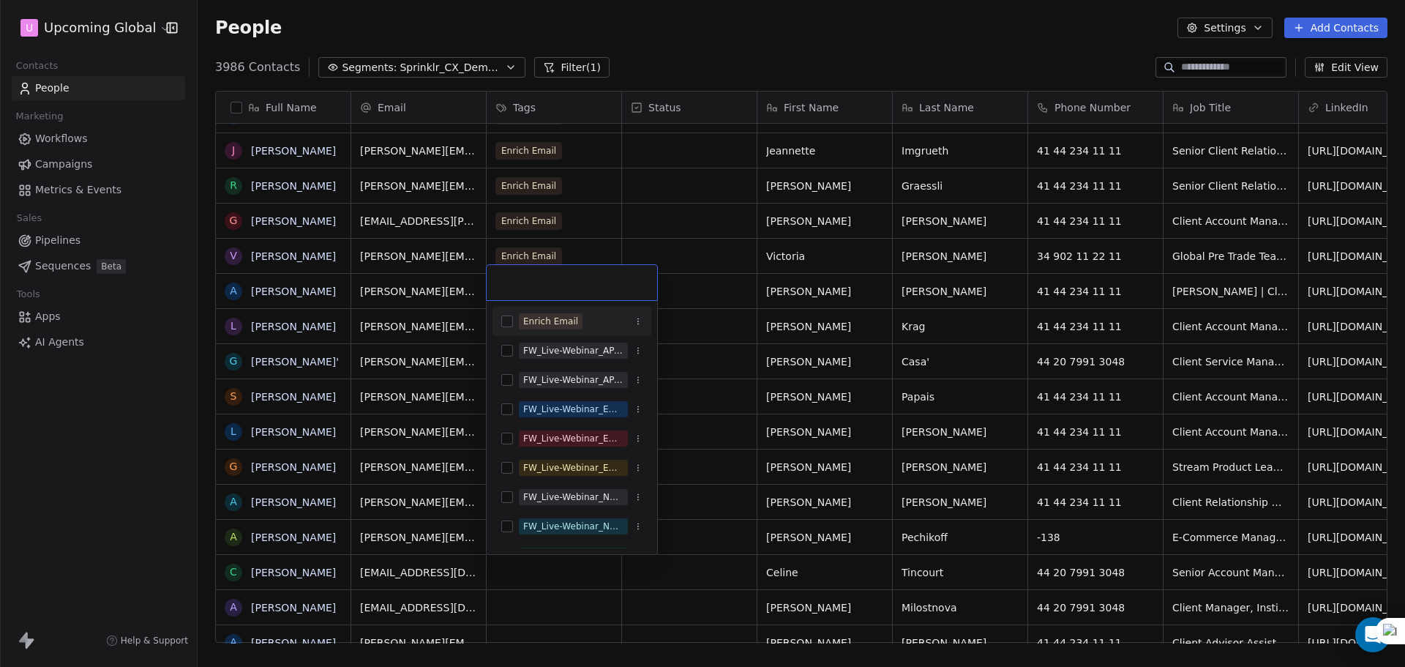
click at [574, 329] on div "Enrich Email" at bounding box center [572, 321] width 159 height 23
click at [714, 354] on html "U Upcoming Global Contacts People Marketing Workflows Campaigns Metrics & Event…" at bounding box center [702, 333] width 1405 height 667
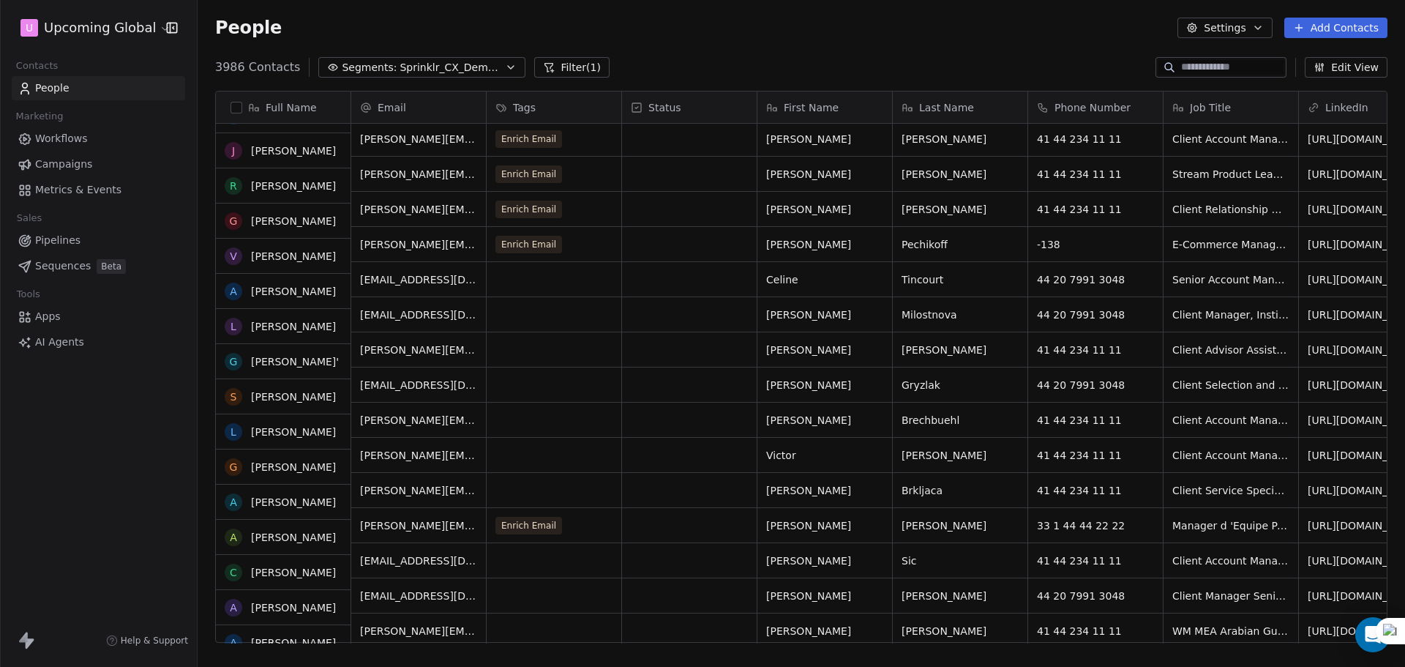
scroll to position [952, 0]
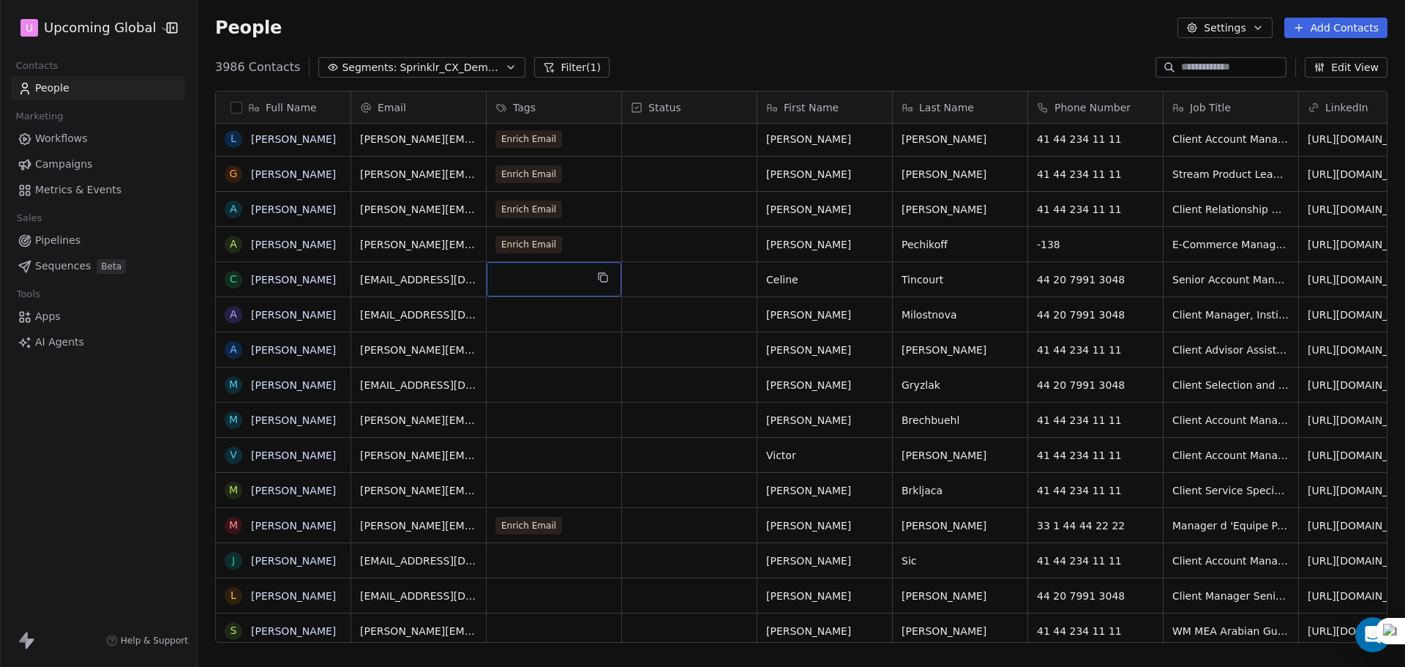
click at [559, 264] on div "grid" at bounding box center [554, 279] width 135 height 34
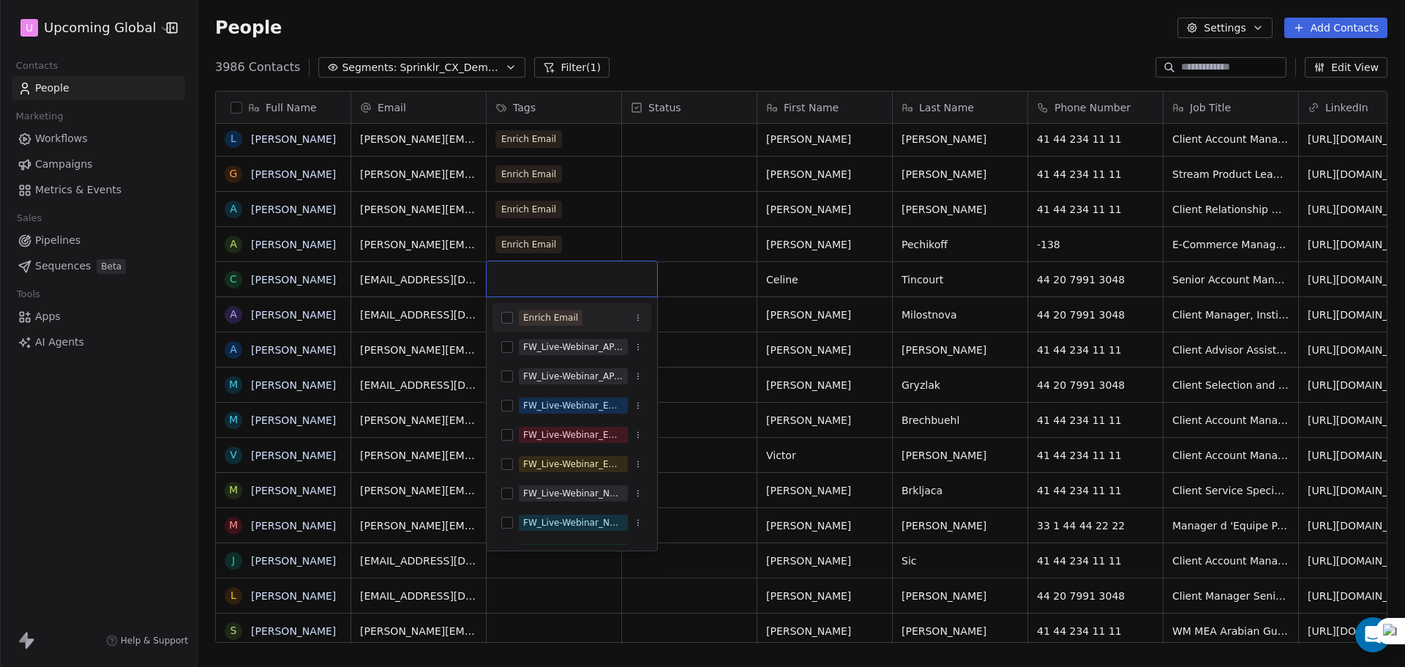
click at [548, 313] on div "Enrich Email" at bounding box center [550, 317] width 55 height 13
click at [714, 289] on html "U Upcoming Global Contacts People Marketing Workflows Campaigns Metrics & Event…" at bounding box center [702, 333] width 1405 height 667
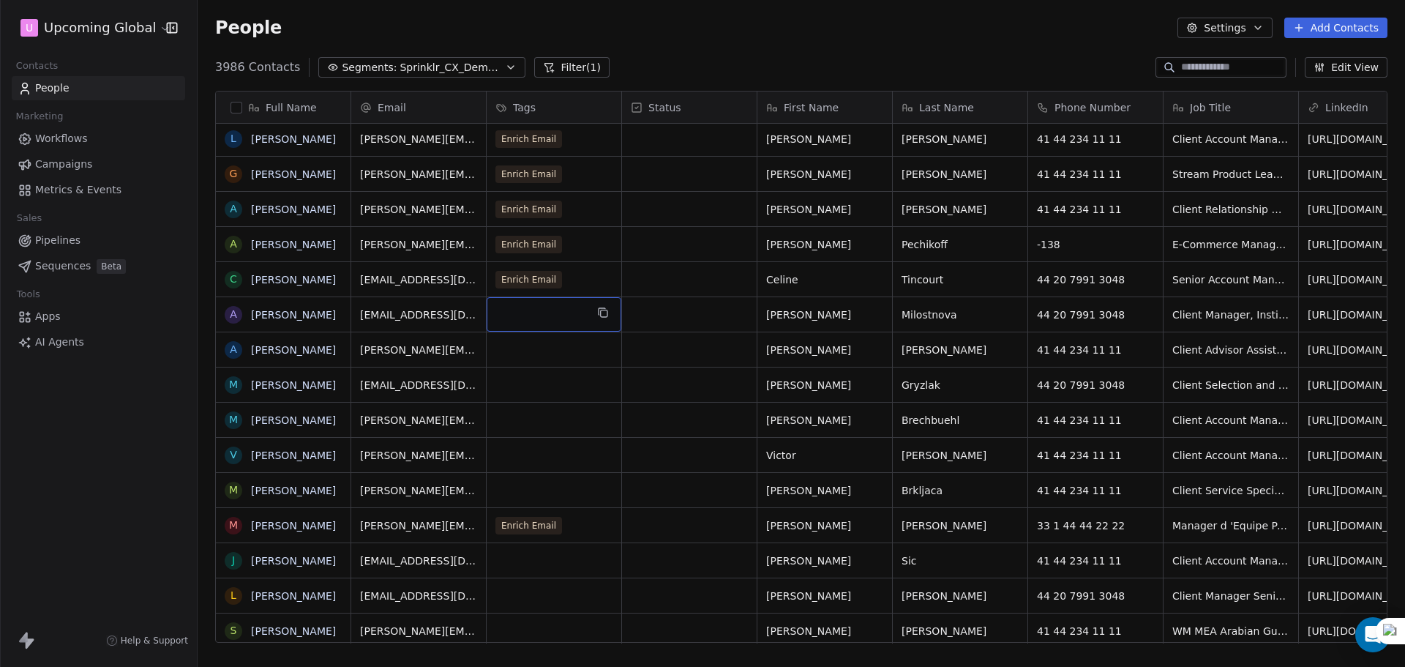
click at [538, 326] on div "grid" at bounding box center [554, 314] width 135 height 34
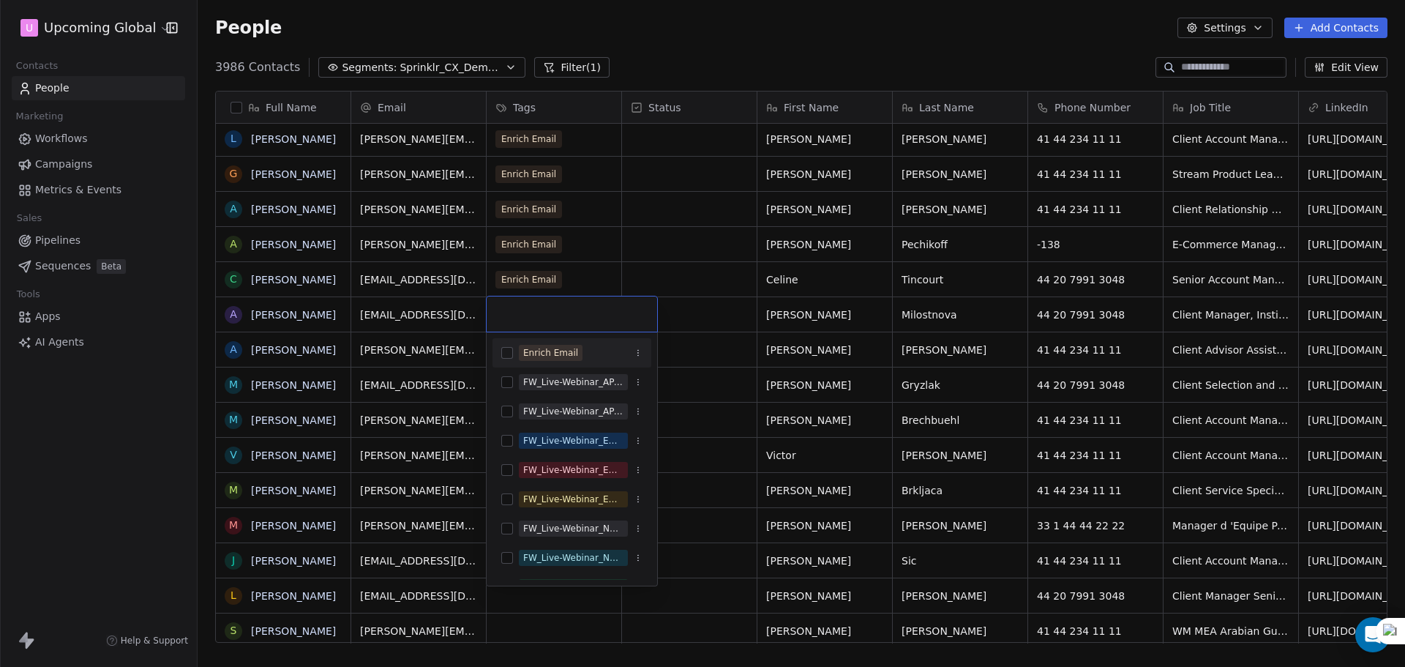
click at [537, 344] on div "Enrich Email" at bounding box center [572, 352] width 159 height 23
click at [707, 315] on html "U Upcoming Global Contacts People Marketing Workflows Campaigns Metrics & Event…" at bounding box center [702, 333] width 1405 height 667
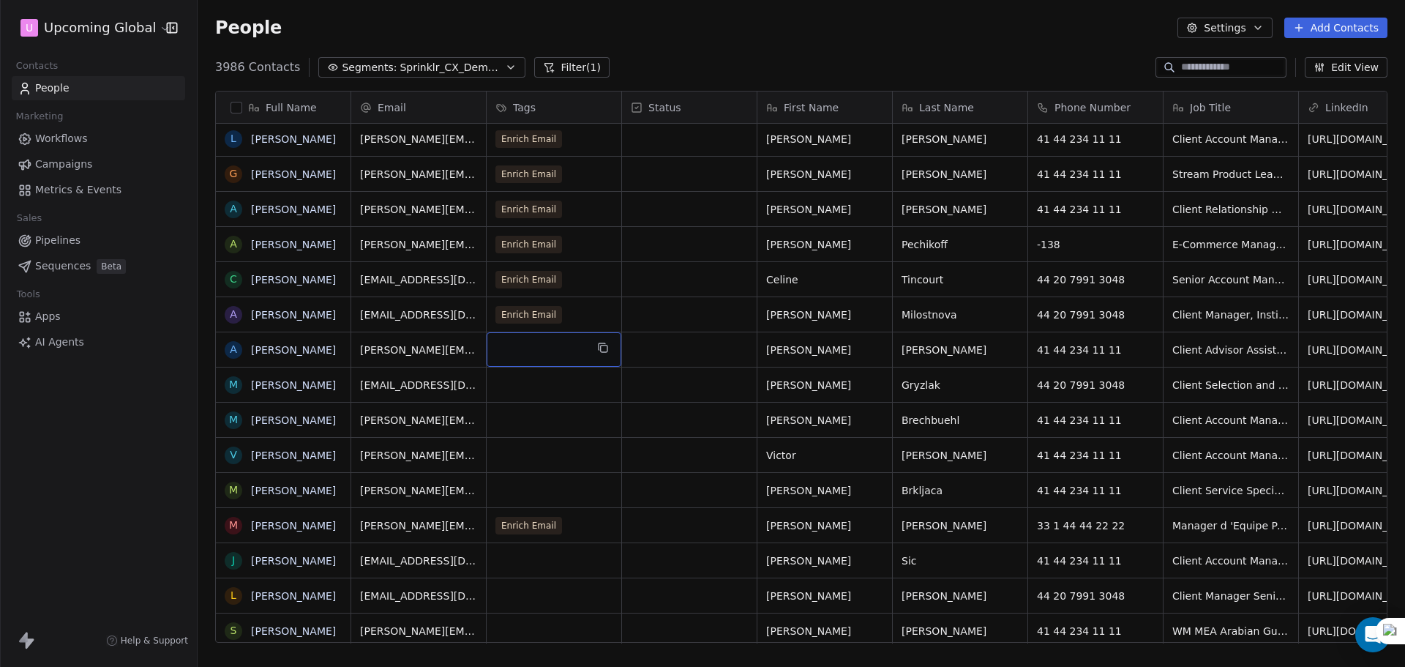
click at [560, 354] on div "grid" at bounding box center [554, 349] width 135 height 34
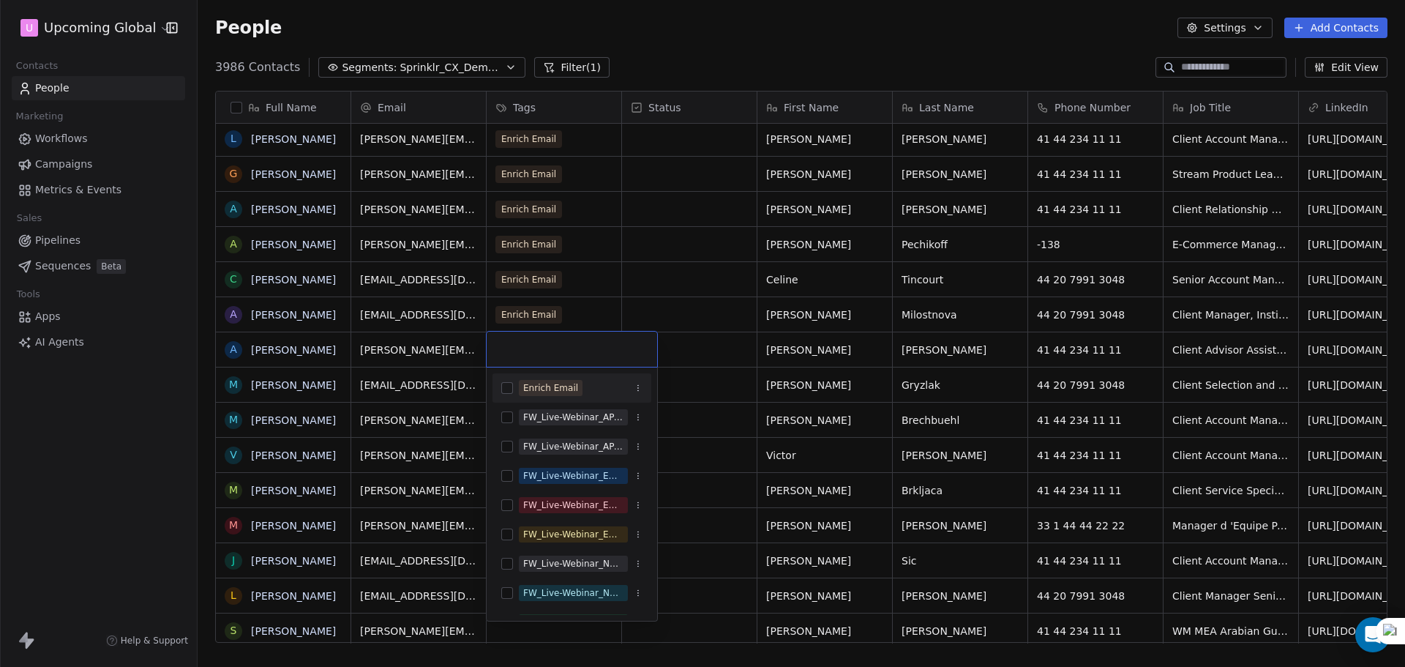
drag, startPoint x: 561, startPoint y: 380, endPoint x: 573, endPoint y: 378, distance: 12.6
click at [561, 382] on span "Enrich Email" at bounding box center [551, 388] width 64 height 16
click at [731, 365] on html "U Upcoming Global Contacts People Marketing Workflows Campaigns Metrics & Event…" at bounding box center [702, 333] width 1405 height 667
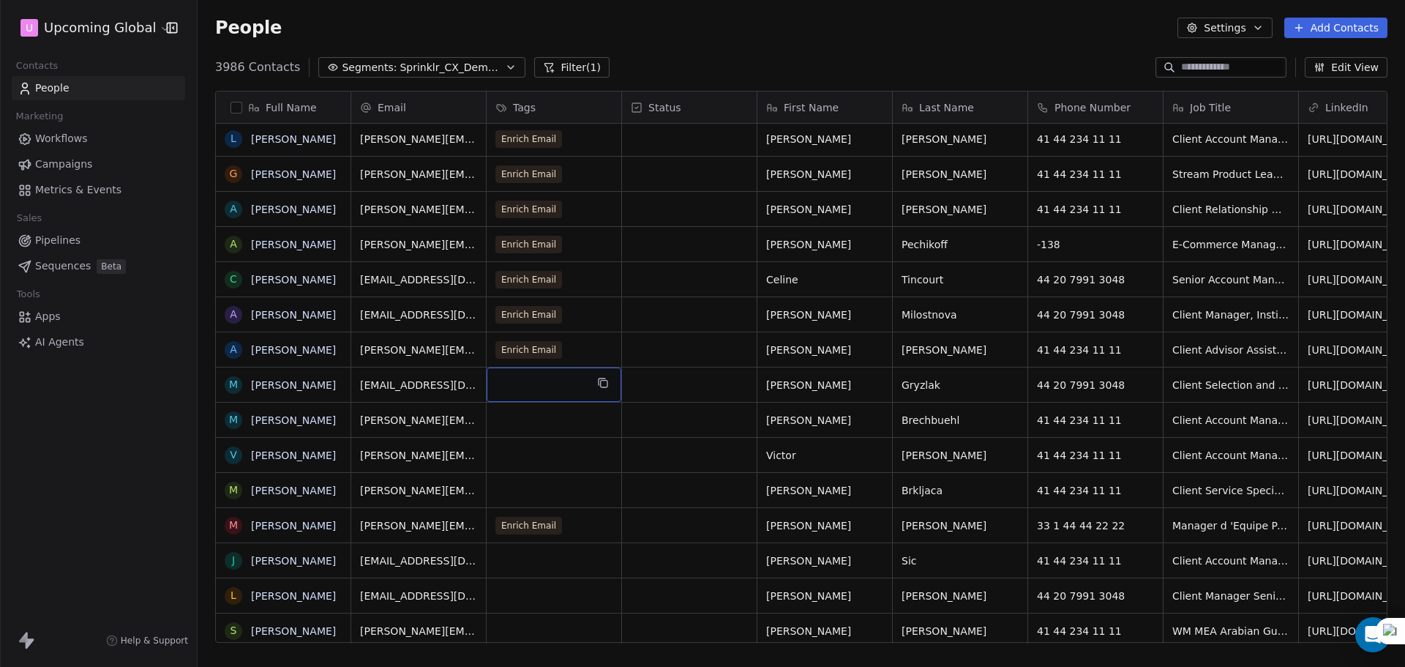
click at [545, 389] on div "grid" at bounding box center [554, 384] width 135 height 34
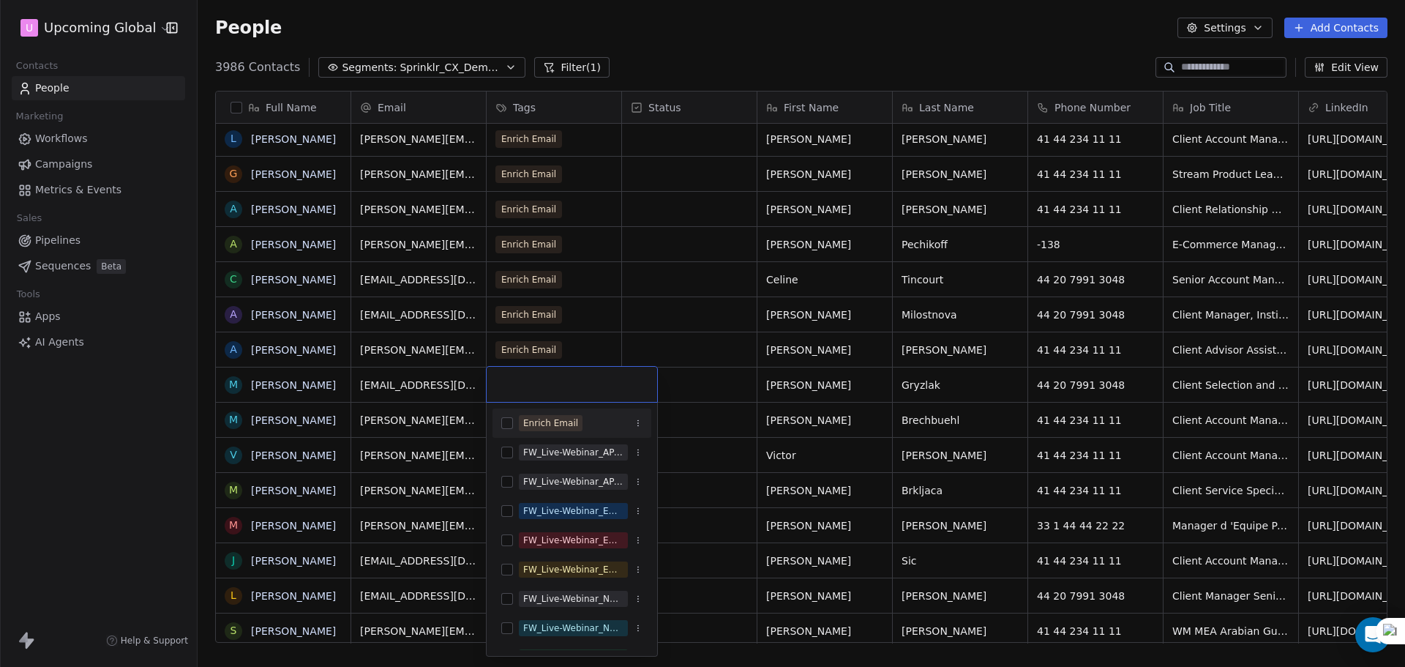
click at [547, 421] on div "Enrich Email" at bounding box center [550, 423] width 55 height 13
click at [733, 385] on html "U Upcoming Global Contacts People Marketing Workflows Campaigns Metrics & Event…" at bounding box center [702, 333] width 1405 height 667
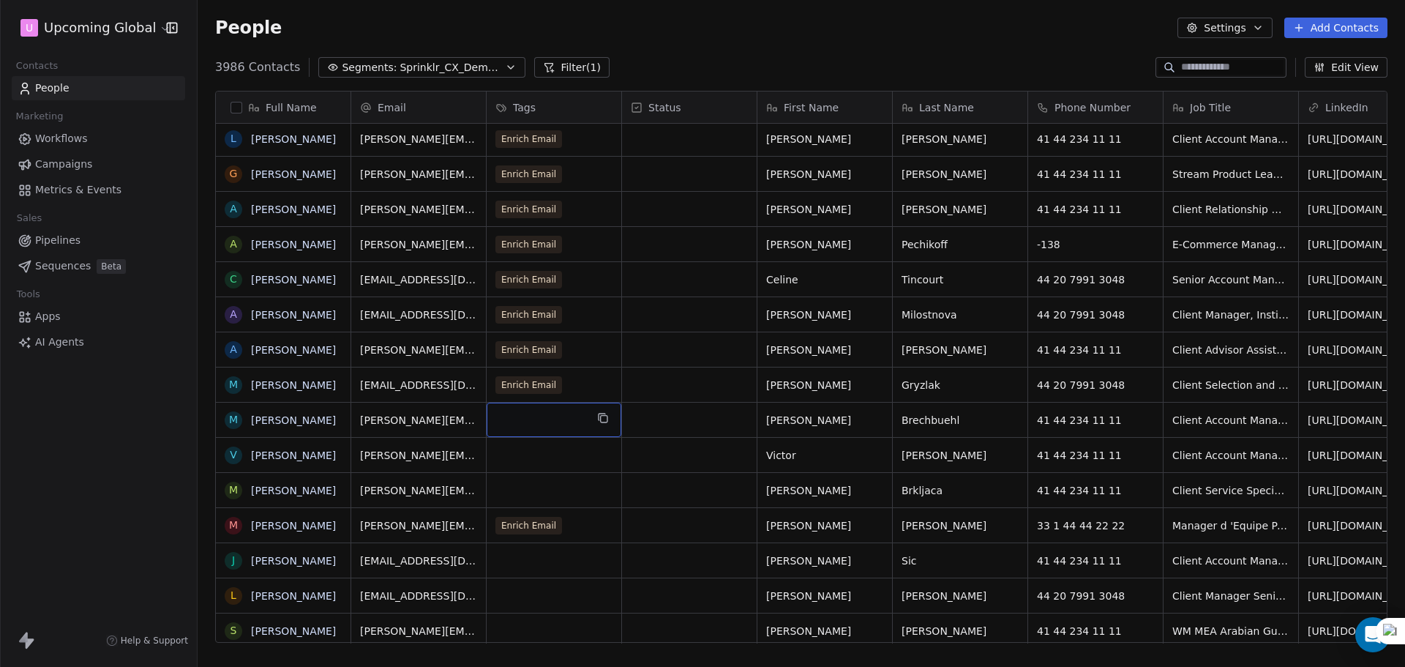
click at [564, 415] on div "grid" at bounding box center [554, 420] width 135 height 34
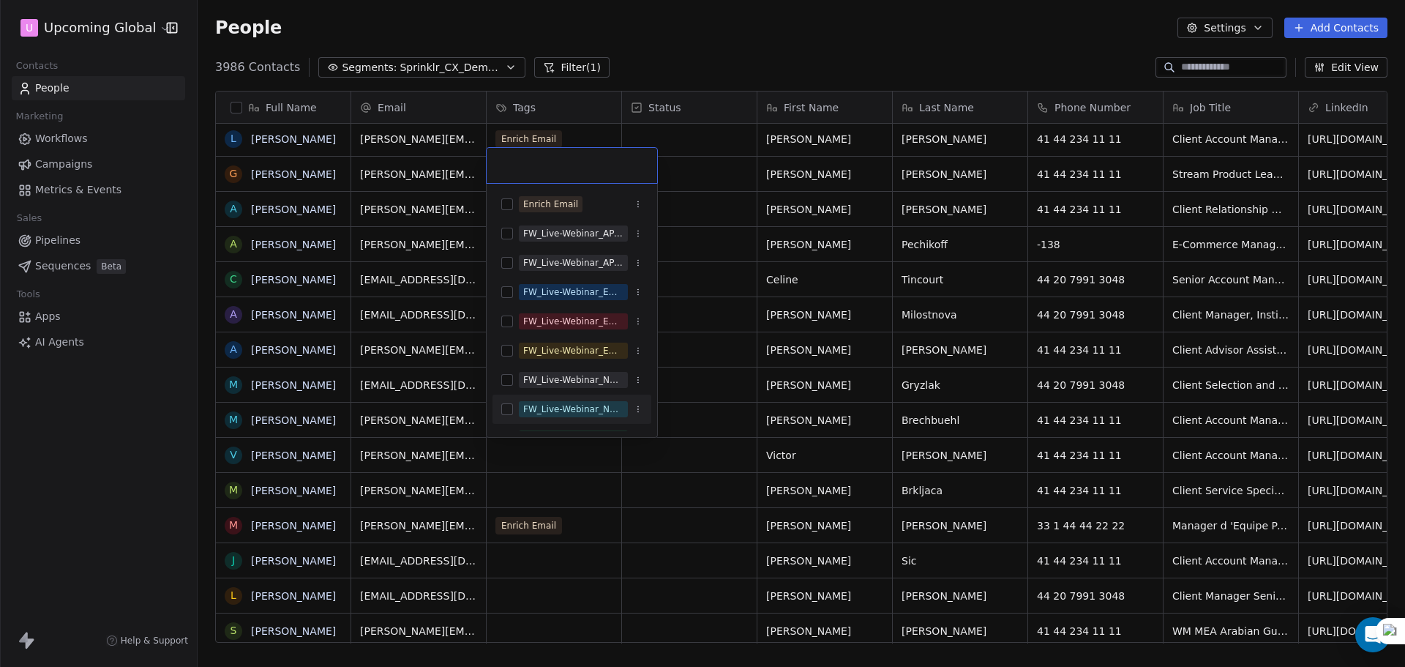
click at [567, 416] on span "FW_Live-Webinar_NA_21stAugust'25 - Batch 2" at bounding box center [573, 409] width 109 height 16
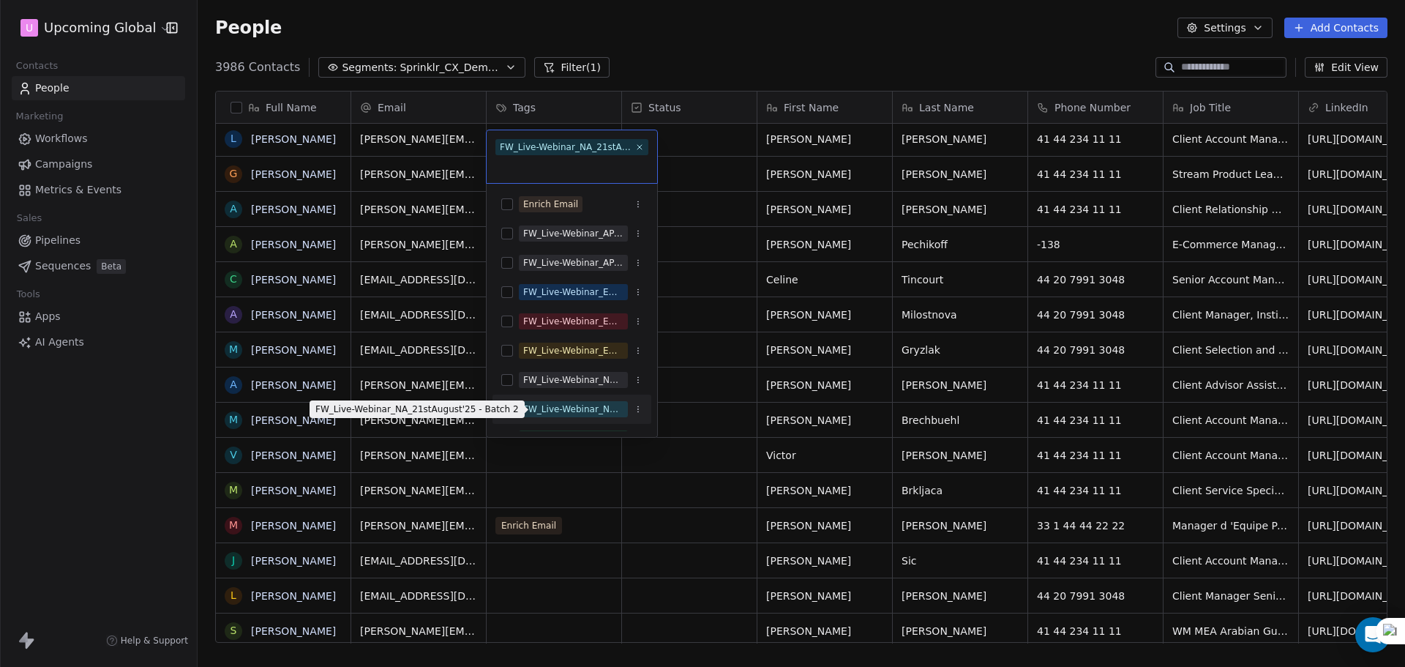
click at [567, 408] on div "FW_Live-Webinar_NA_21stAugust'25 - Batch 2" at bounding box center [573, 409] width 100 height 13
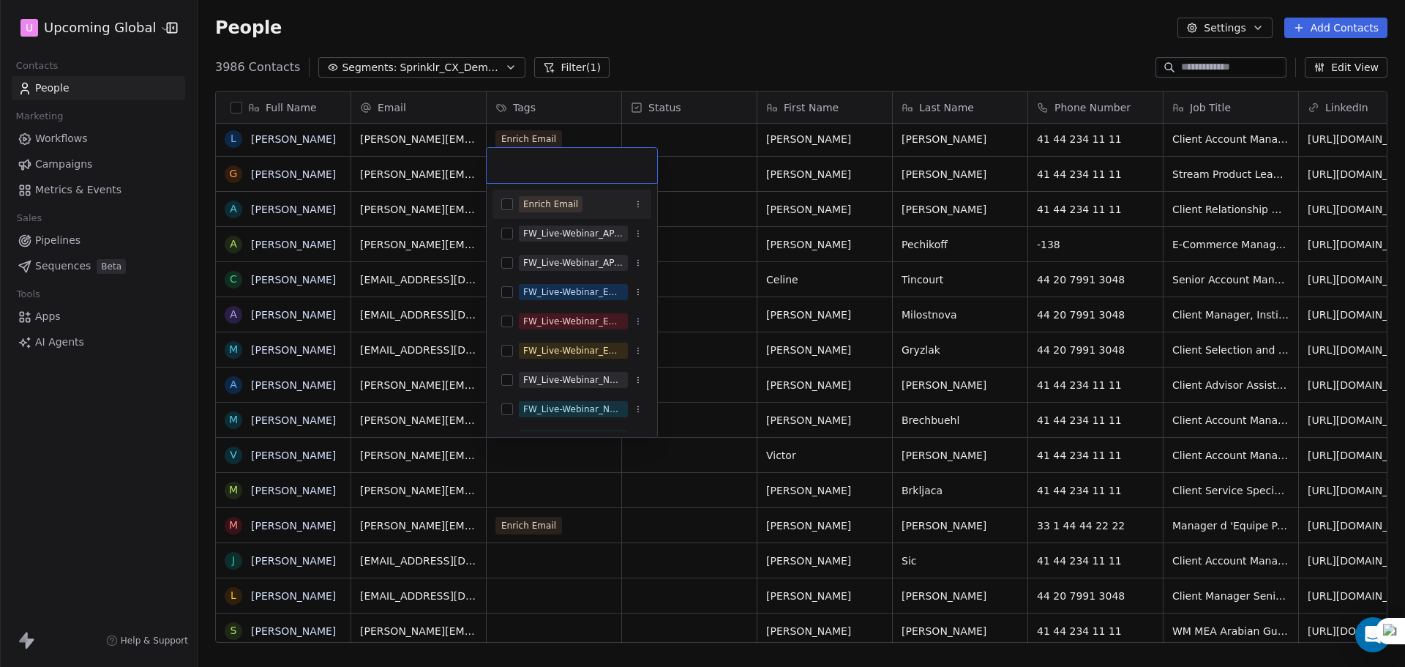
click at [565, 202] on div "Enrich Email" at bounding box center [550, 204] width 55 height 13
click at [826, 312] on html "U Upcoming Global Contacts People Marketing Workflows Campaigns Metrics & Event…" at bounding box center [702, 333] width 1405 height 667
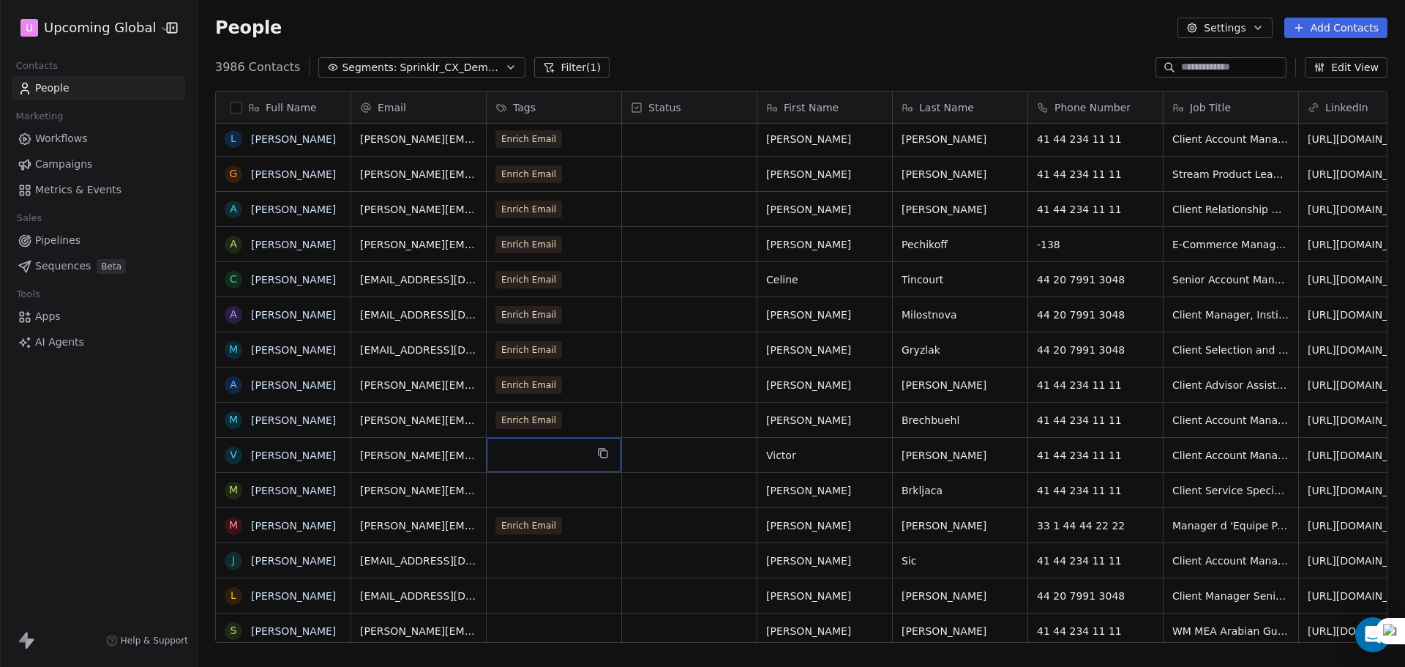
click at [592, 464] on div "grid" at bounding box center [554, 455] width 135 height 34
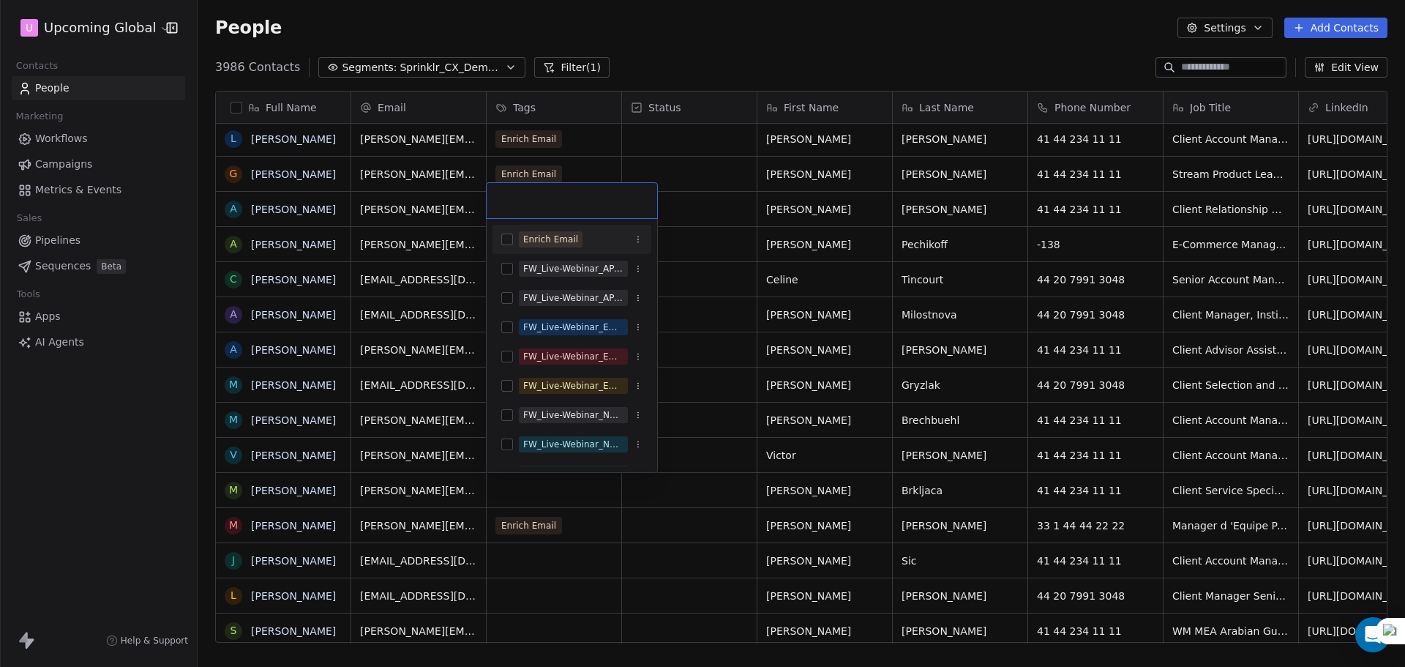
click at [546, 239] on div "Enrich Email" at bounding box center [550, 239] width 55 height 13
click at [750, 236] on html "U Upcoming Global Contacts People Marketing Workflows Campaigns Metrics & Event…" at bounding box center [702, 333] width 1405 height 667
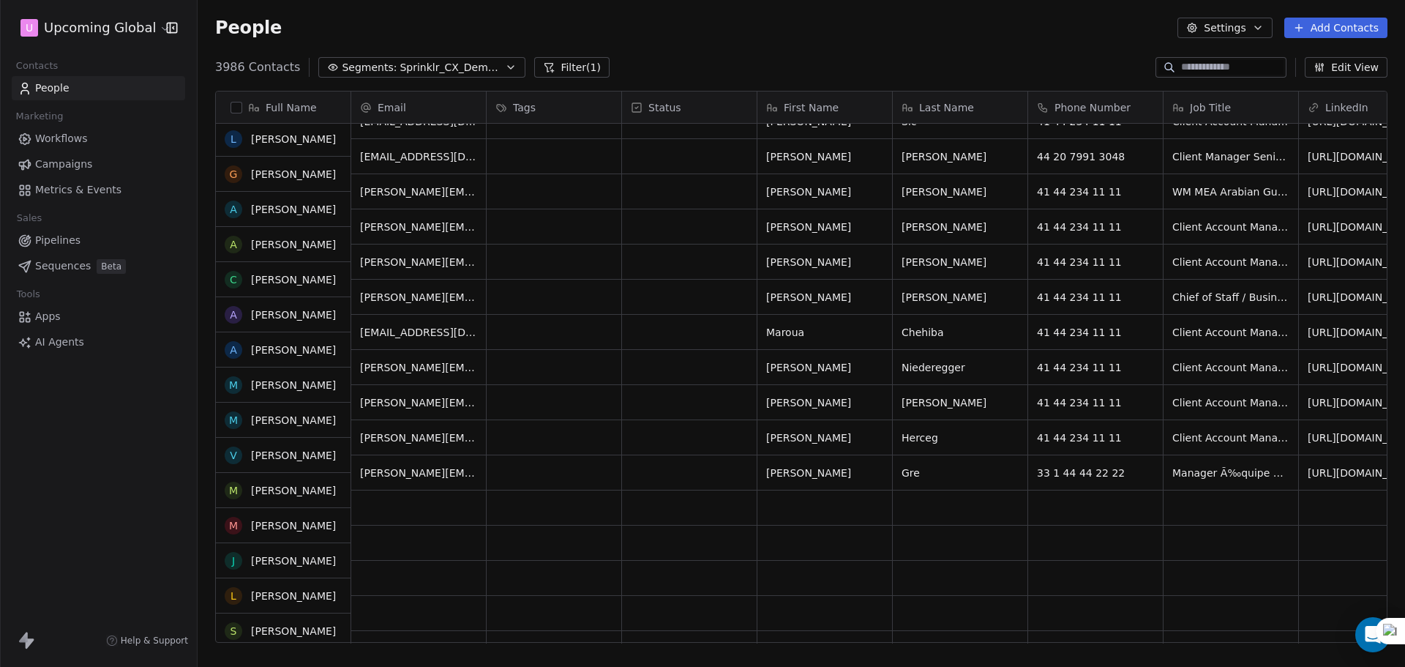
scroll to position [1391, 0]
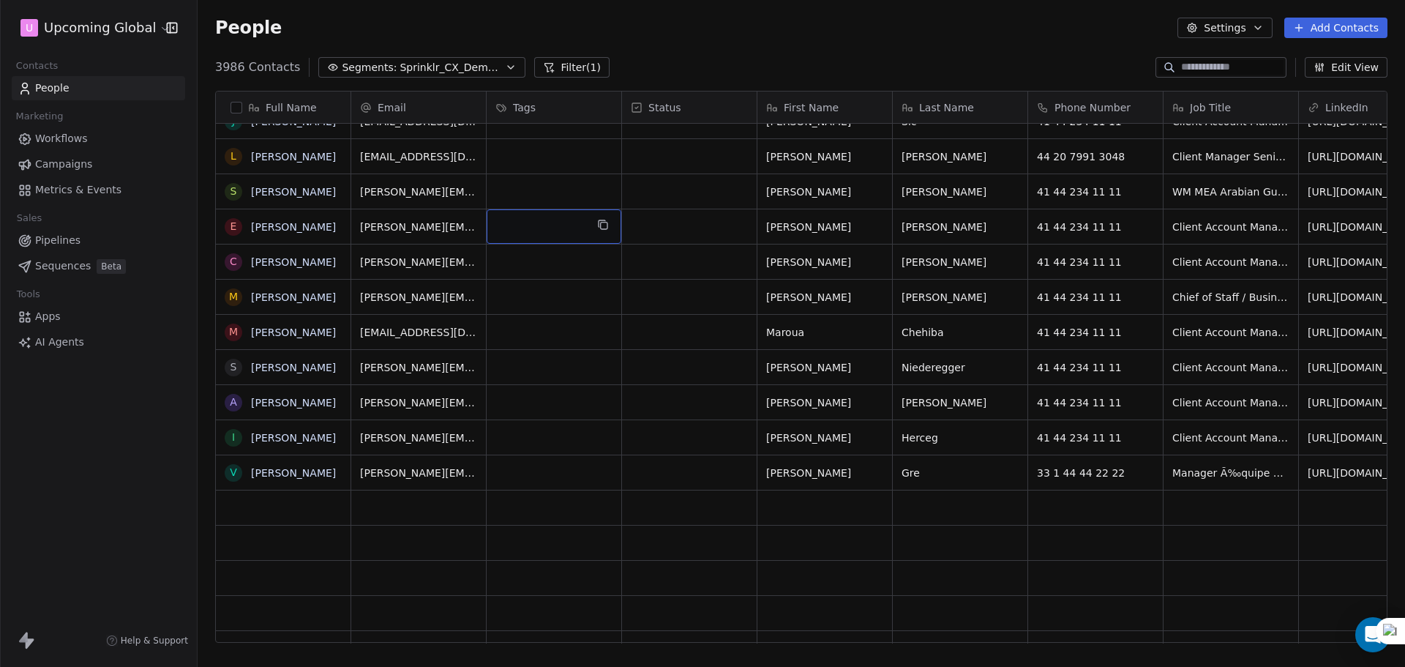
click at [539, 210] on div "grid" at bounding box center [554, 226] width 135 height 34
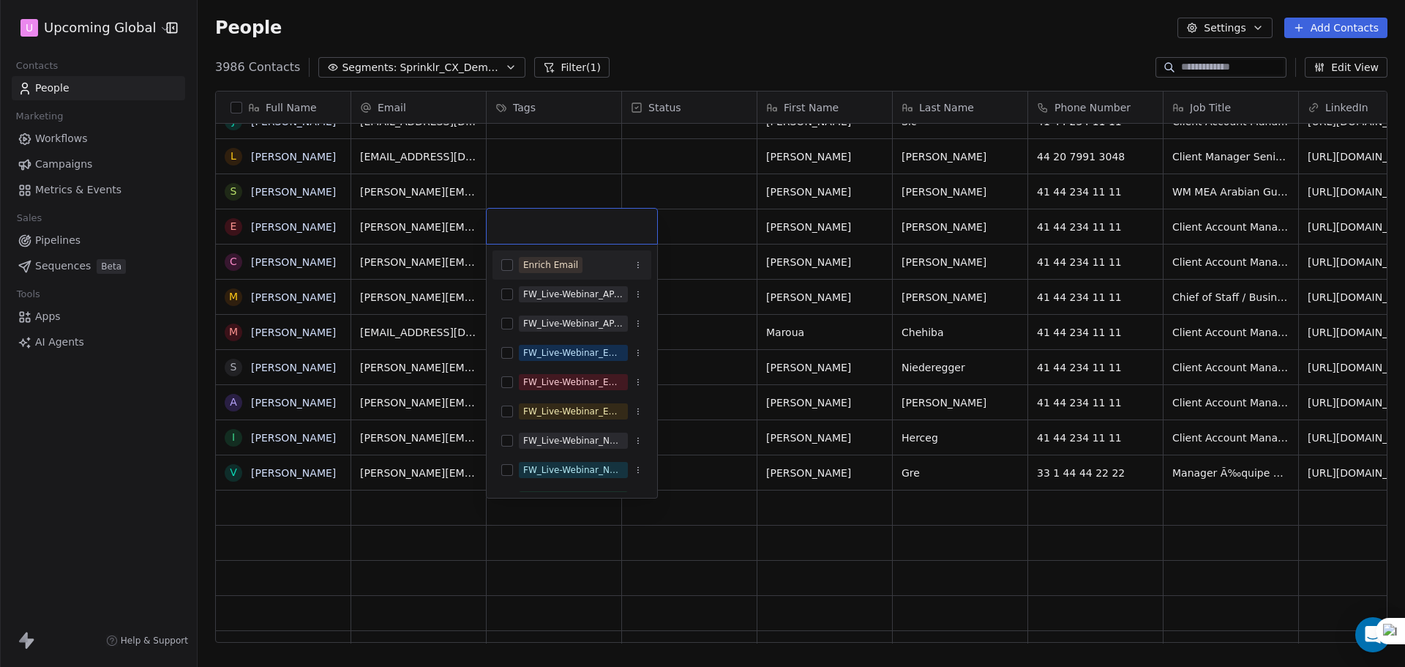
click at [537, 259] on div "Enrich Email" at bounding box center [550, 264] width 55 height 13
click at [577, 200] on html "U Upcoming Global Contacts People Marketing Workflows Campaigns Metrics & Event…" at bounding box center [702, 333] width 1405 height 667
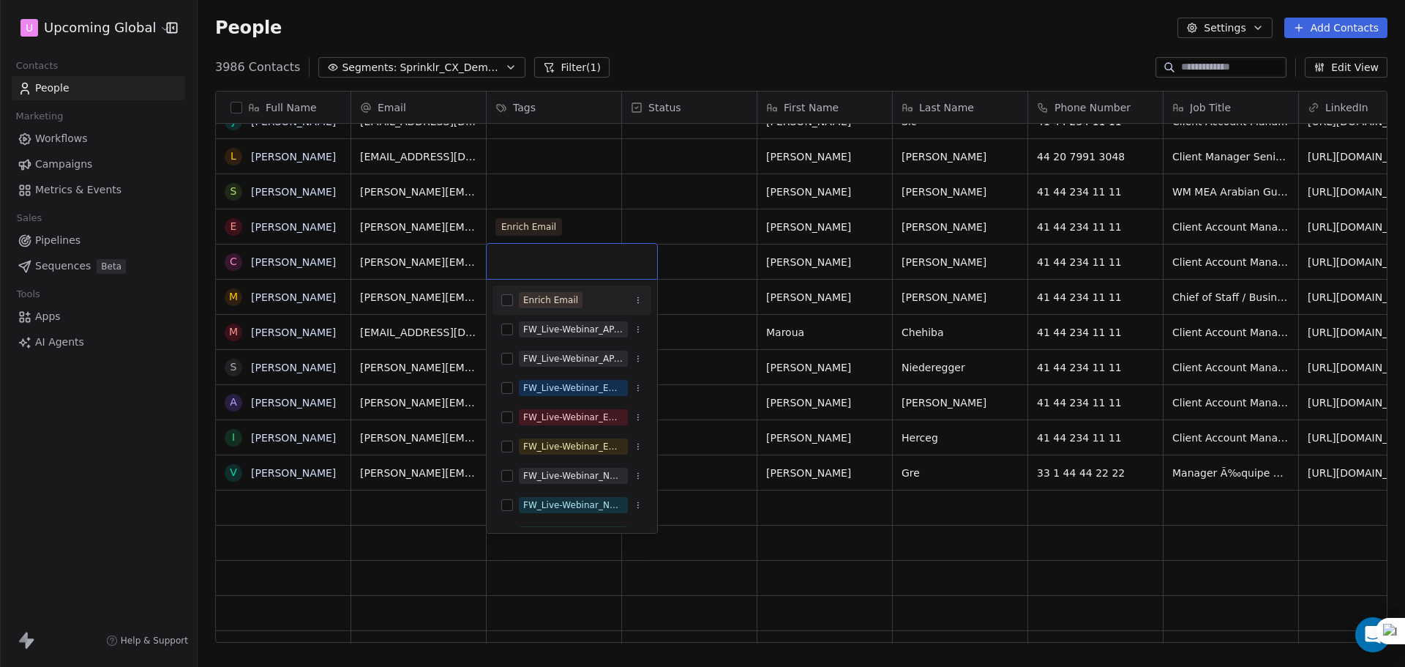
click at [534, 299] on div "Enrich Email" at bounding box center [550, 300] width 55 height 13
click at [551, 184] on html "U Upcoming Global Contacts People Marketing Workflows Campaigns Metrics & Event…" at bounding box center [702, 333] width 1405 height 667
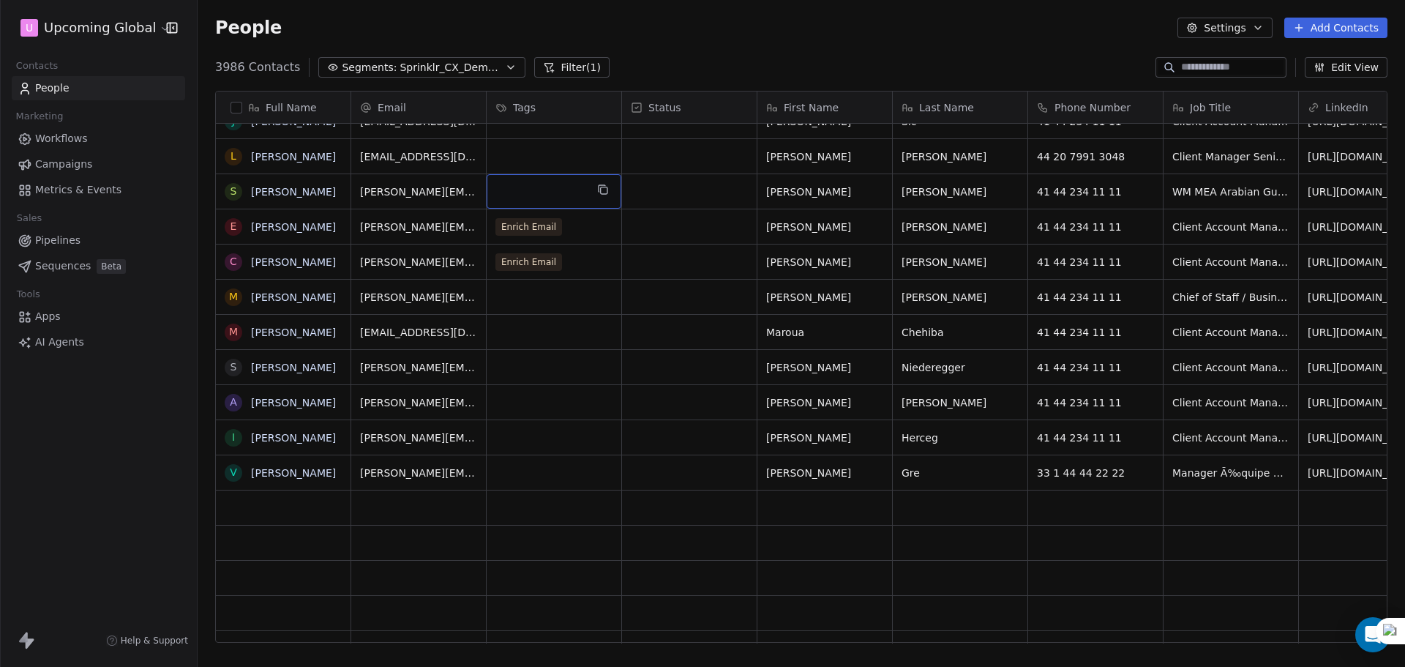
click at [551, 184] on div "grid" at bounding box center [554, 191] width 135 height 34
click at [545, 189] on div "grid" at bounding box center [554, 191] width 135 height 34
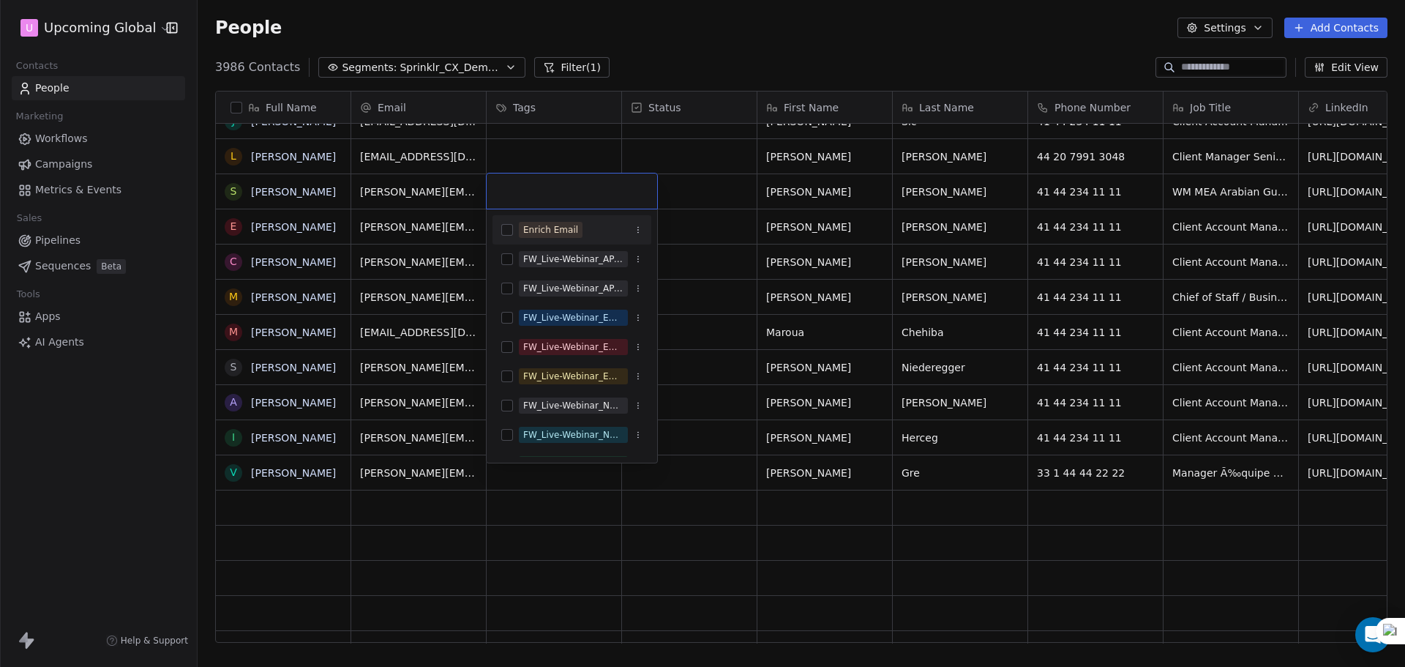
drag, startPoint x: 544, startPoint y: 229, endPoint x: 552, endPoint y: 220, distance: 11.9
click at [544, 230] on div "Enrich Email" at bounding box center [550, 229] width 55 height 13
click at [597, 142] on html "U Upcoming Global Contacts People Marketing Workflows Campaigns Metrics & Event…" at bounding box center [702, 333] width 1405 height 667
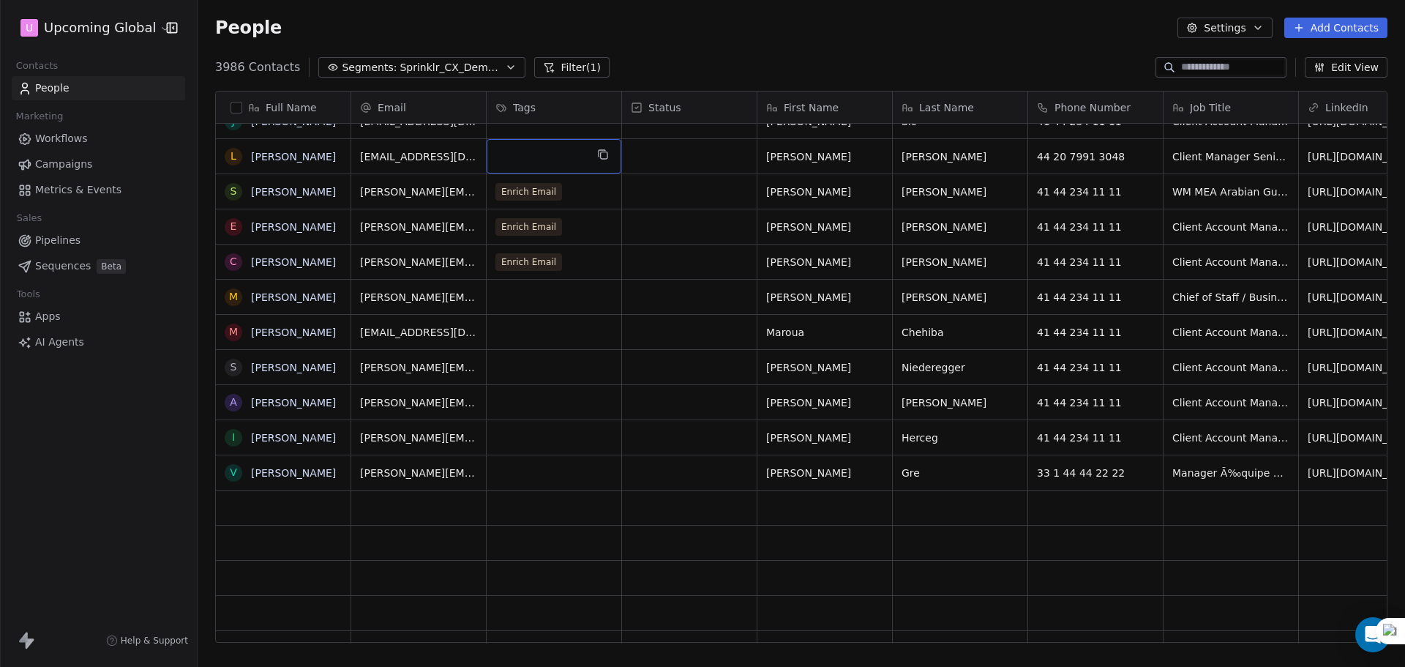
click at [572, 161] on div "grid" at bounding box center [554, 156] width 135 height 34
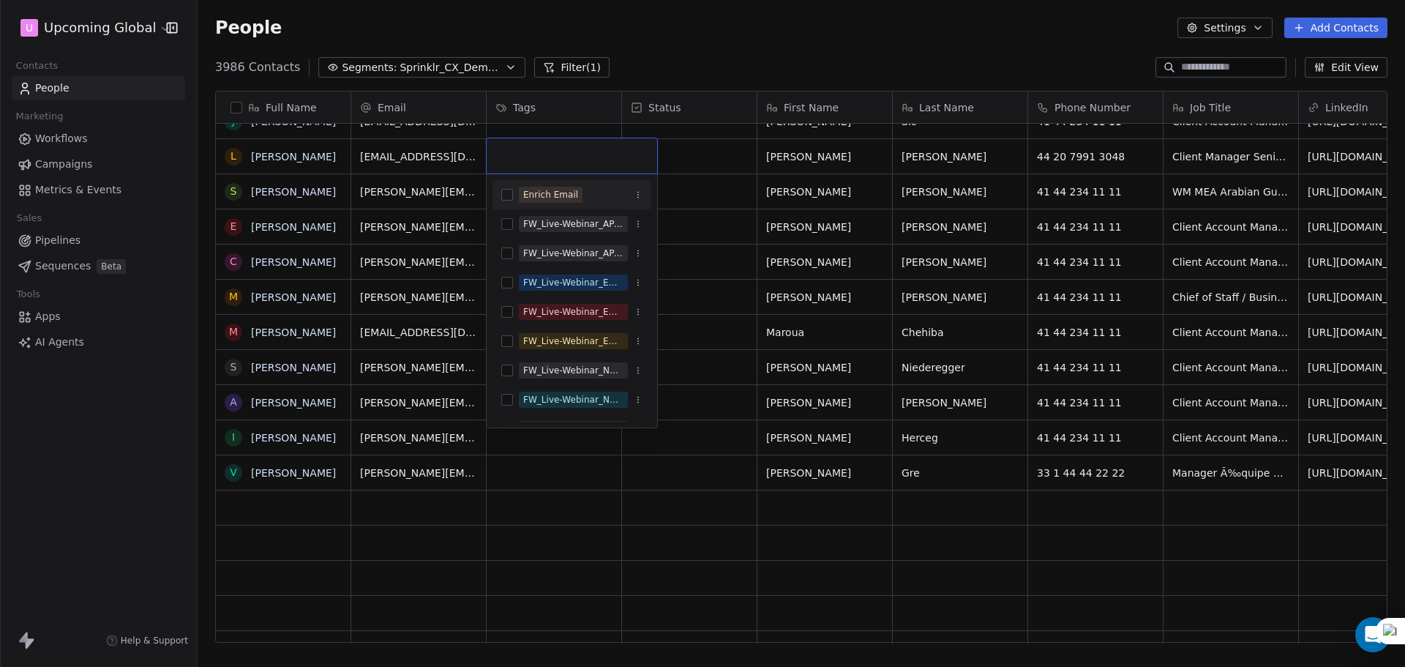
click at [575, 206] on div "Enrich Email" at bounding box center [572, 194] width 159 height 29
click at [714, 201] on html "U Upcoming Global Contacts People Marketing Workflows Campaigns Metrics & Event…" at bounding box center [702, 333] width 1405 height 667
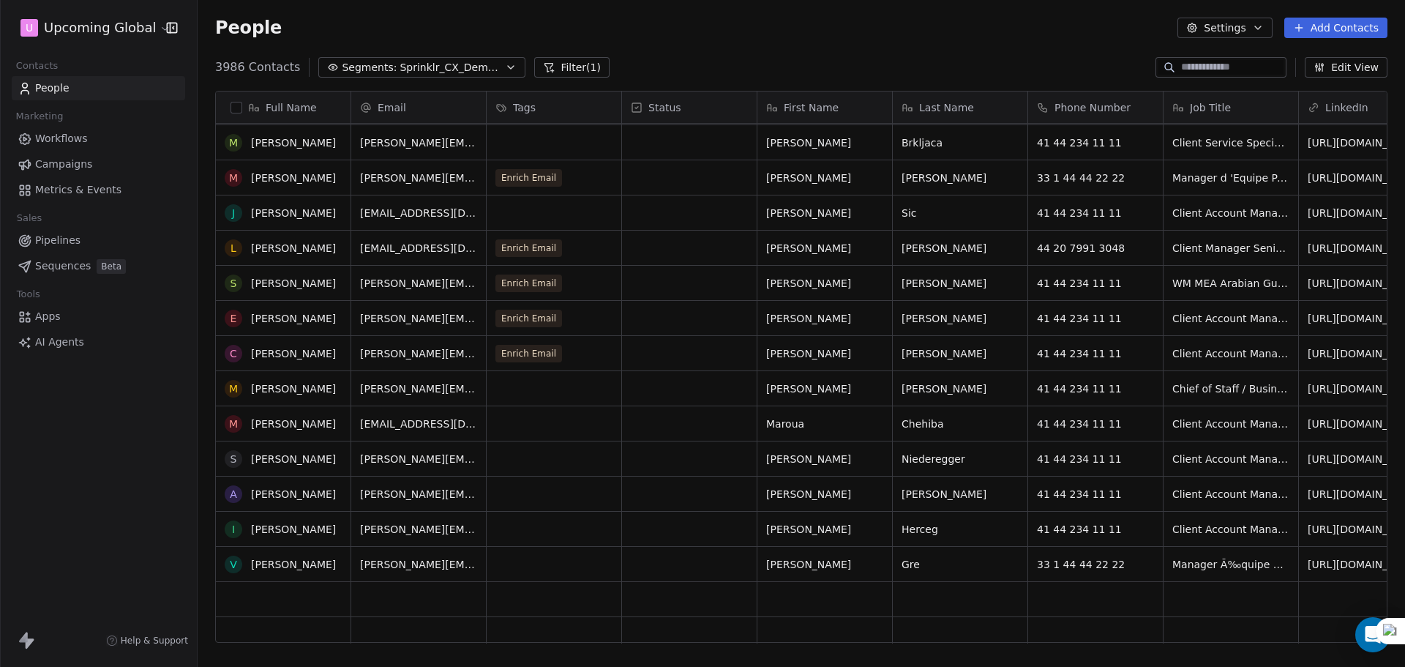
scroll to position [1244, 0]
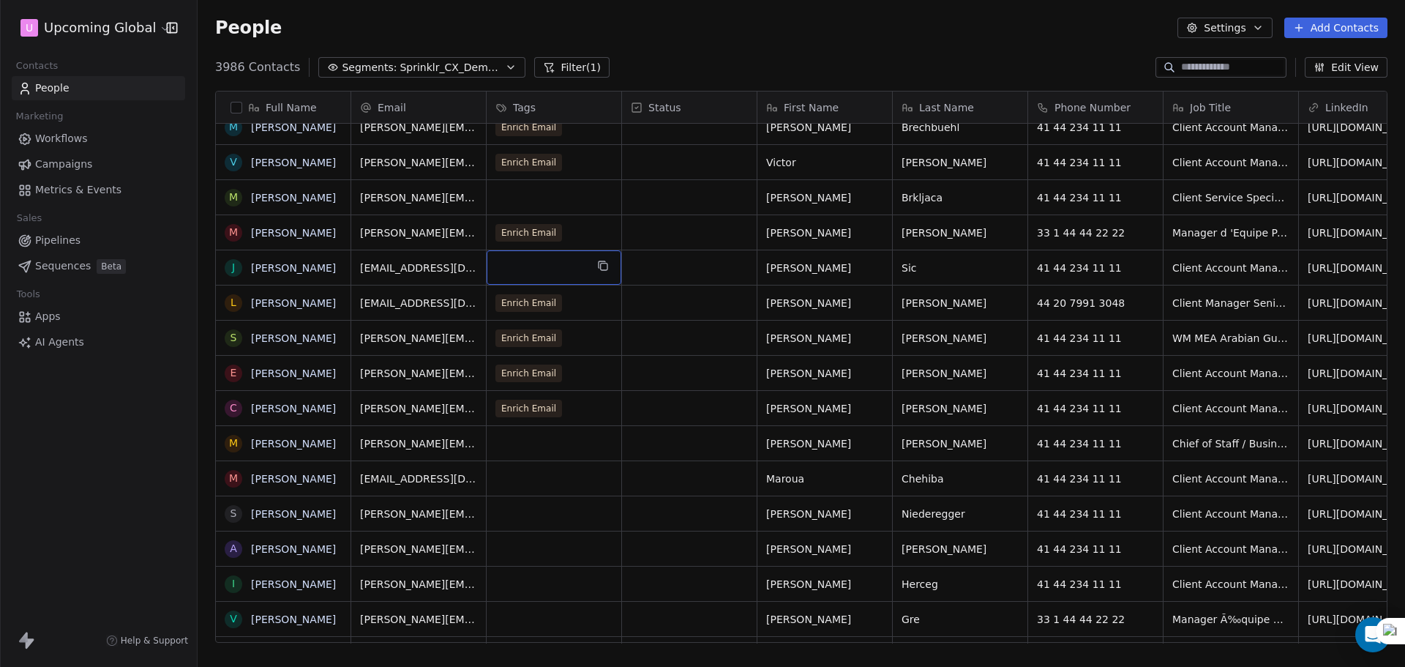
click at [575, 269] on div "grid" at bounding box center [554, 267] width 135 height 34
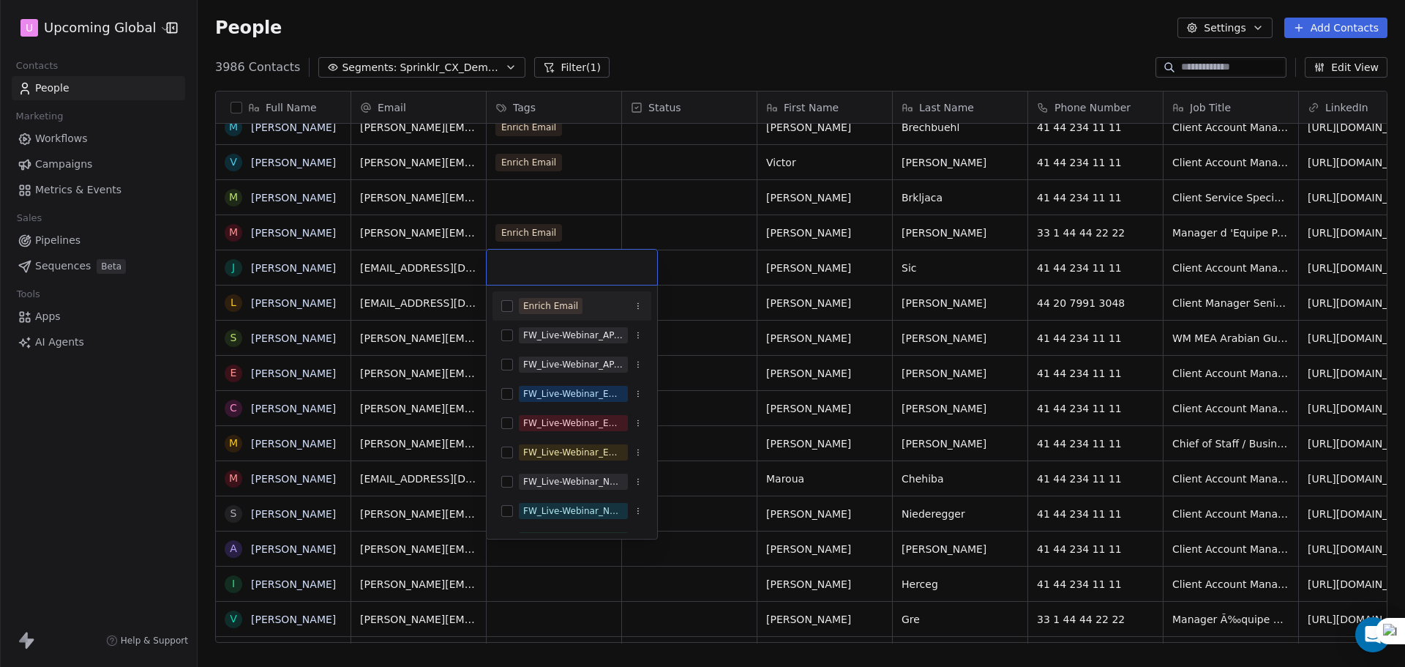
click at [550, 292] on div "Enrich Email" at bounding box center [572, 305] width 159 height 29
click at [763, 275] on html "U Upcoming Global Contacts People Marketing Workflows Campaigns Metrics & Event…" at bounding box center [702, 333] width 1405 height 667
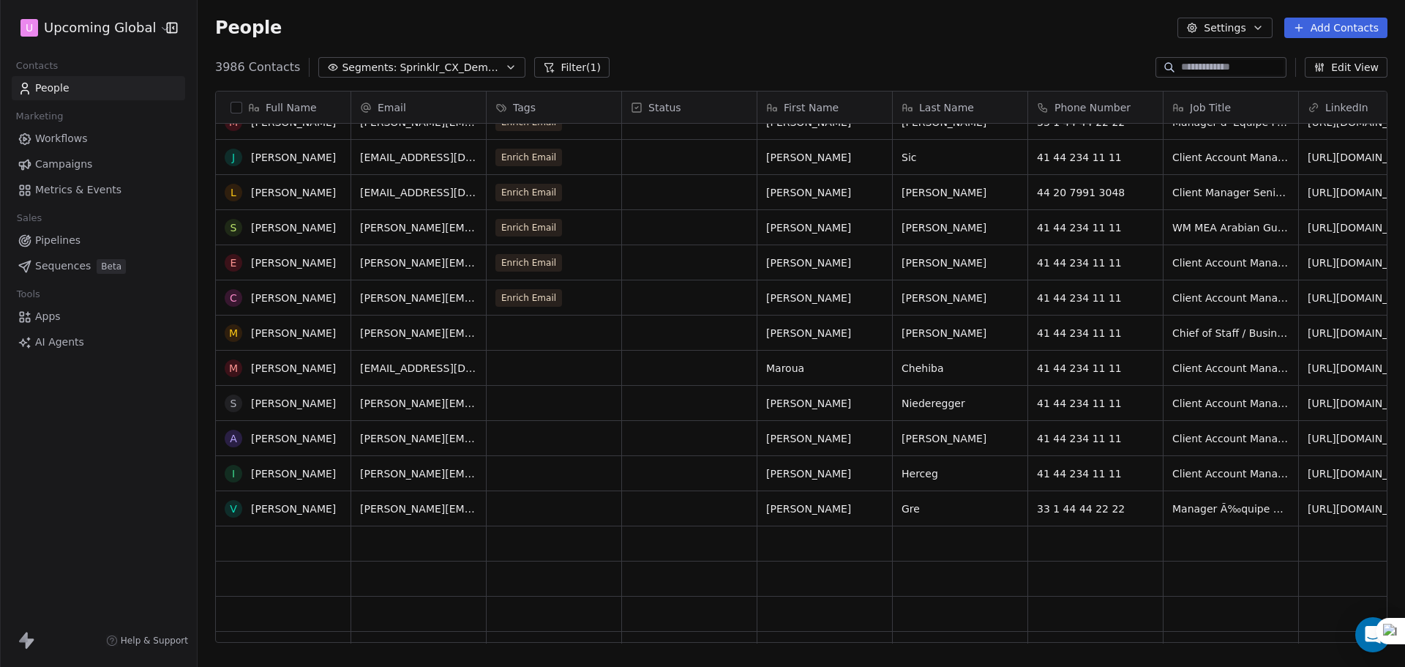
scroll to position [1391, 0]
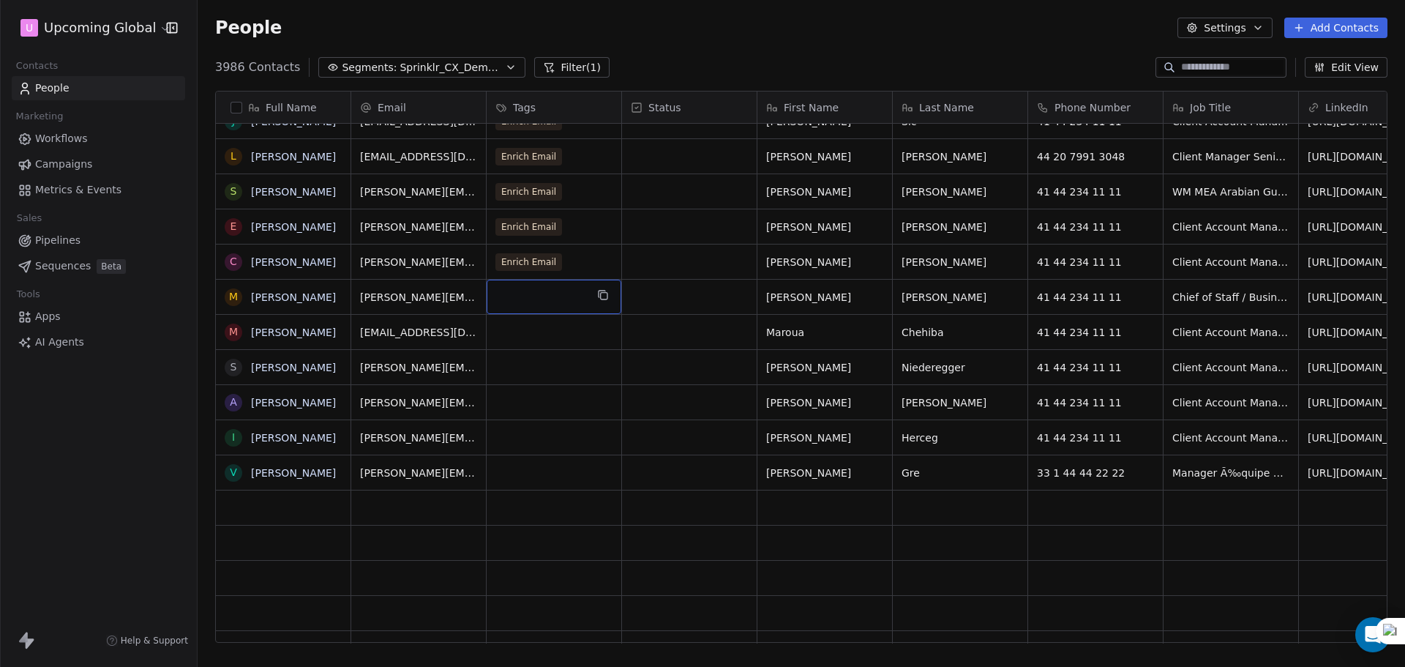
click at [579, 290] on div "grid" at bounding box center [554, 297] width 135 height 34
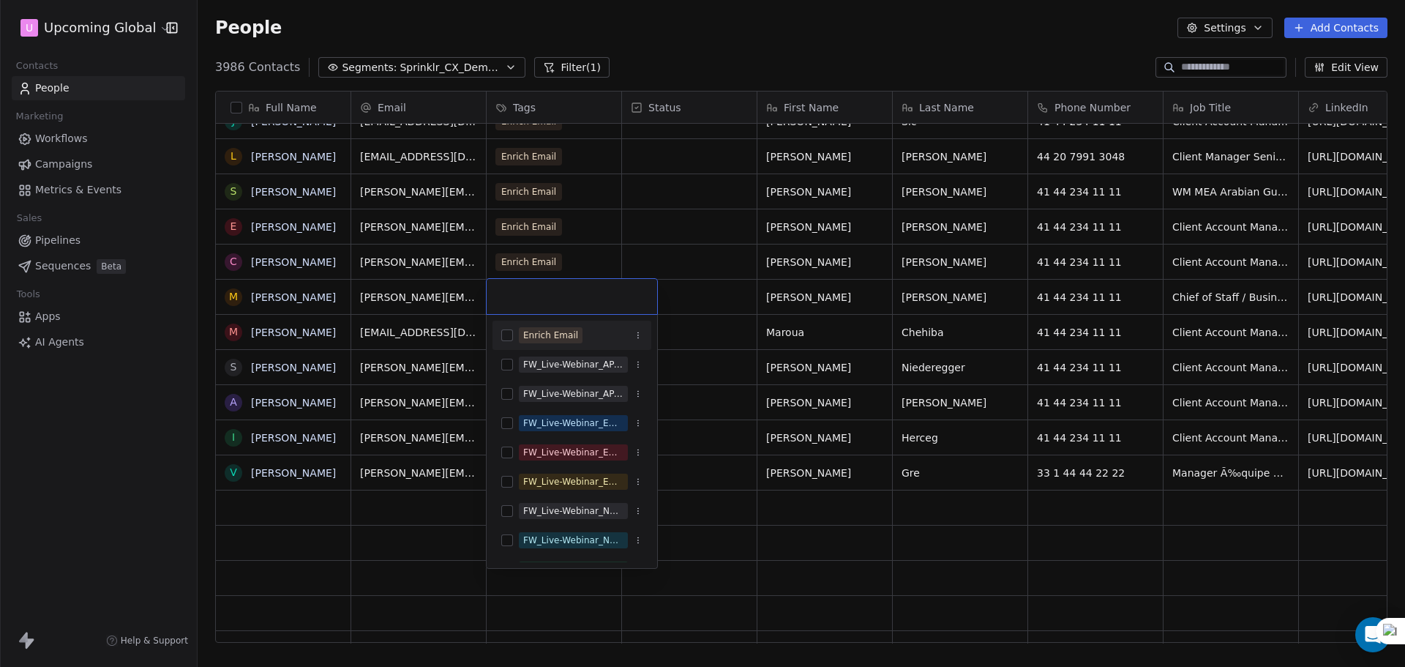
click at [554, 336] on div "Enrich Email" at bounding box center [550, 335] width 55 height 13
click at [716, 274] on html "U Upcoming Global Contacts People Marketing Workflows Campaigns Metrics & Event…" at bounding box center [702, 333] width 1405 height 667
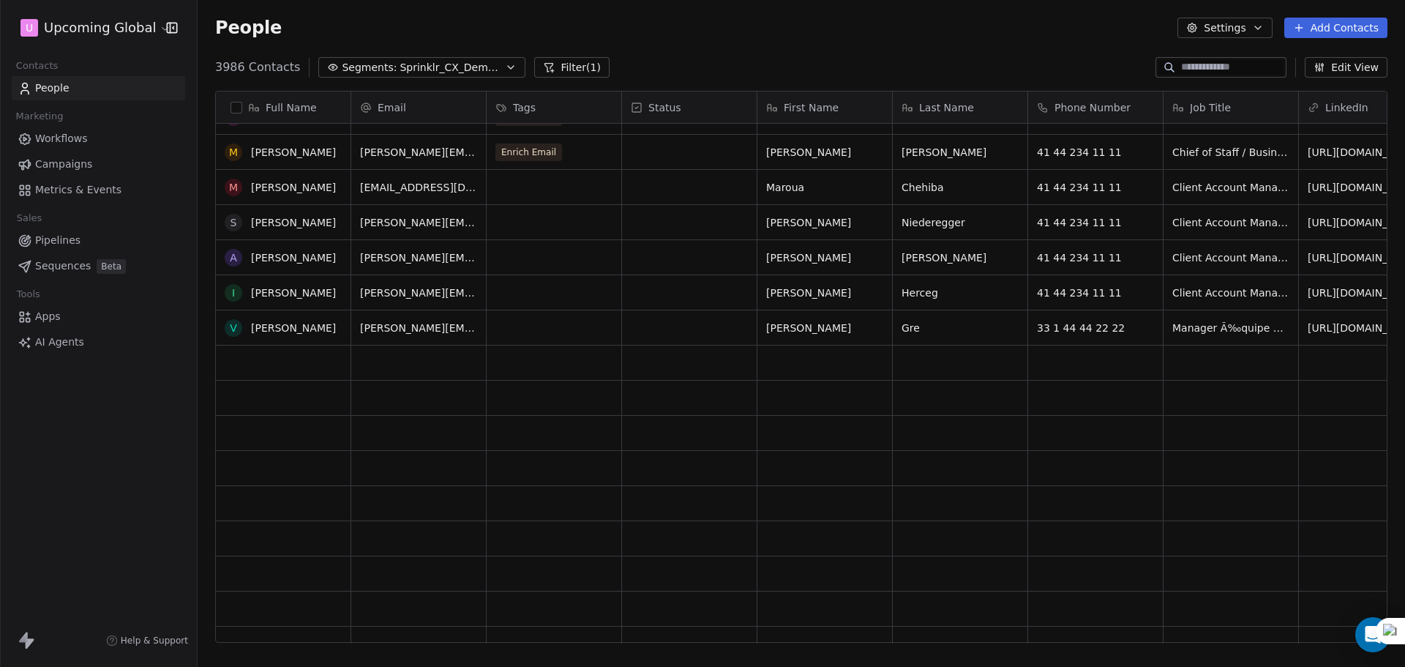
scroll to position [1537, 0]
click at [557, 201] on div "grid" at bounding box center [554, 185] width 135 height 34
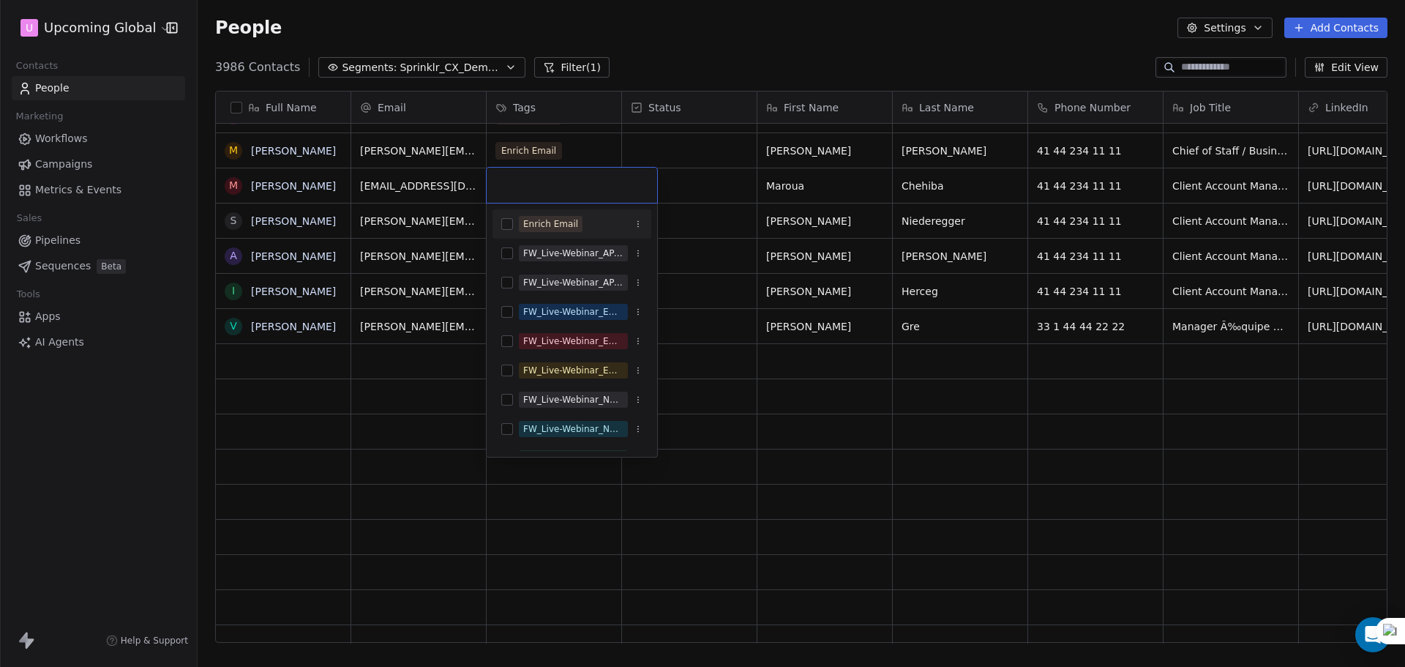
click at [554, 231] on span "Enrich Email" at bounding box center [551, 224] width 64 height 16
click at [805, 253] on html "U Upcoming Global Contacts People Marketing Workflows Campaigns Metrics & Event…" at bounding box center [702, 333] width 1405 height 667
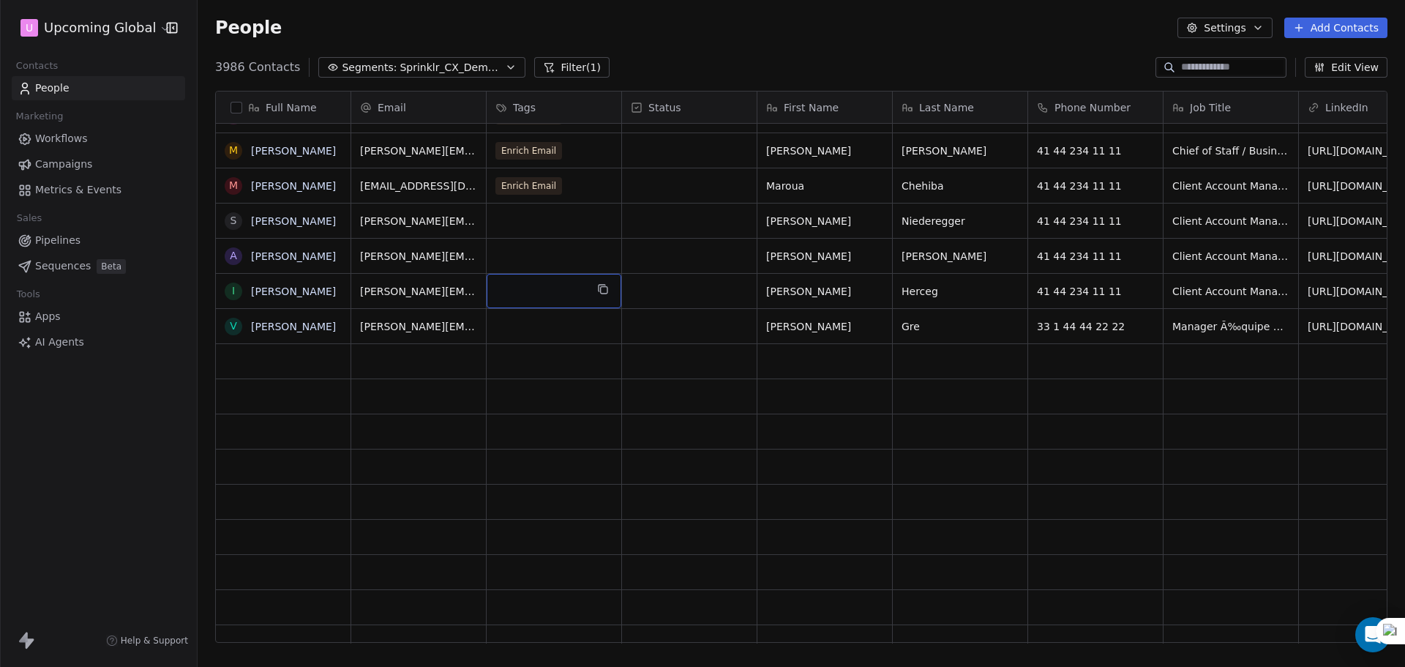
click at [548, 294] on div "grid" at bounding box center [554, 291] width 135 height 34
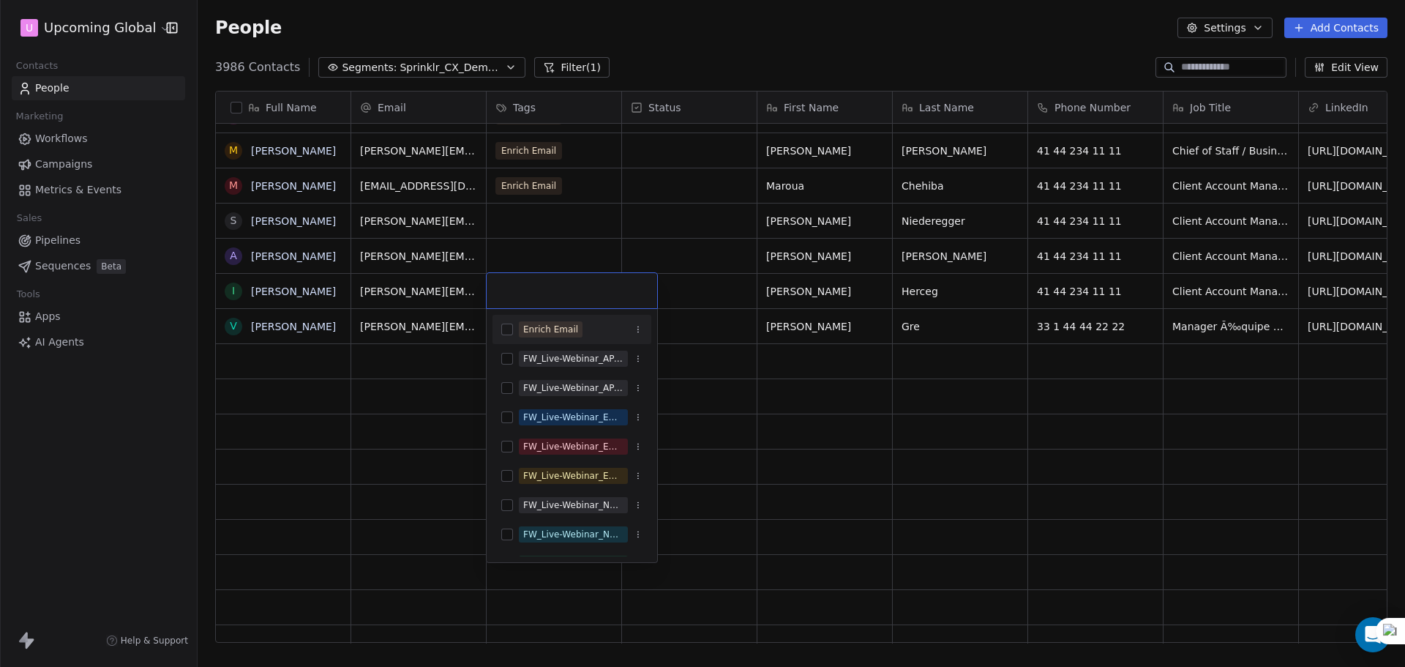
click at [551, 341] on div "Enrich Email" at bounding box center [572, 329] width 159 height 29
click at [550, 225] on html "U Upcoming Global Contacts People Marketing Workflows Campaigns Metrics & Event…" at bounding box center [702, 333] width 1405 height 667
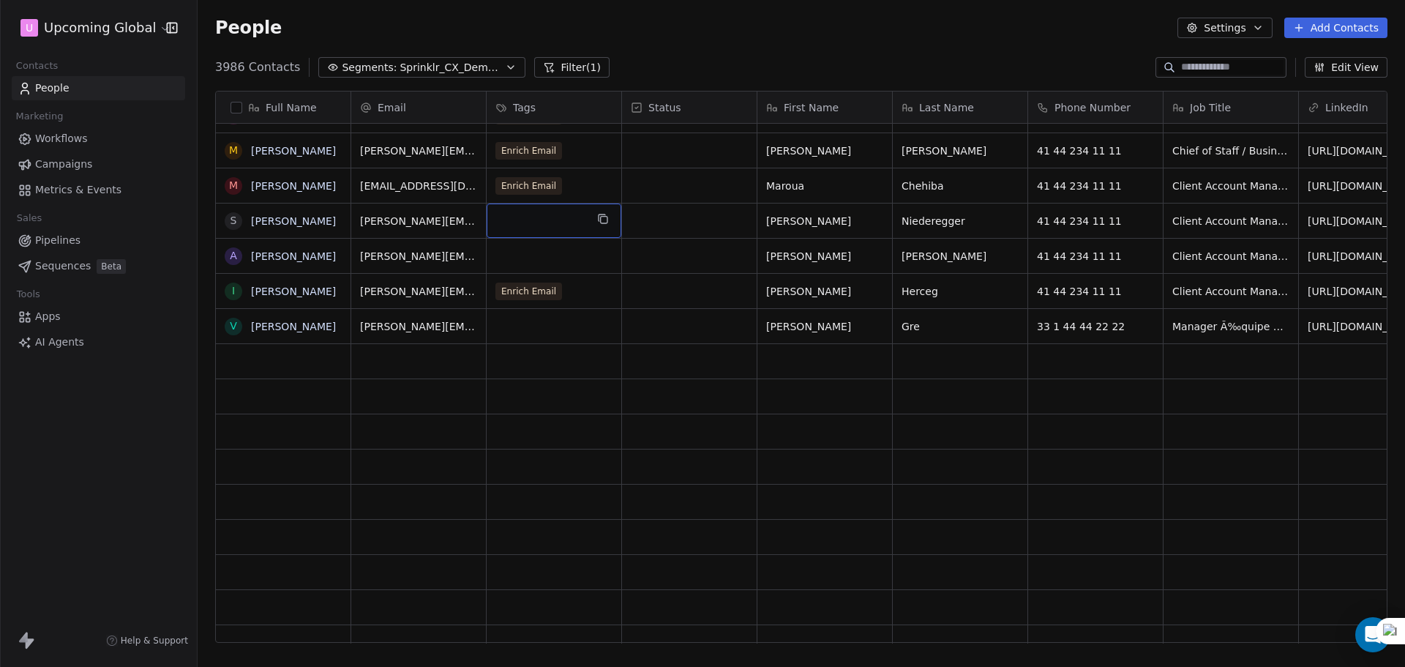
click at [550, 225] on div "grid" at bounding box center [554, 221] width 135 height 34
click at [545, 226] on div "grid" at bounding box center [554, 221] width 135 height 34
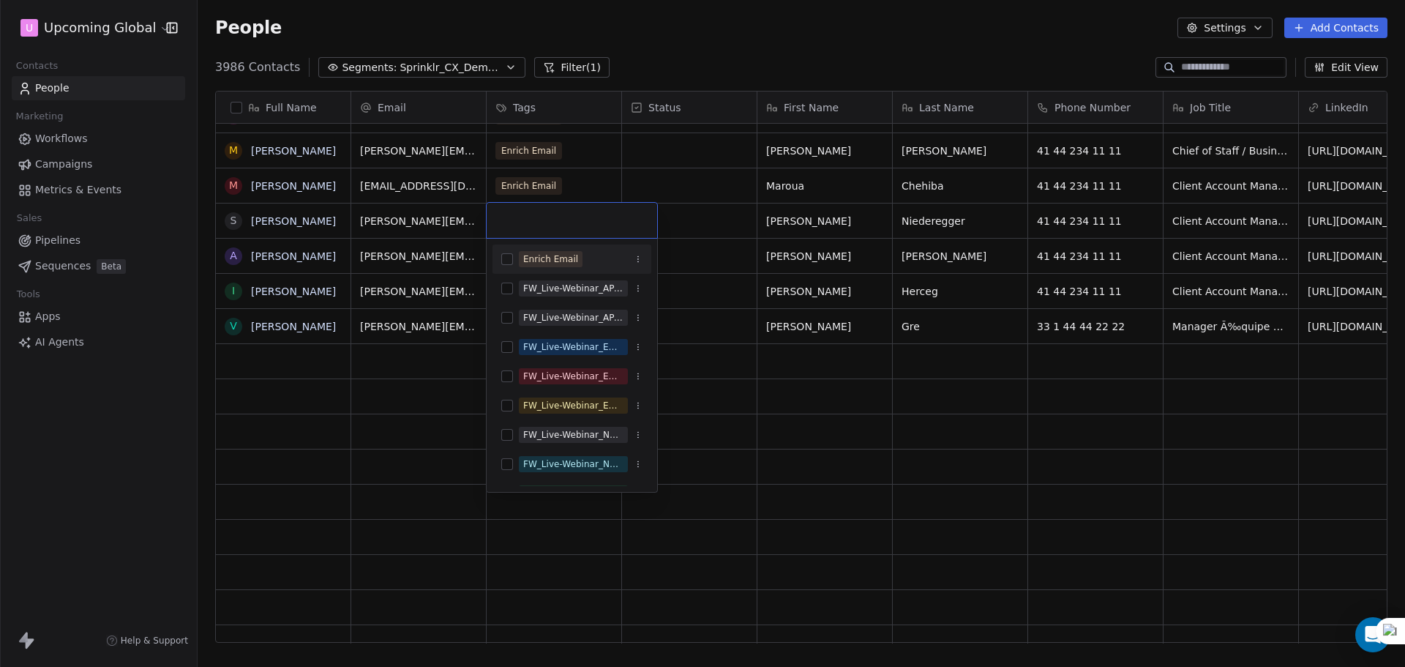
click at [532, 261] on div "Enrich Email" at bounding box center [550, 259] width 55 height 13
click at [462, 244] on html "U Upcoming Global Contacts People Marketing Workflows Campaigns Metrics & Event…" at bounding box center [702, 333] width 1405 height 667
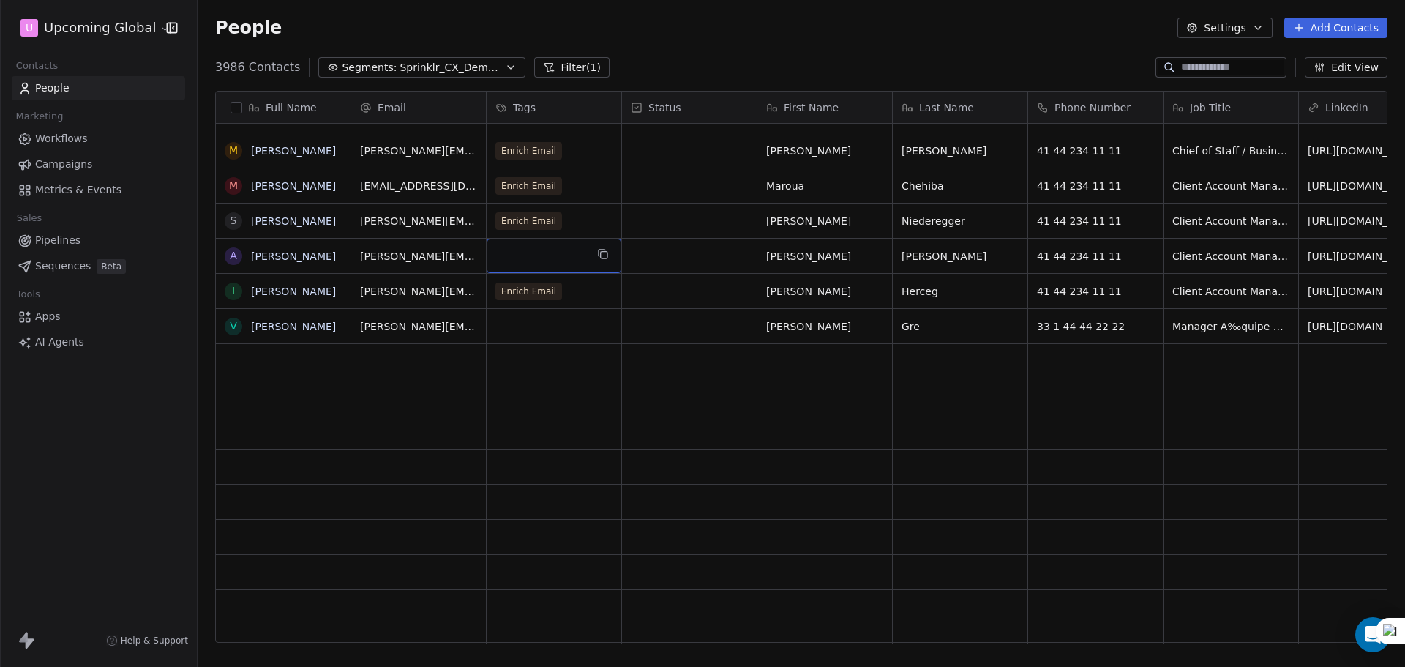
click at [526, 251] on div "grid" at bounding box center [554, 256] width 135 height 34
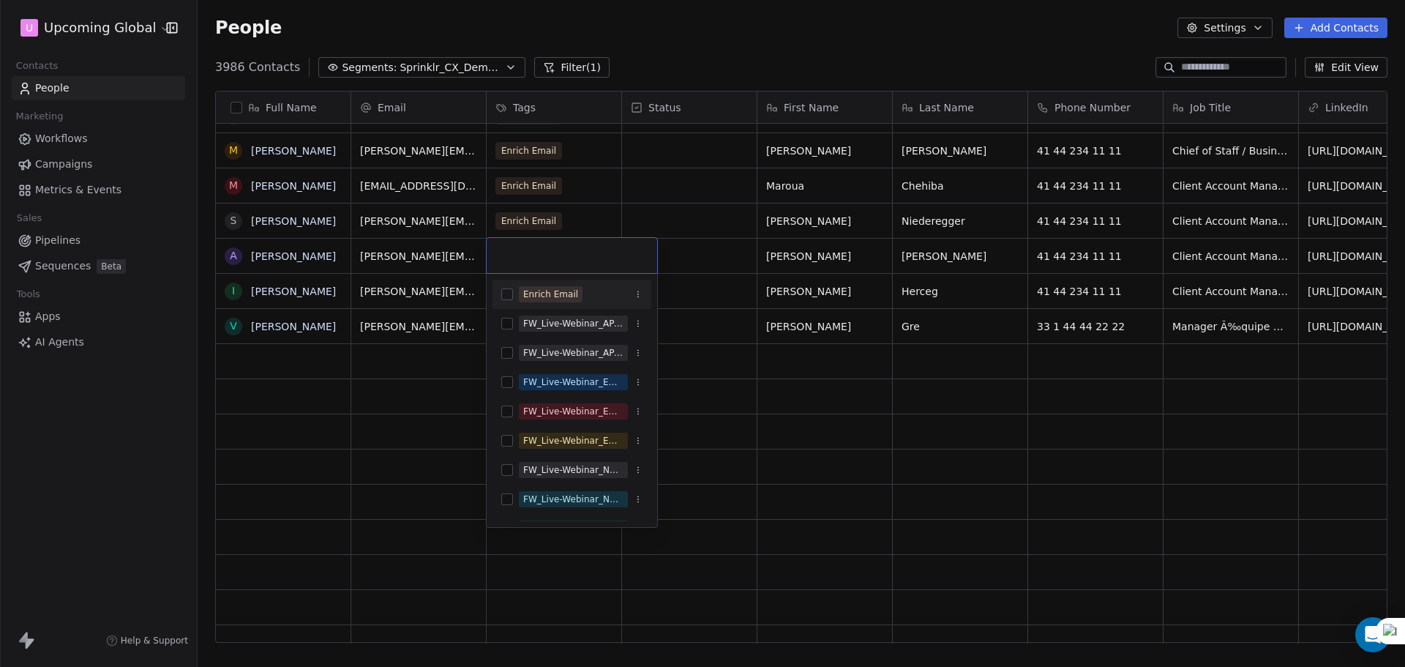
click at [536, 288] on div "Enrich Email" at bounding box center [550, 294] width 55 height 13
click at [707, 236] on html "U Upcoming Global Contacts People Marketing Workflows Campaigns Metrics & Event…" at bounding box center [702, 333] width 1405 height 667
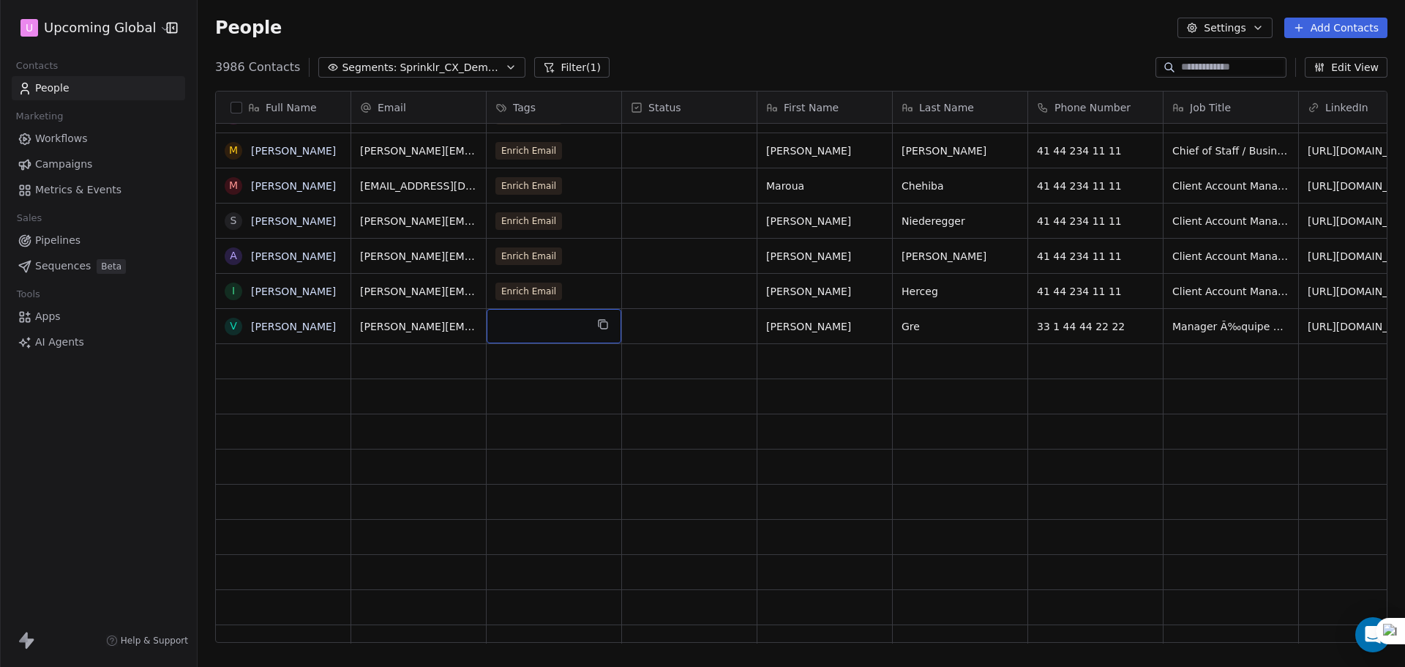
click at [529, 329] on div "grid" at bounding box center [554, 326] width 135 height 34
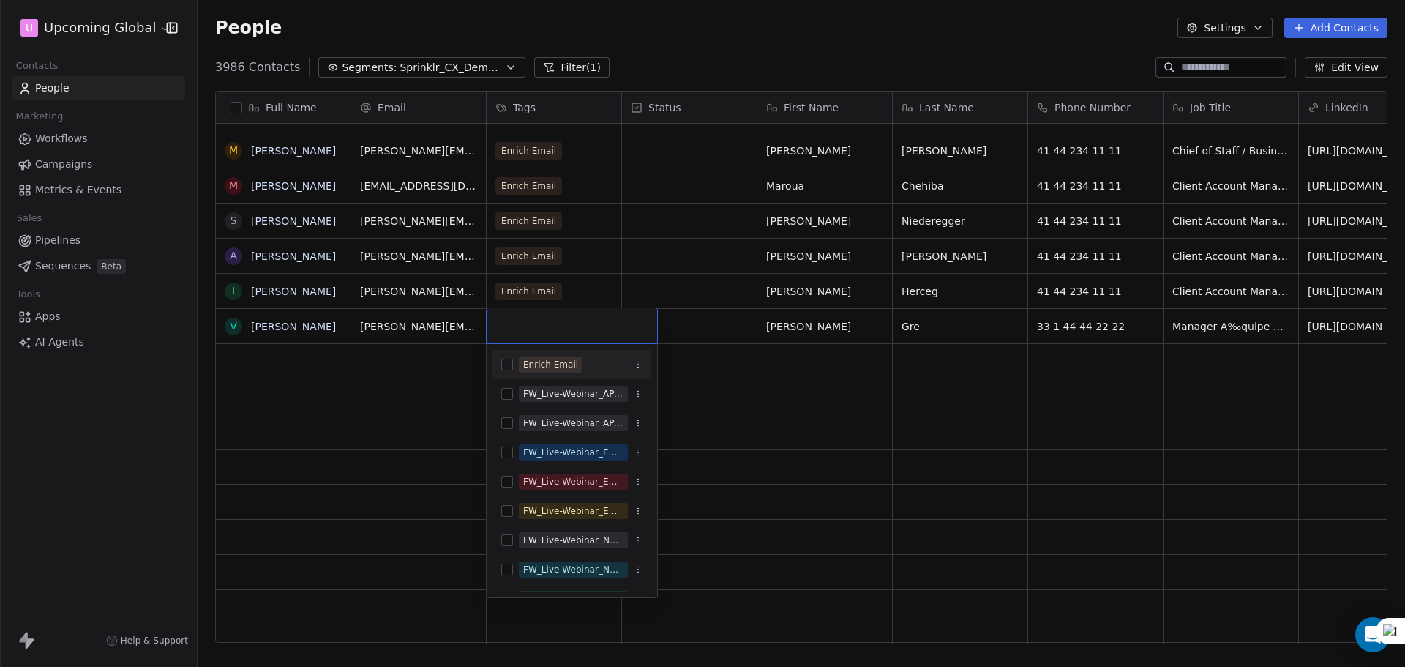
click at [537, 361] on div "Enrich Email" at bounding box center [550, 364] width 55 height 13
click at [701, 296] on html "U Upcoming Global Contacts People Marketing Workflows Campaigns Metrics & Event…" at bounding box center [702, 333] width 1405 height 667
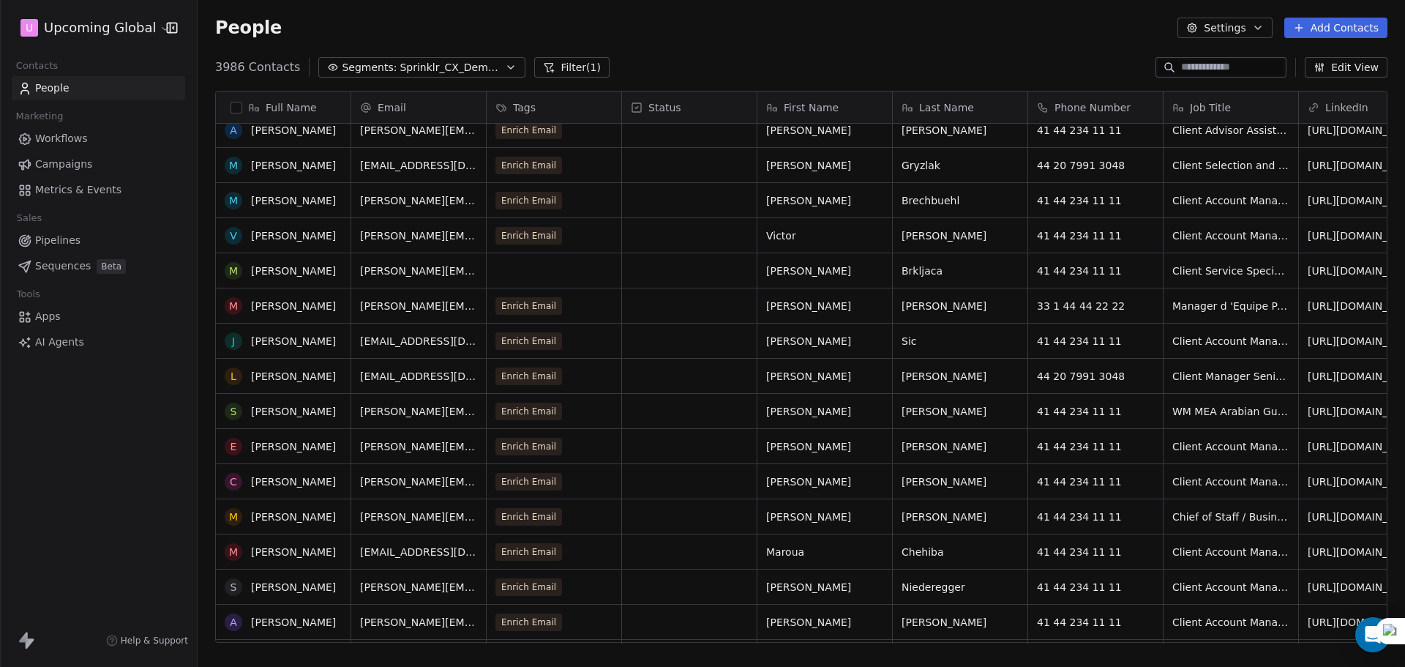
scroll to position [1171, 0]
click at [238, 100] on div "Full Name" at bounding box center [282, 107] width 114 height 15
click at [588, 151] on html "U Upcoming Global Contacts People Marketing Workflows Campaigns Metrics & Event…" at bounding box center [702, 333] width 1405 height 667
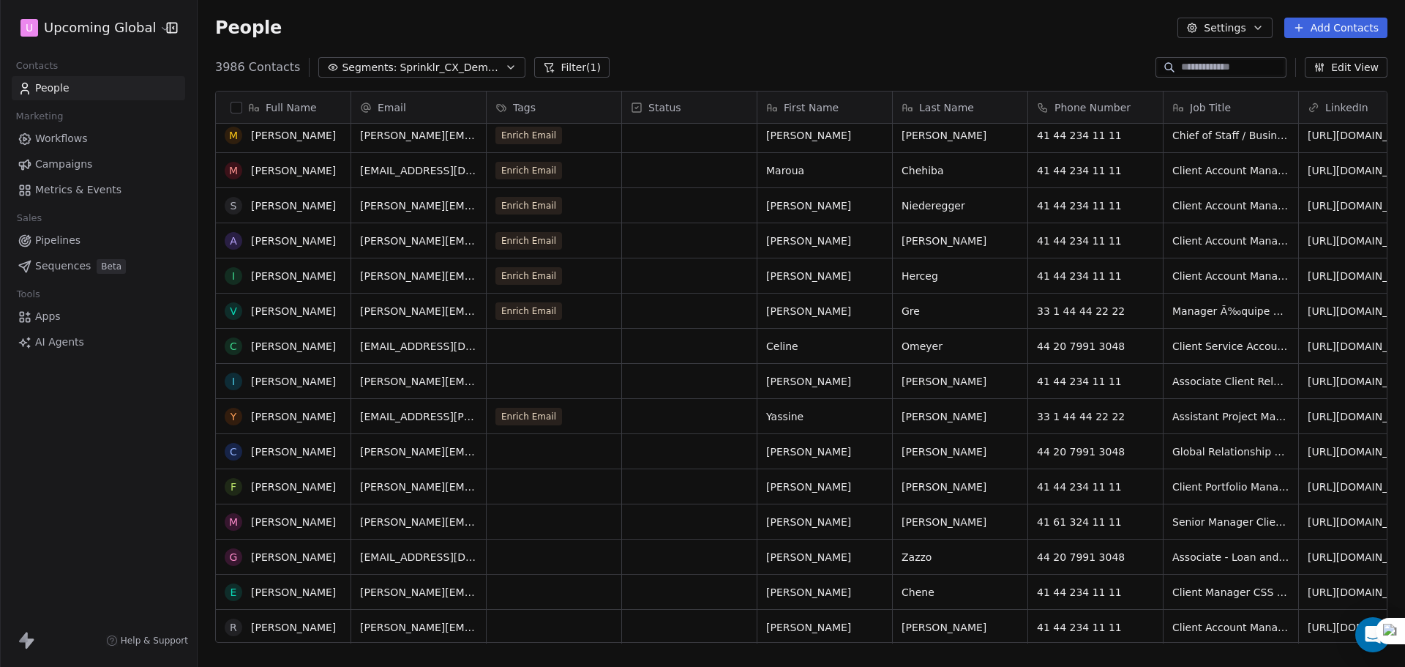
scroll to position [1610, 0]
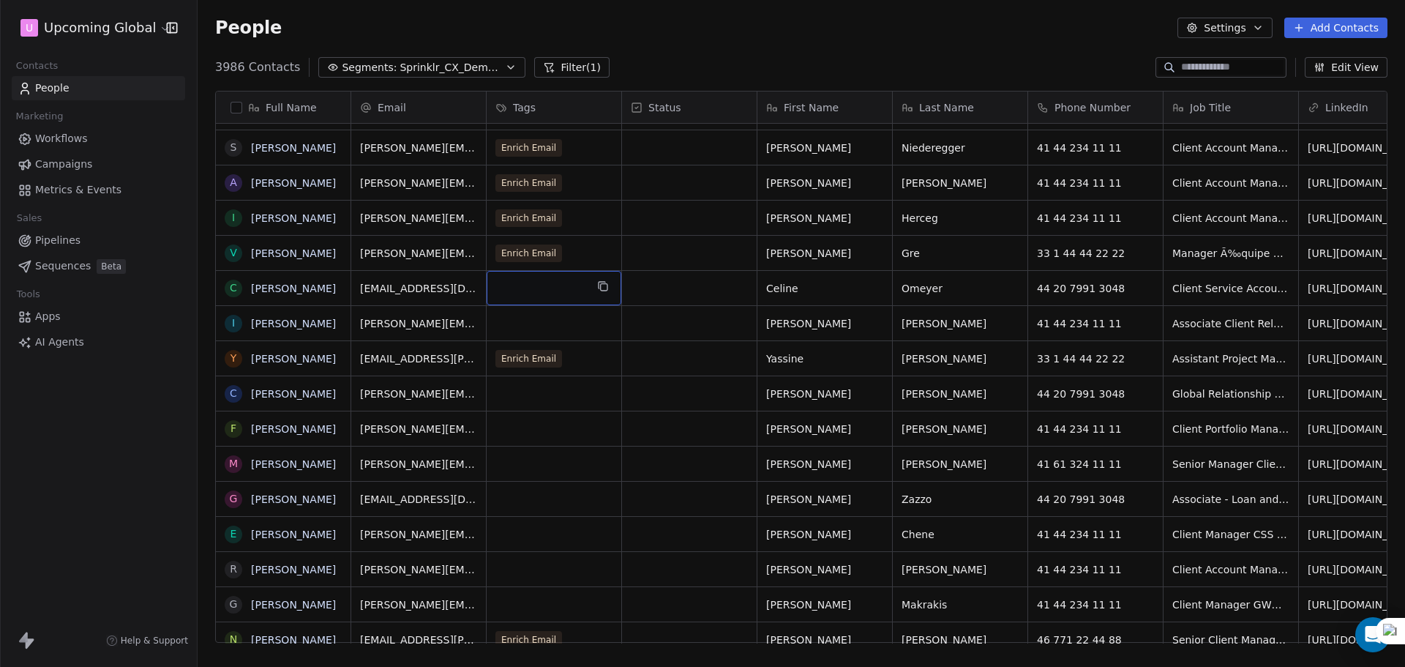
click at [567, 283] on div "grid" at bounding box center [554, 288] width 135 height 34
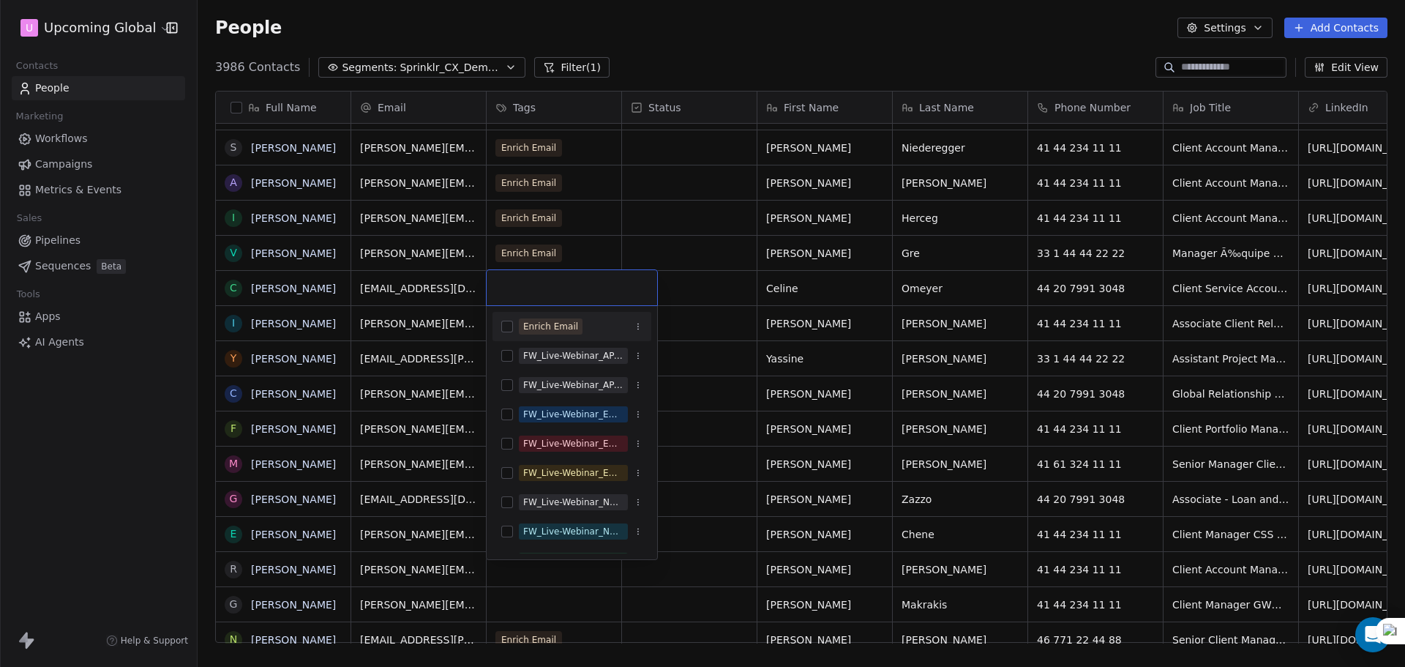
click at [569, 332] on div "Enrich Email" at bounding box center [550, 326] width 55 height 13
click at [835, 348] on html "U Upcoming Global Contacts People Marketing Workflows Campaigns Metrics & Event…" at bounding box center [702, 333] width 1405 height 667
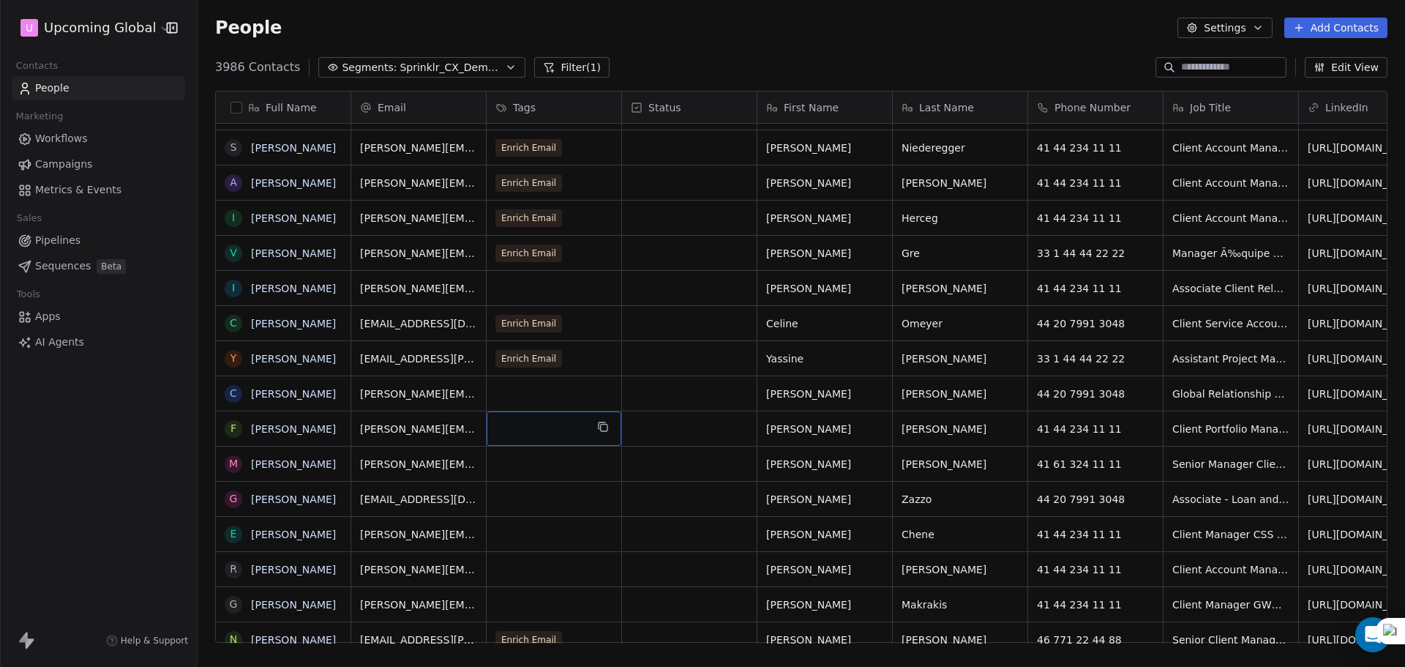
click at [558, 444] on div "grid" at bounding box center [554, 428] width 135 height 34
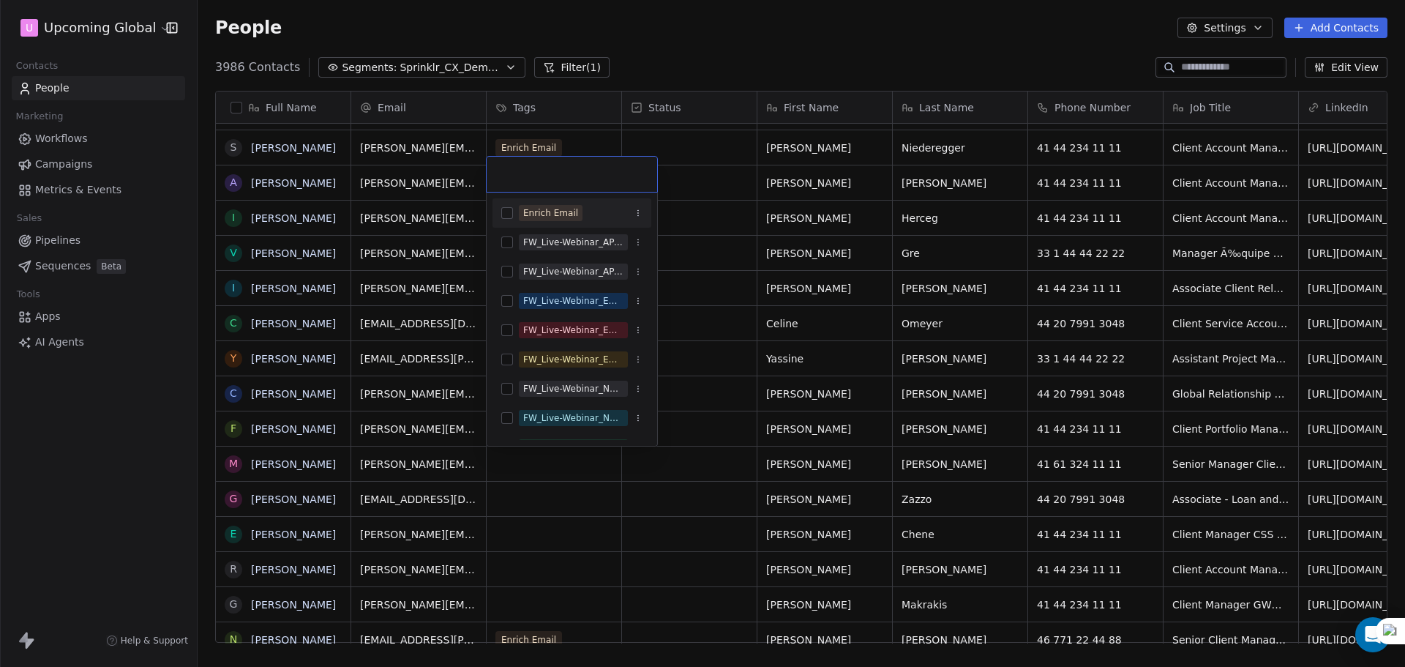
click at [549, 218] on div "Enrich Email" at bounding box center [550, 212] width 55 height 13
click at [979, 329] on html "U Upcoming Global Contacts People Marketing Workflows Campaigns Metrics & Event…" at bounding box center [702, 333] width 1405 height 667
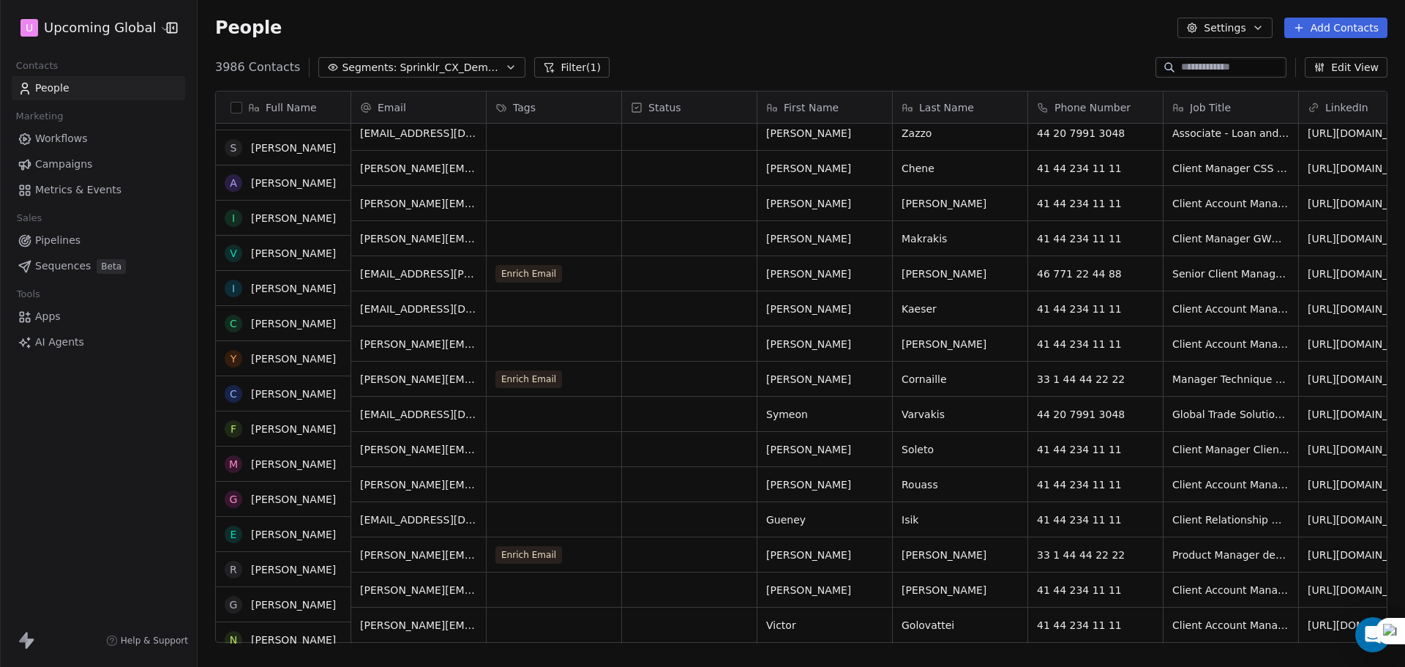
scroll to position [1976, 0]
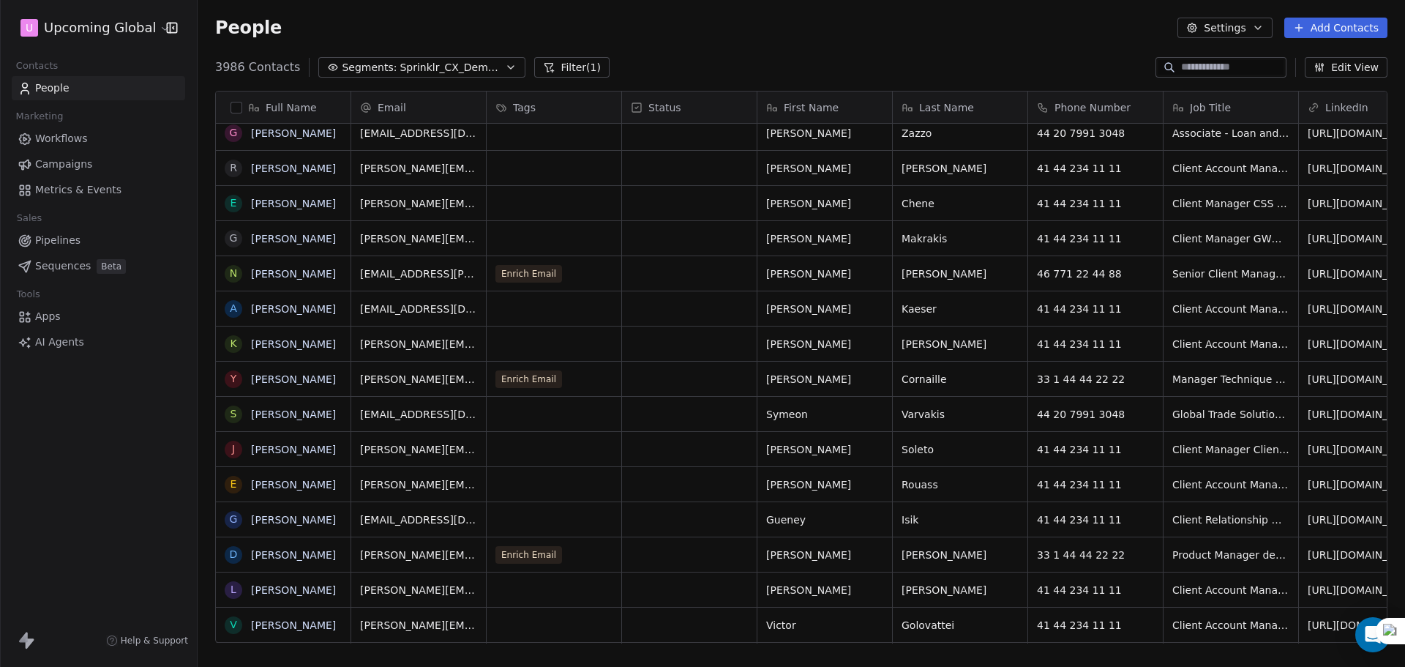
click at [239, 110] on button "button" at bounding box center [237, 108] width 12 height 12
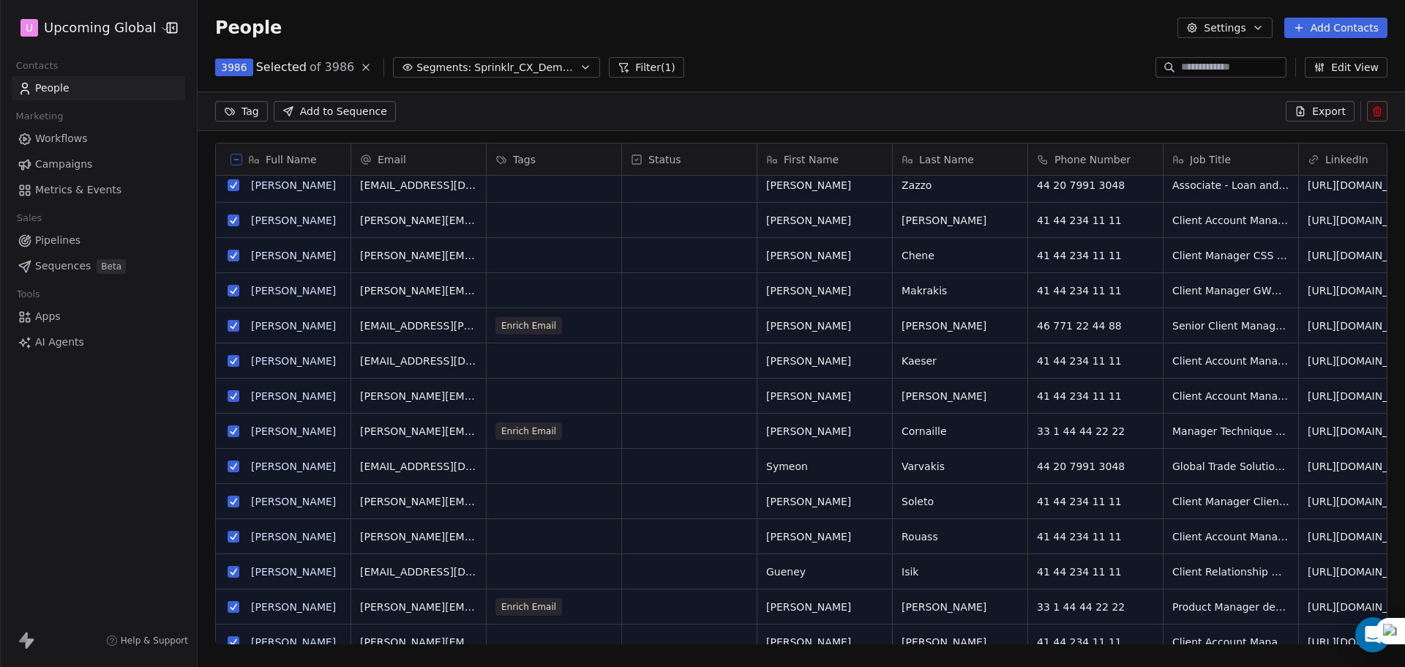
scroll to position [524, 1197]
drag, startPoint x: 243, startPoint y: 105, endPoint x: 293, endPoint y: 116, distance: 51.0
click at [244, 105] on html "U Upcoming Global Contacts People Marketing Workflows Campaigns Metrics & Event…" at bounding box center [702, 333] width 1405 height 667
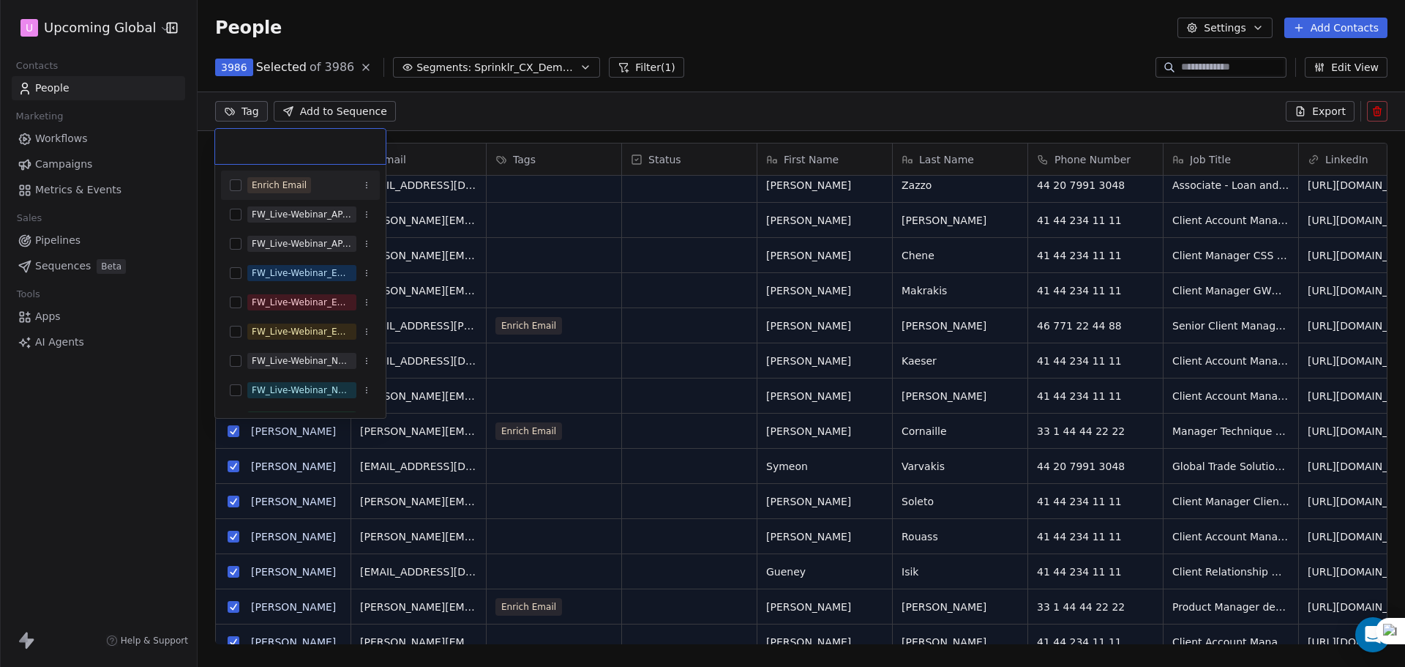
click at [292, 182] on div "Enrich Email" at bounding box center [279, 185] width 55 height 13
click at [583, 220] on html "U Upcoming Global Contacts People Marketing Workflows Campaigns Metrics & Event…" at bounding box center [702, 333] width 1405 height 667
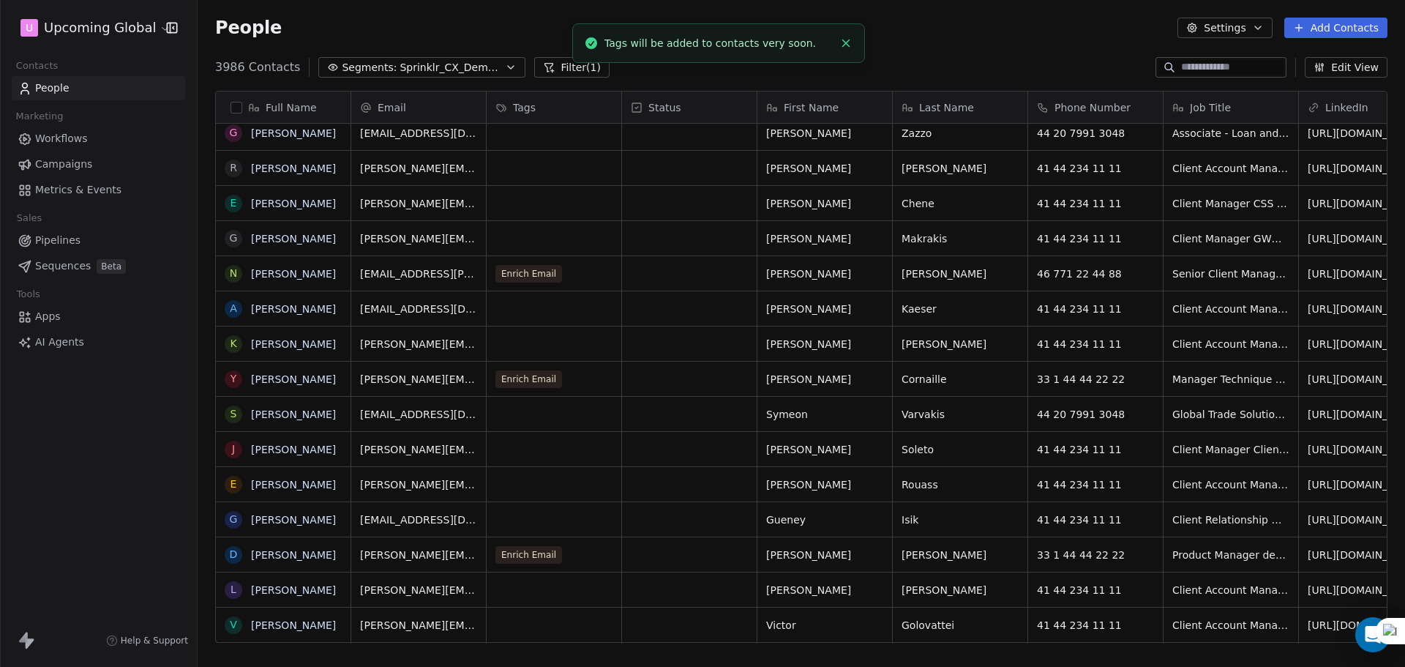
scroll to position [17, 0]
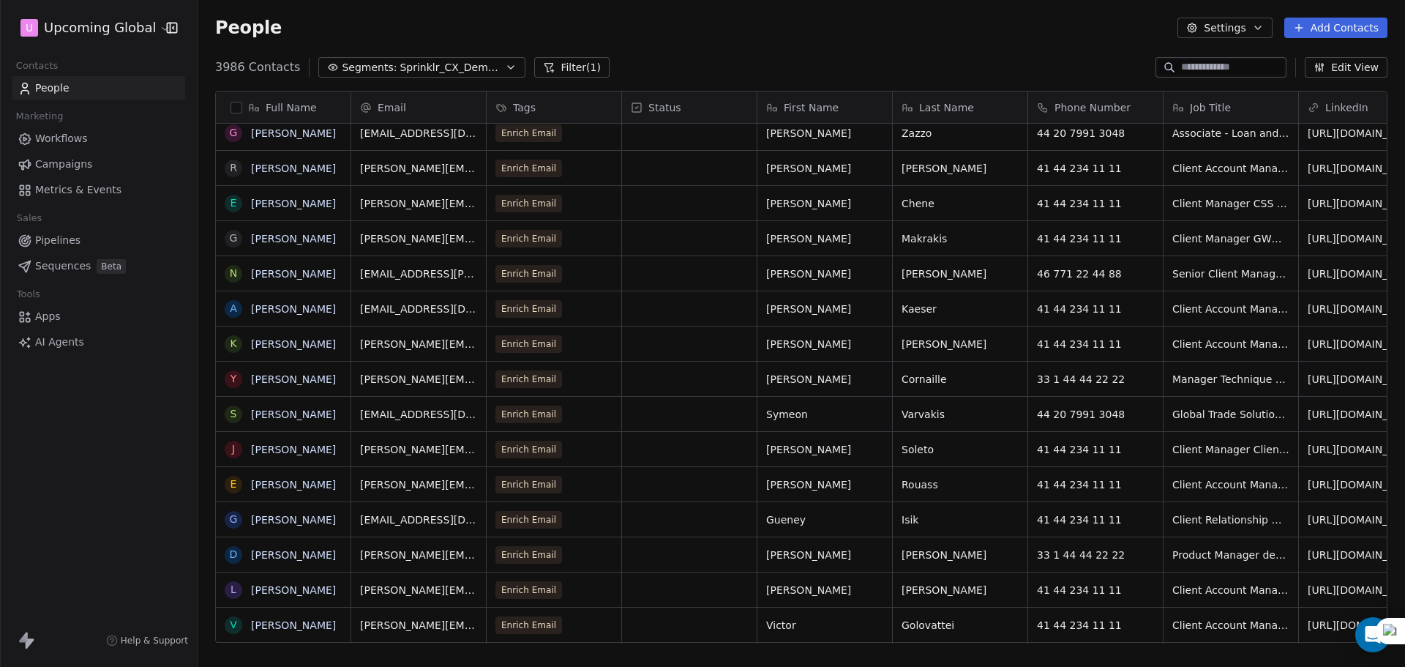
click at [1206, 69] on input at bounding box center [1232, 67] width 102 height 15
paste input "**********"
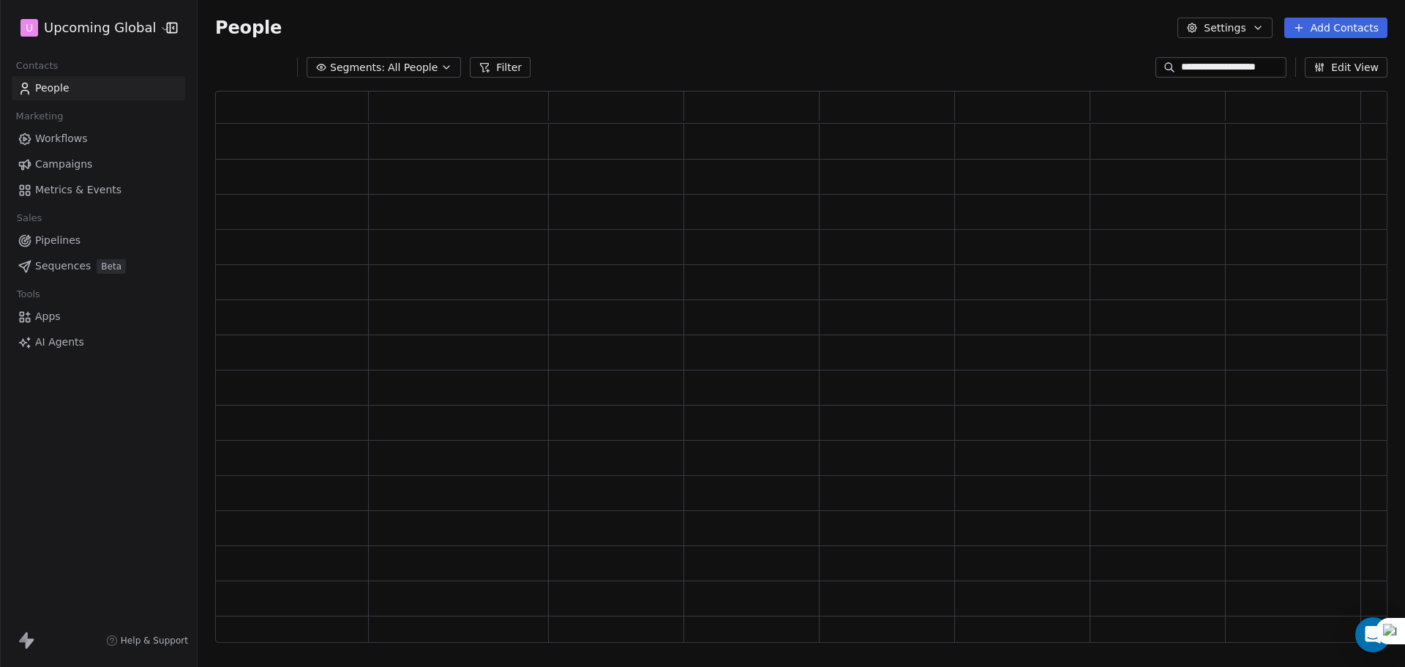
scroll to position [540, 1162]
type input "**********"
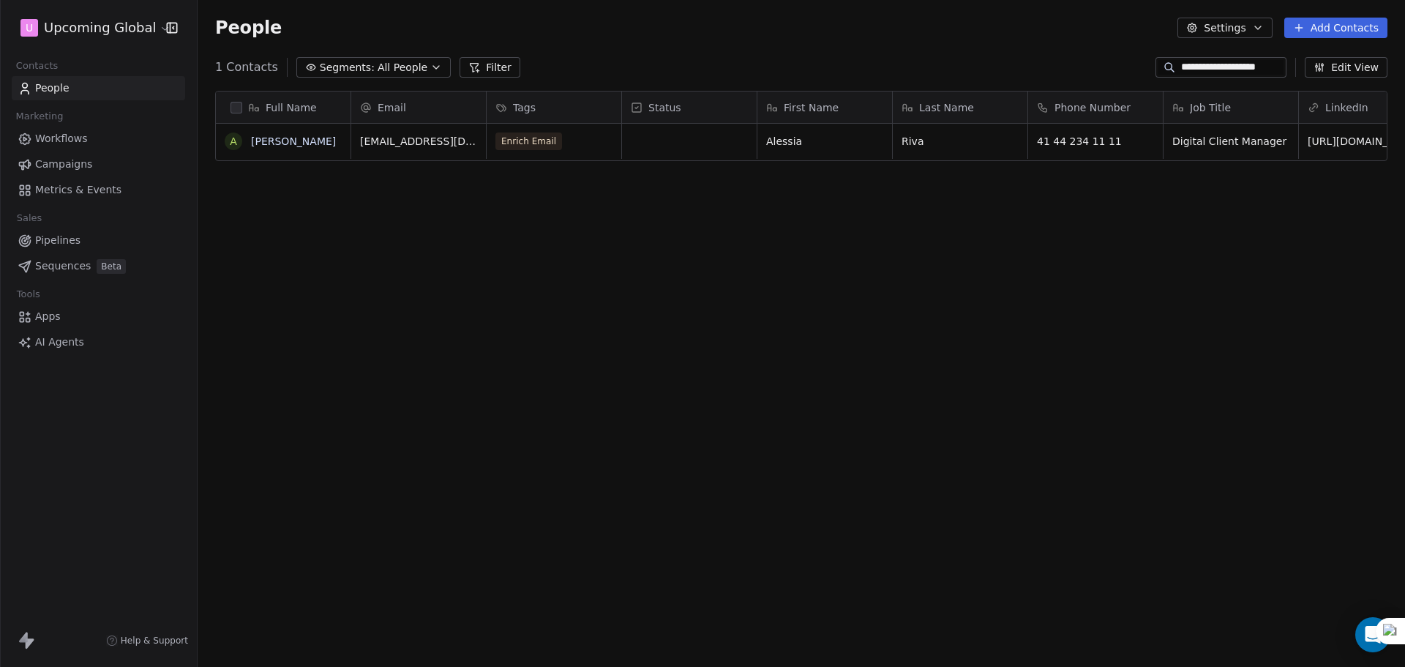
scroll to position [575, 1197]
